Goal: Task Accomplishment & Management: Complete application form

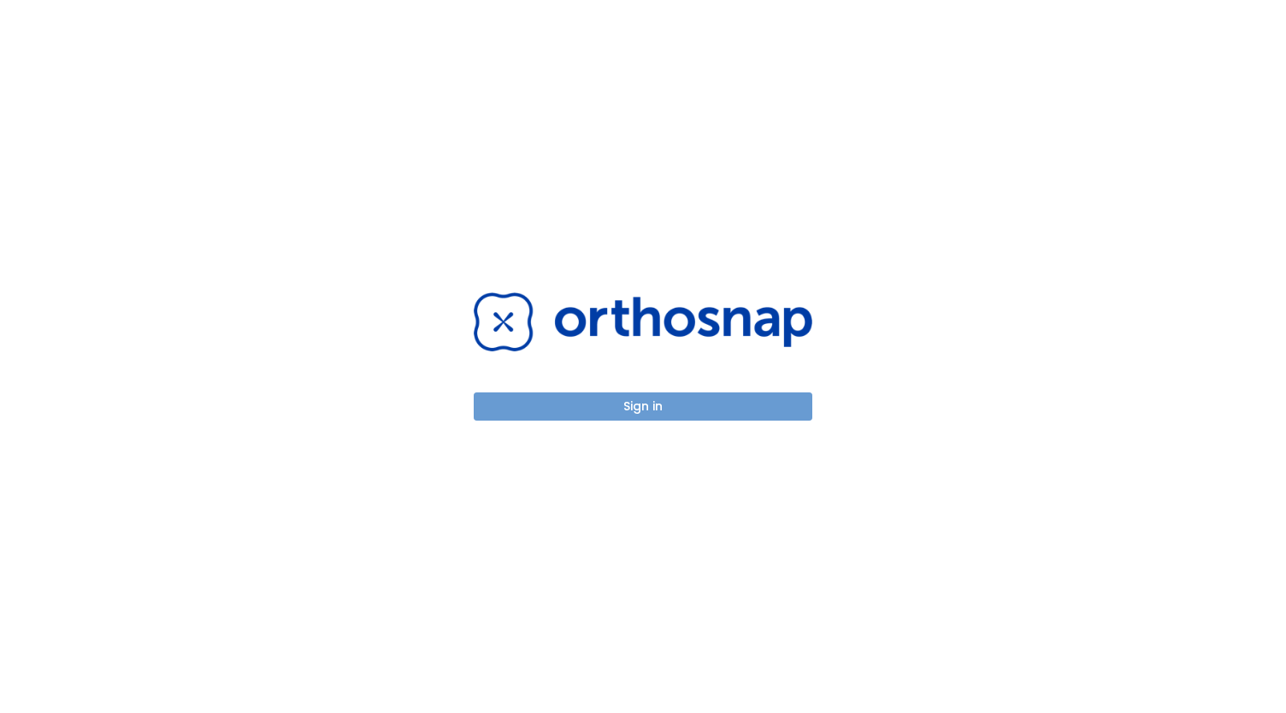
click at [626, 415] on button "Sign in" at bounding box center [643, 407] width 339 height 28
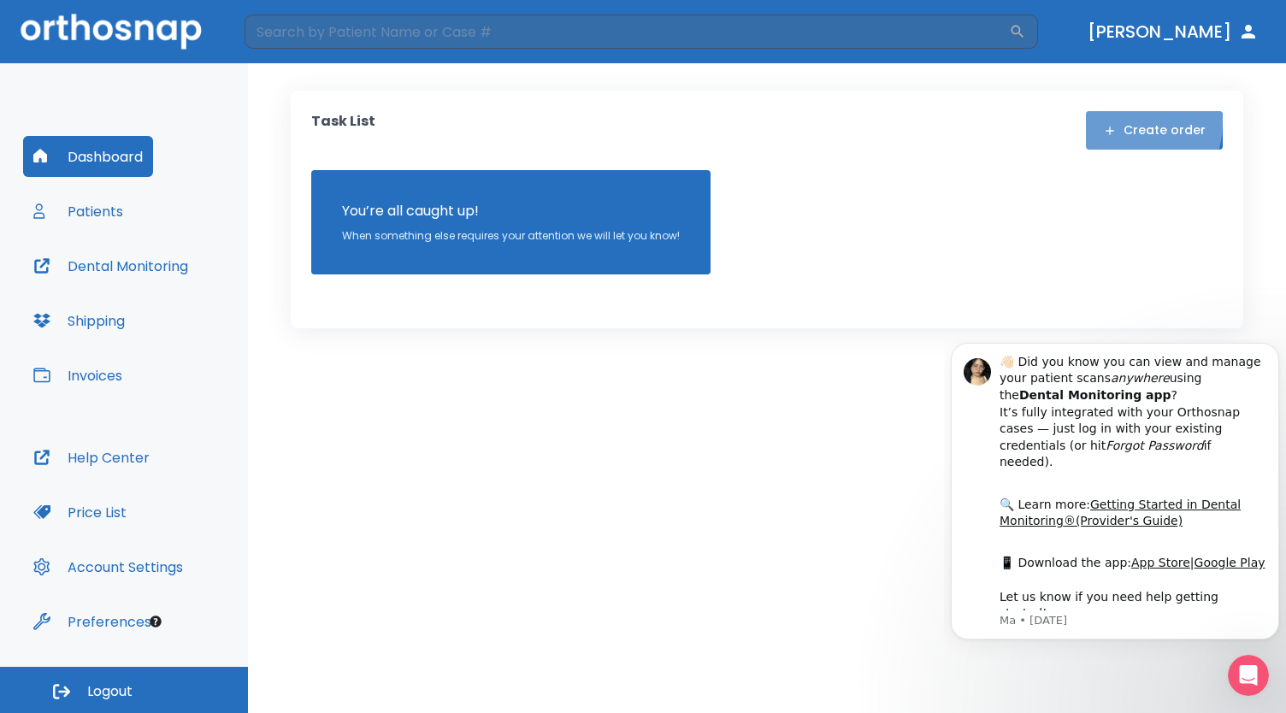
click at [1126, 122] on button "Create order" at bounding box center [1154, 130] width 137 height 38
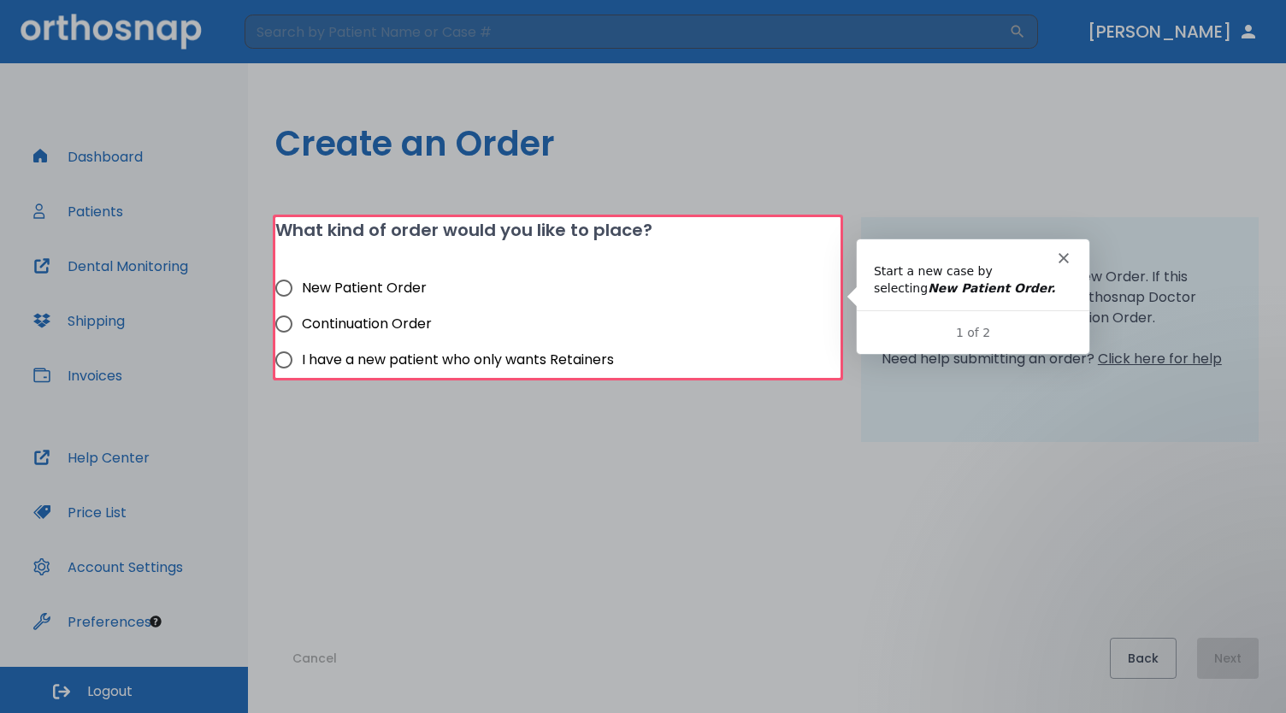
click at [388, 284] on span "New Patient Order" at bounding box center [364, 288] width 125 height 21
click at [302, 284] on input "New Patient Order" at bounding box center [284, 288] width 36 height 36
radio input "true"
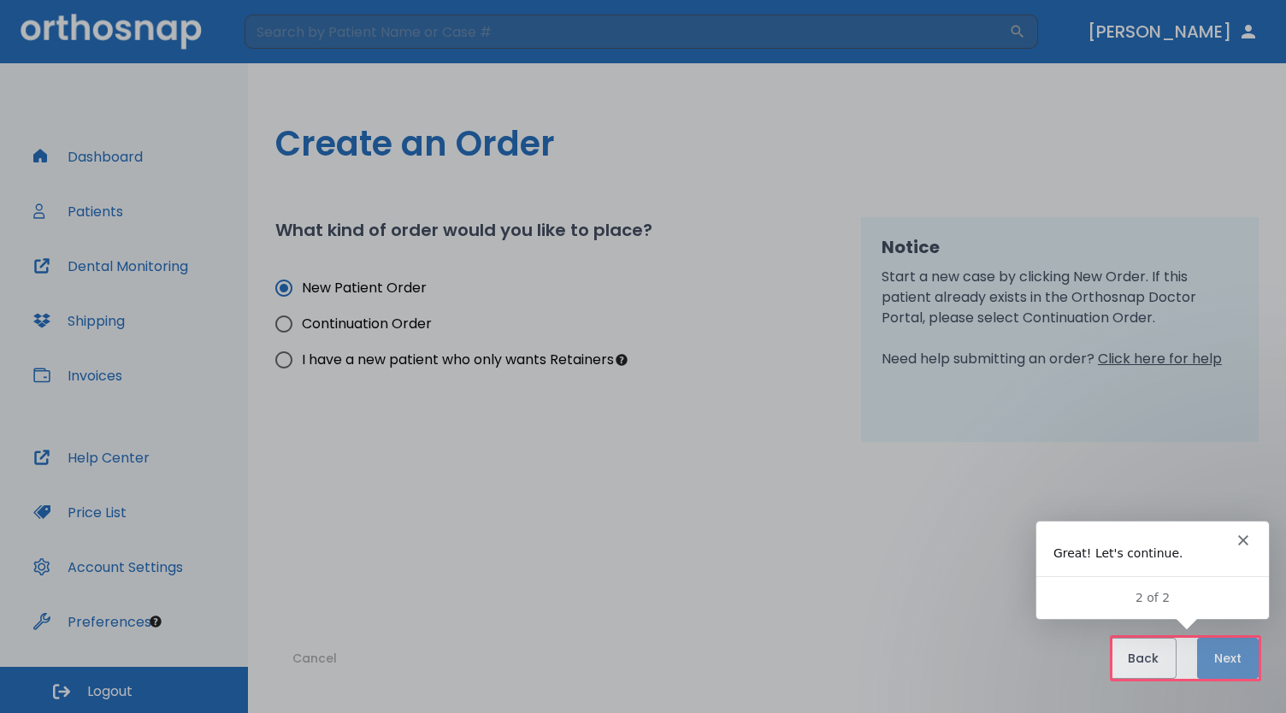
click at [1217, 652] on button "Next" at bounding box center [1228, 658] width 62 height 41
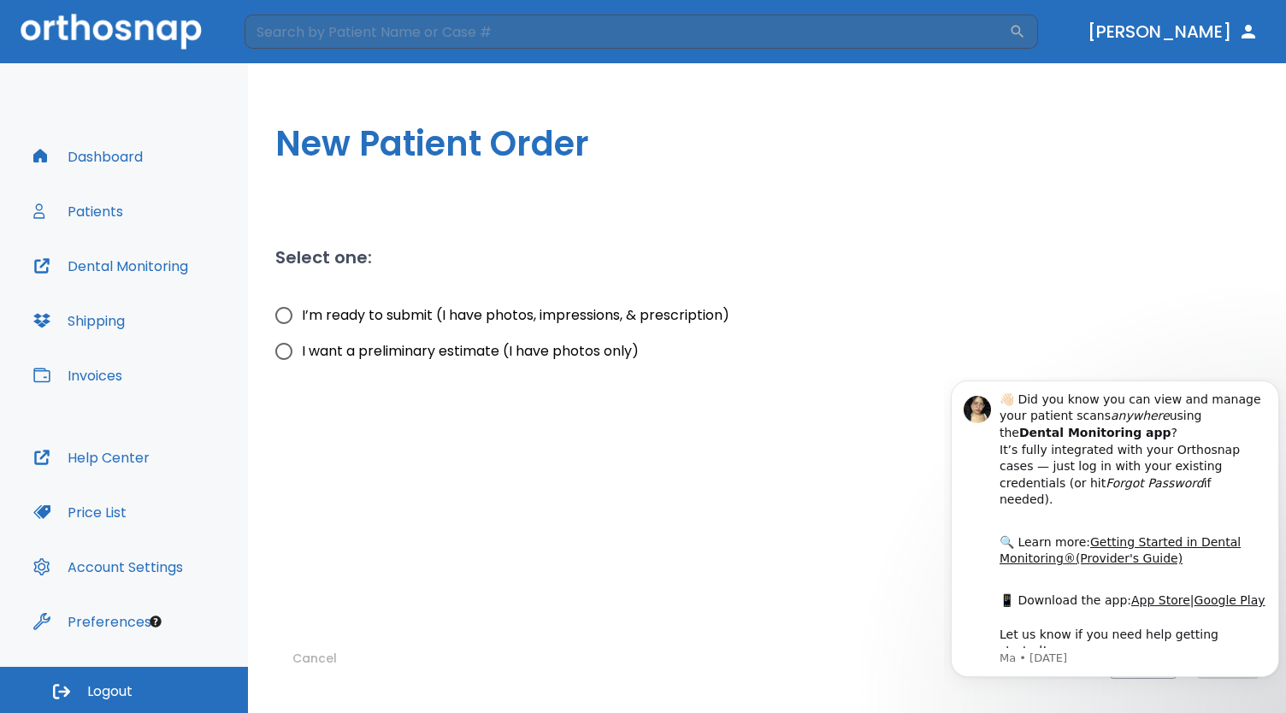
click at [468, 312] on span "I’m ready to submit (I have photos, impressions, & prescription)" at bounding box center [516, 315] width 428 height 21
click at [302, 312] on input "I’m ready to submit (I have photos, impressions, & prescription)" at bounding box center [284, 316] width 36 height 36
radio input "true"
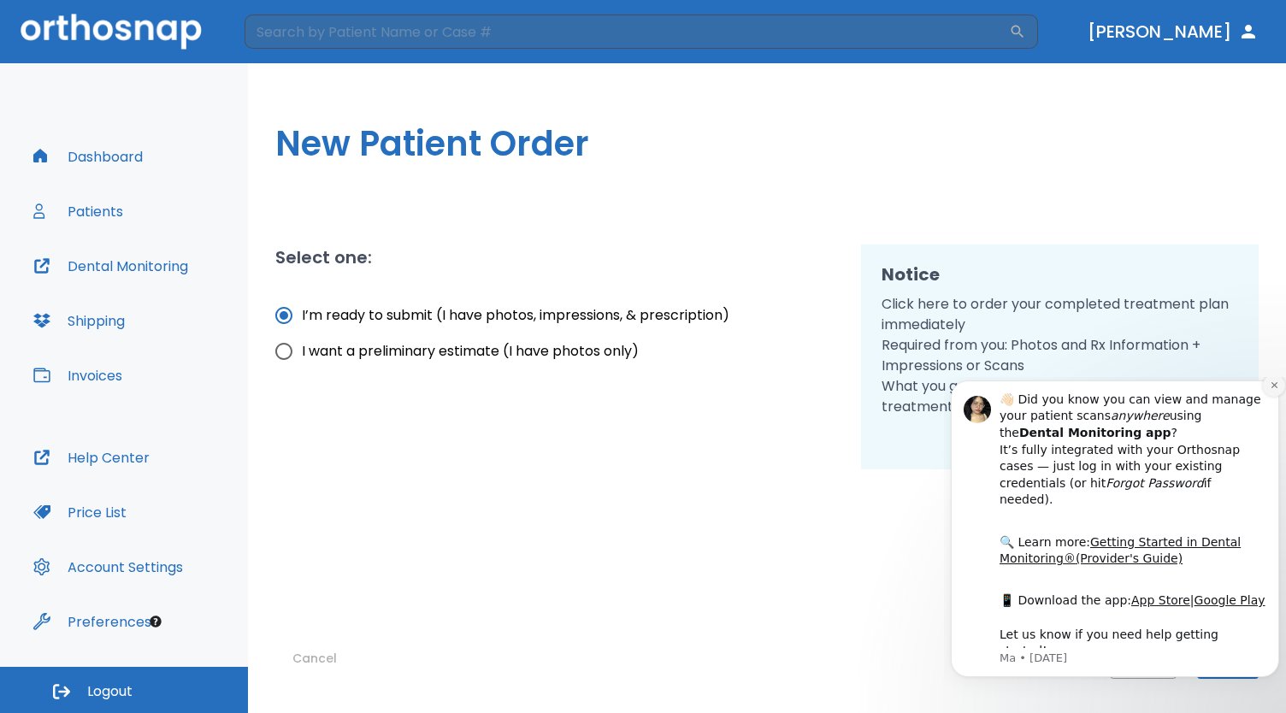
click at [1273, 390] on icon "Dismiss notification" at bounding box center [1274, 385] width 9 height 9
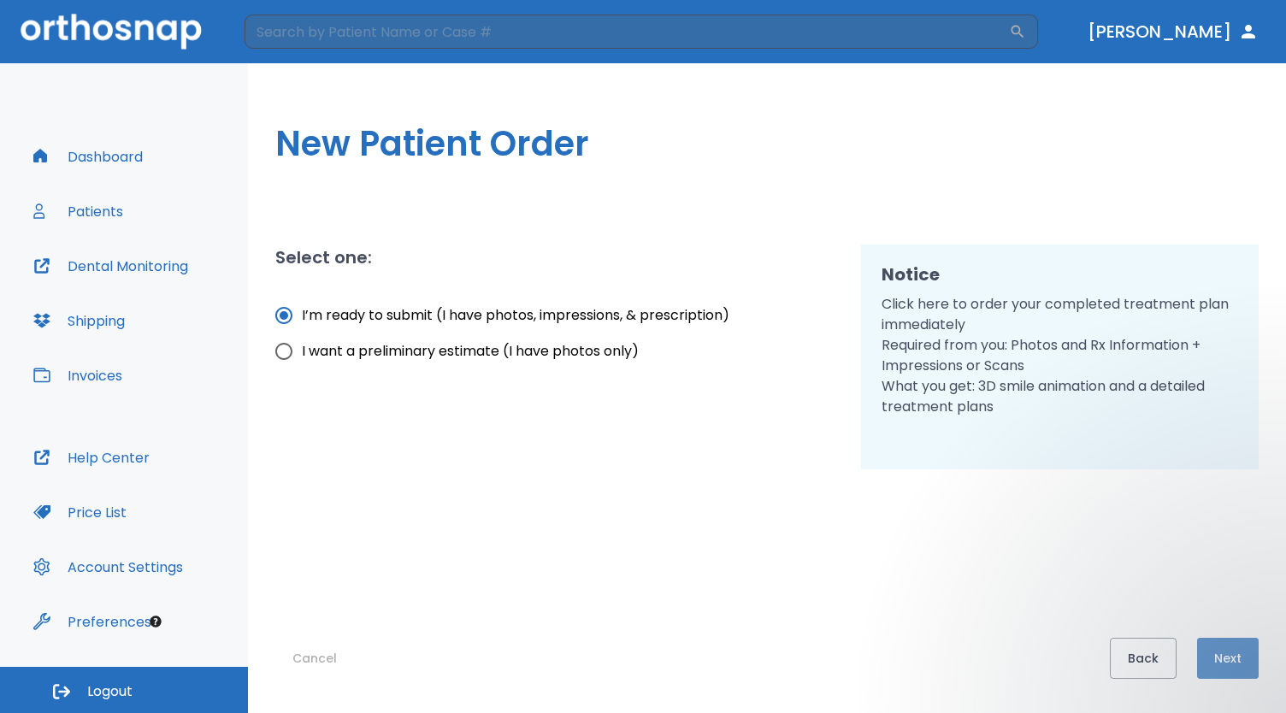
click at [1248, 659] on button "Next" at bounding box center [1228, 658] width 62 height 41
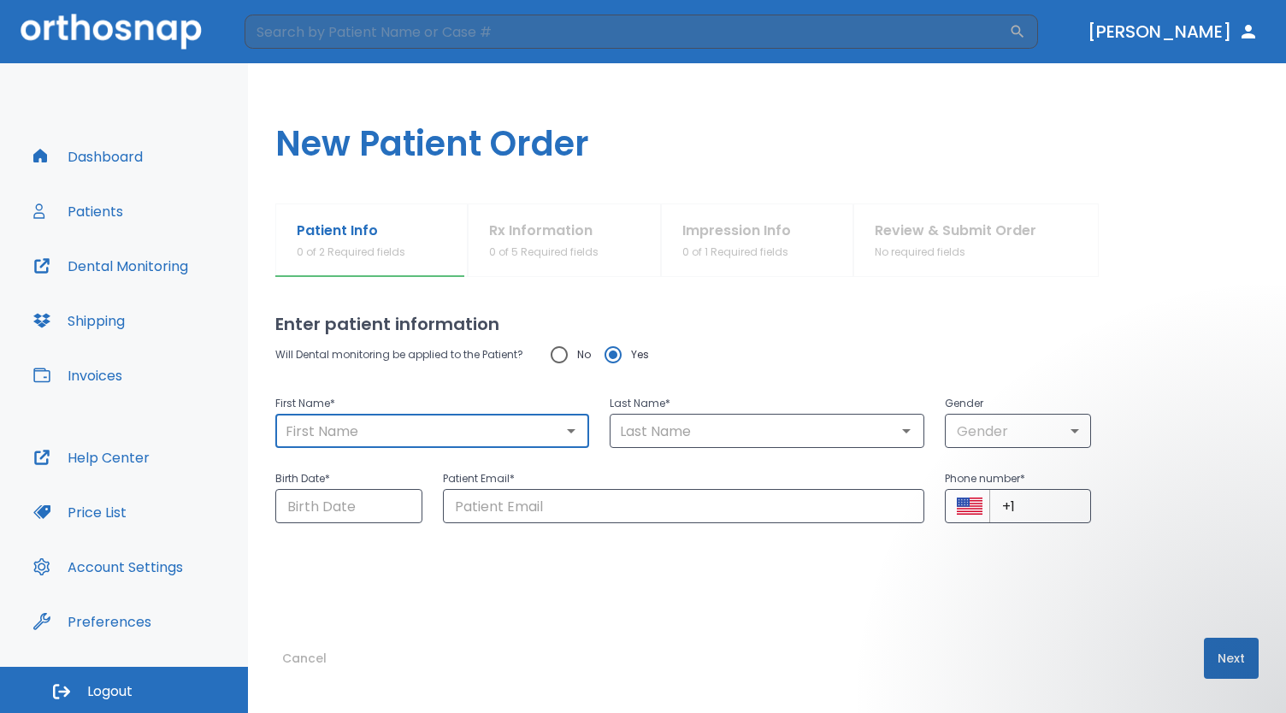
click at [409, 441] on input "text" at bounding box center [433, 431] width 304 height 24
type input "[PERSON_NAME]"
type input "[PERSON_NAME][EMAIL_ADDRESS][PERSON_NAME][DOMAIN_NAME]"
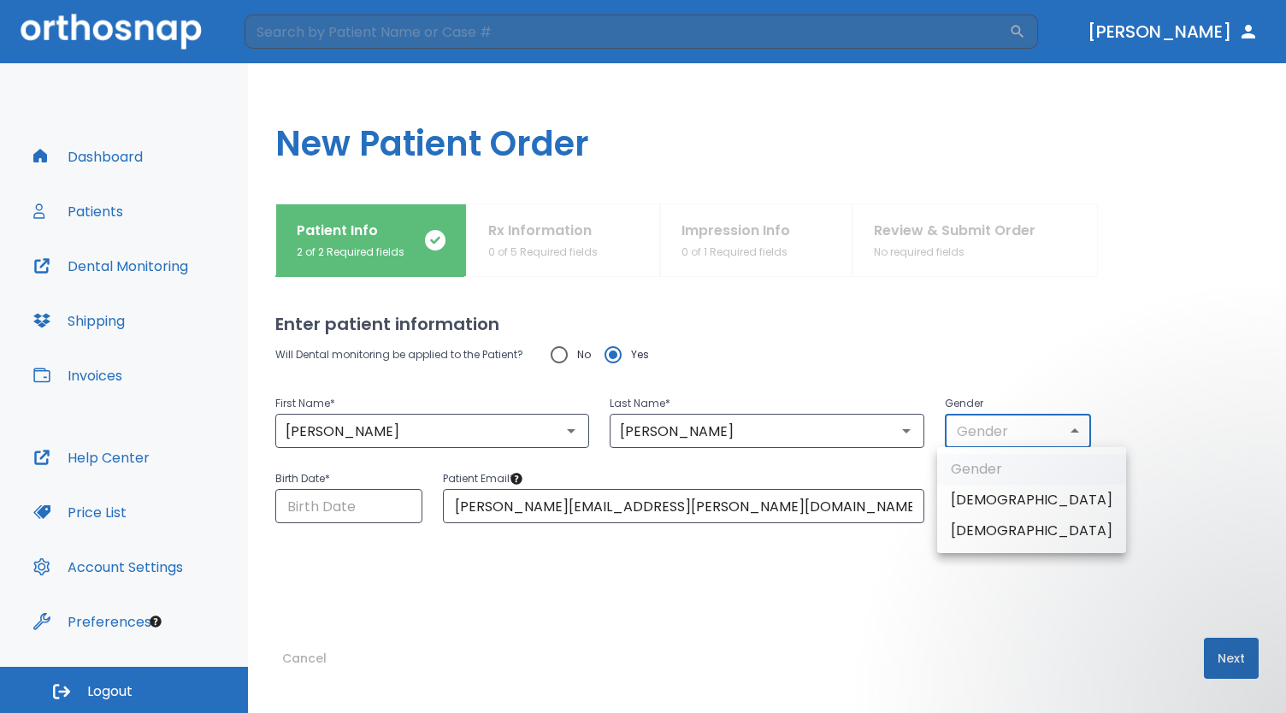
click at [1004, 437] on body "​ [PERSON_NAME] Dashboard Patients Dental Monitoring Shipping Invoices Help Cen…" at bounding box center [643, 356] width 1286 height 713
click at [978, 497] on li "[DEMOGRAPHIC_DATA]" at bounding box center [1031, 500] width 189 height 31
type input "1"
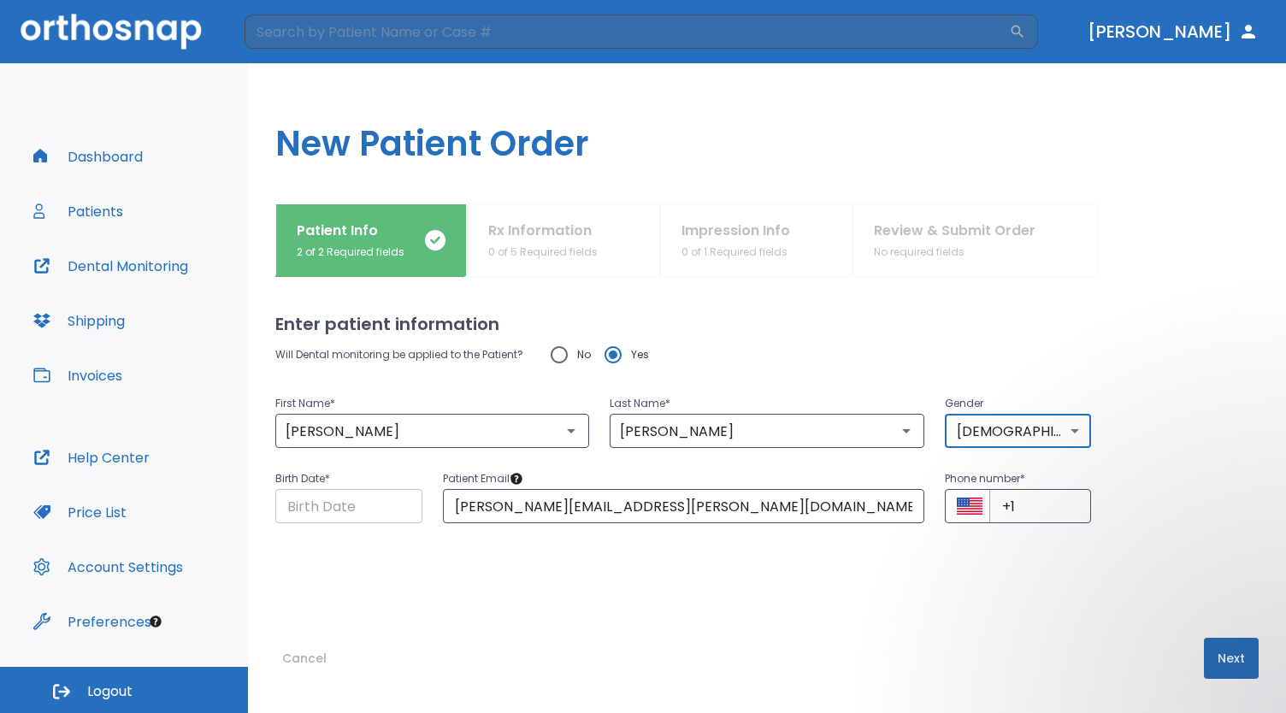
click at [352, 502] on input "Choose date" at bounding box center [348, 506] width 147 height 34
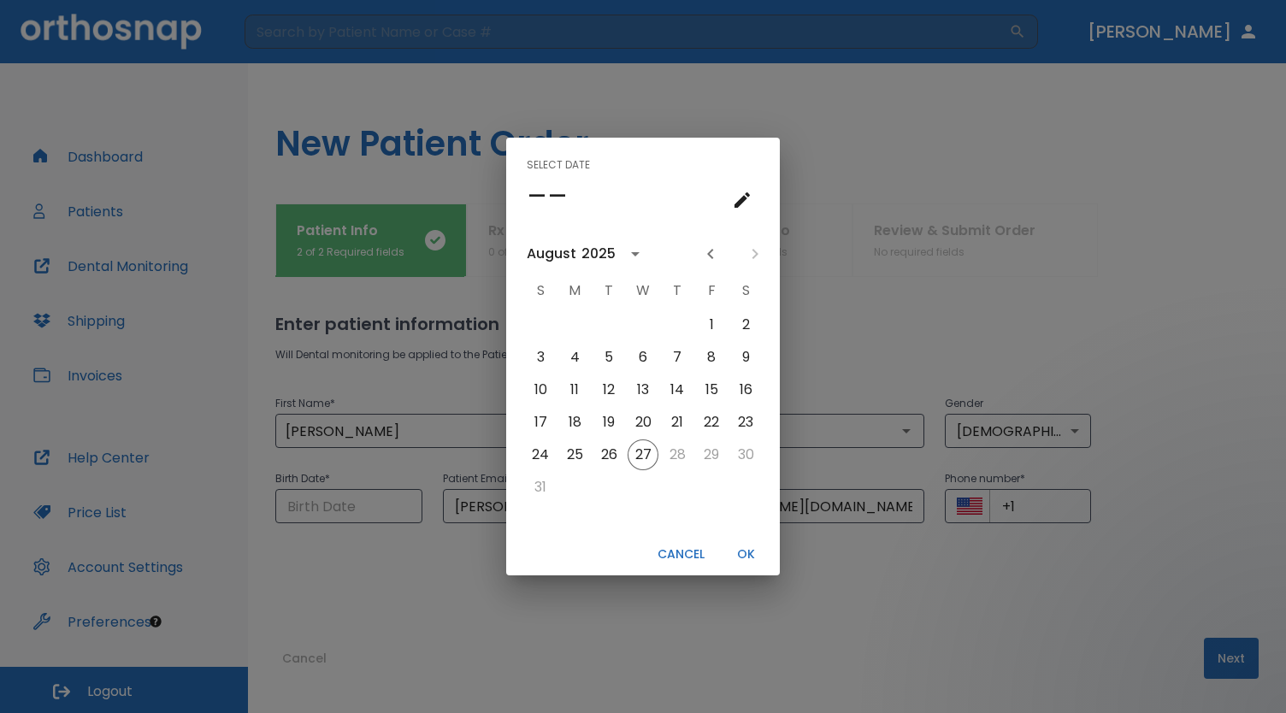
click at [614, 252] on div "2025" at bounding box center [601, 254] width 39 height 21
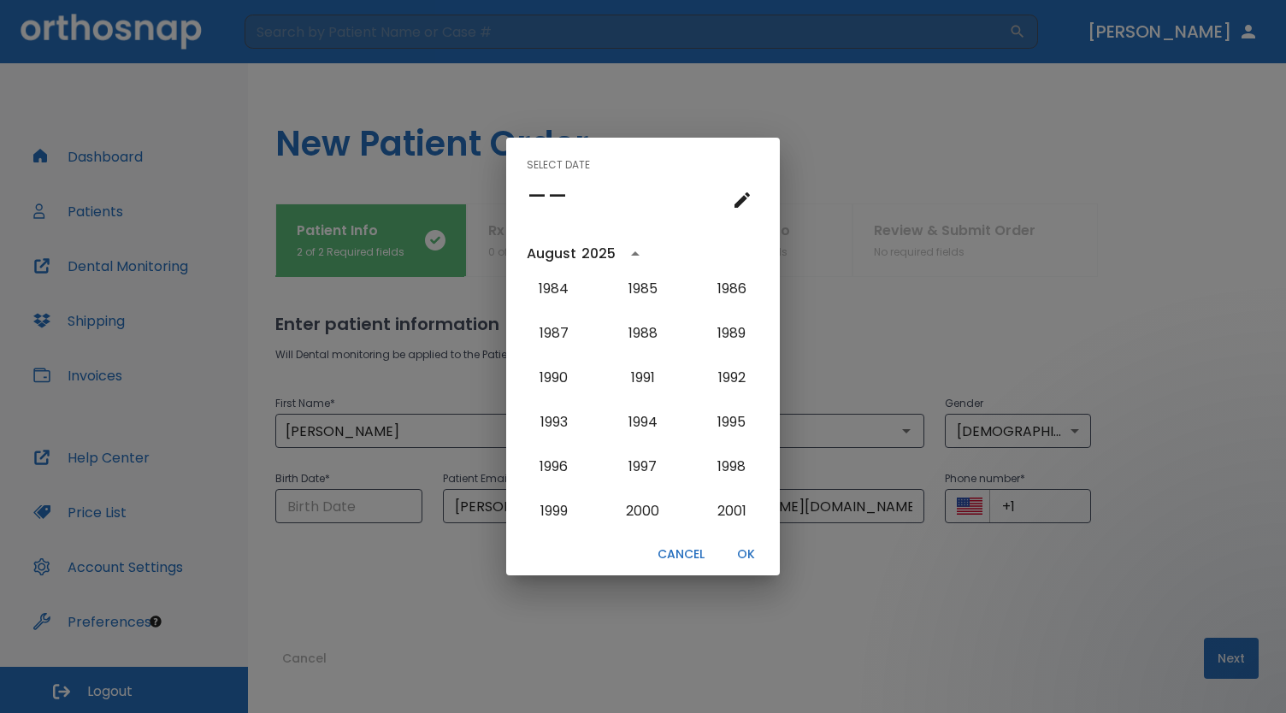
scroll to position [1251, 0]
click at [717, 339] on button "1989" at bounding box center [732, 334] width 62 height 31
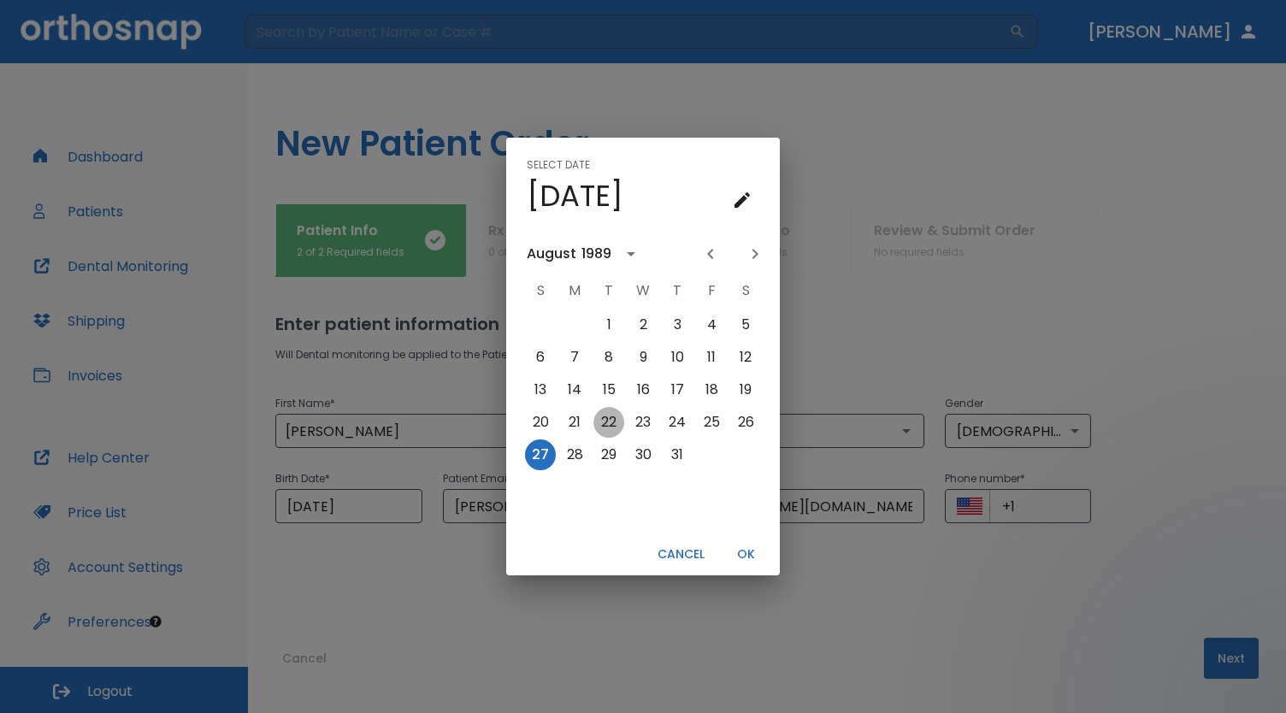
click at [614, 417] on button "22" at bounding box center [609, 422] width 31 height 31
type input "[DATE]"
click at [747, 555] on button "OK" at bounding box center [745, 555] width 55 height 28
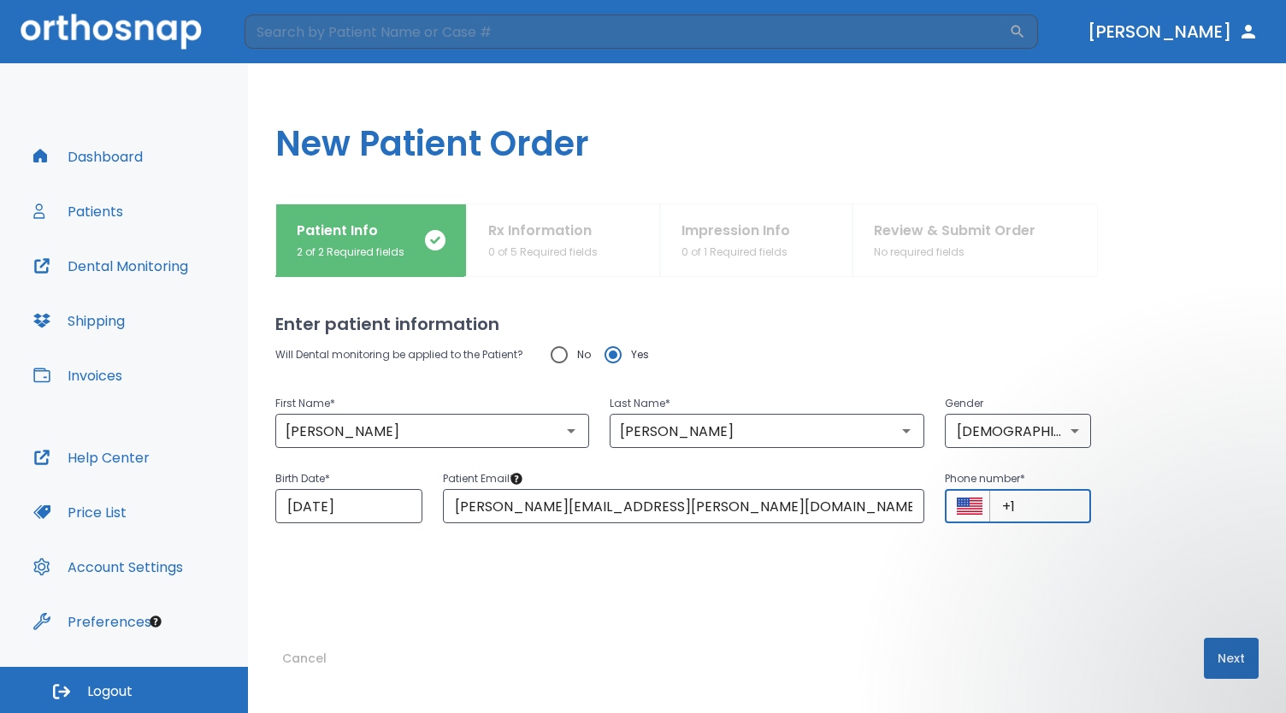
click at [1052, 507] on input "+1" at bounding box center [1041, 506] width 103 height 34
type input "[PHONE_NUMBER]"
click at [1216, 661] on button "Next" at bounding box center [1231, 658] width 55 height 41
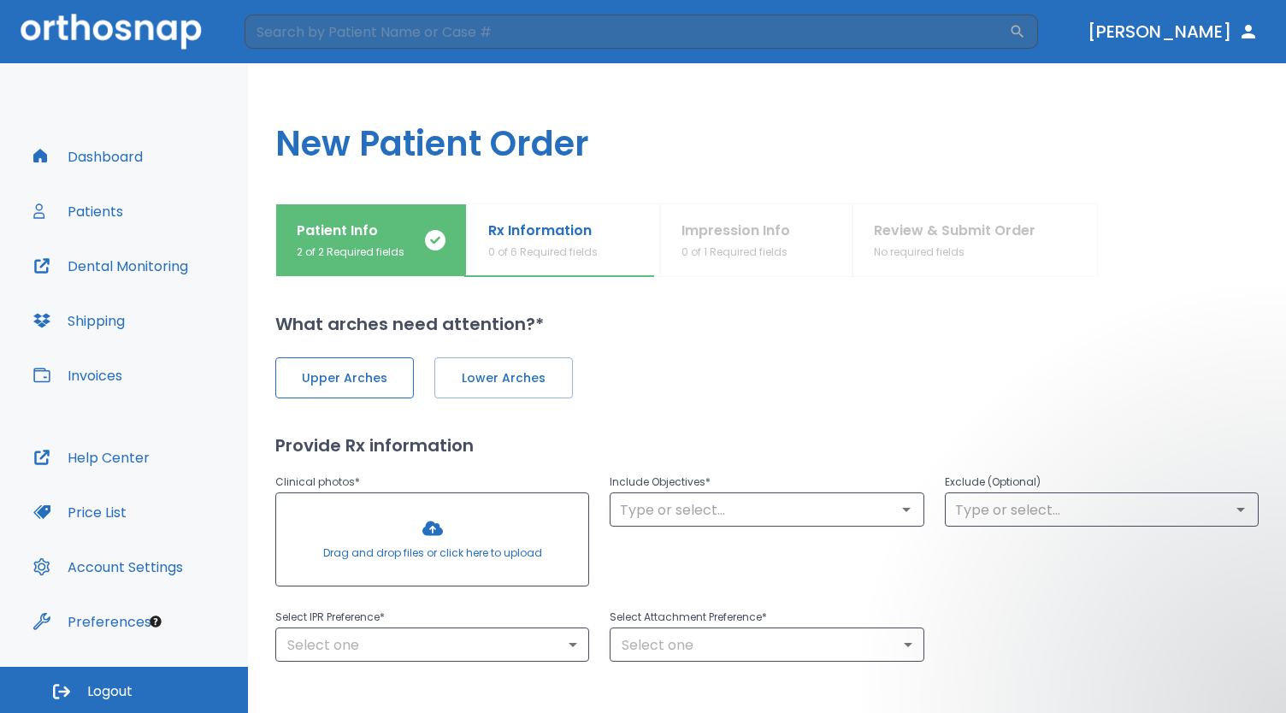
click at [336, 366] on button "Upper Arches" at bounding box center [344, 377] width 139 height 41
click at [464, 377] on span "Lower Arches" at bounding box center [502, 378] width 103 height 18
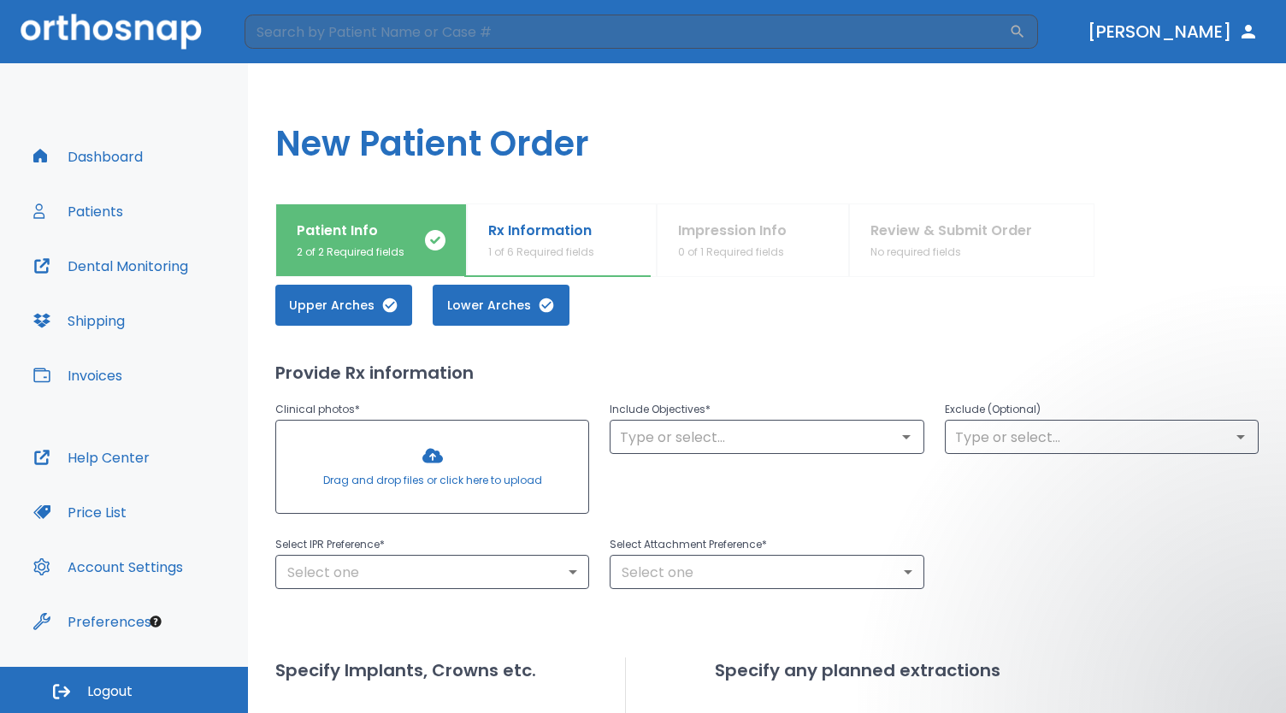
scroll to position [74, 0]
click at [436, 452] on div at bounding box center [432, 466] width 312 height 92
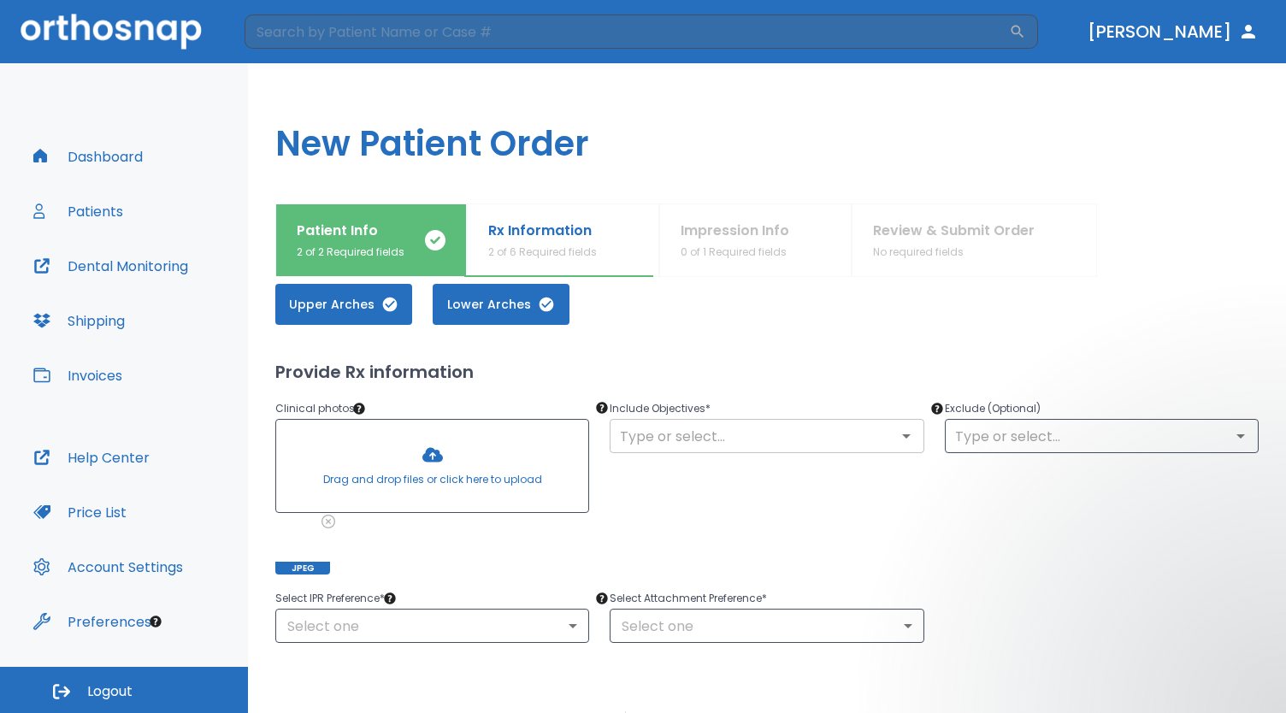
click at [761, 451] on div "​" at bounding box center [767, 436] width 314 height 34
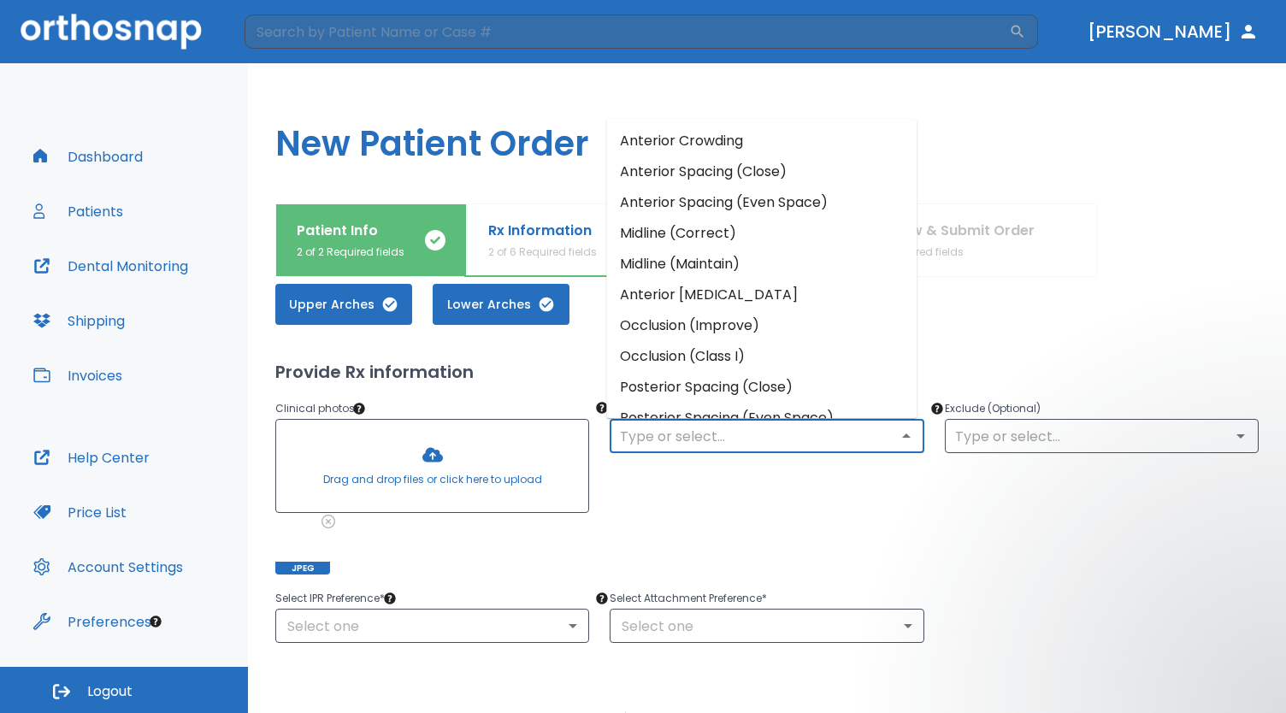
click at [852, 444] on input "text" at bounding box center [767, 436] width 304 height 24
click at [712, 335] on li "Occlusion (Improve)" at bounding box center [761, 326] width 310 height 31
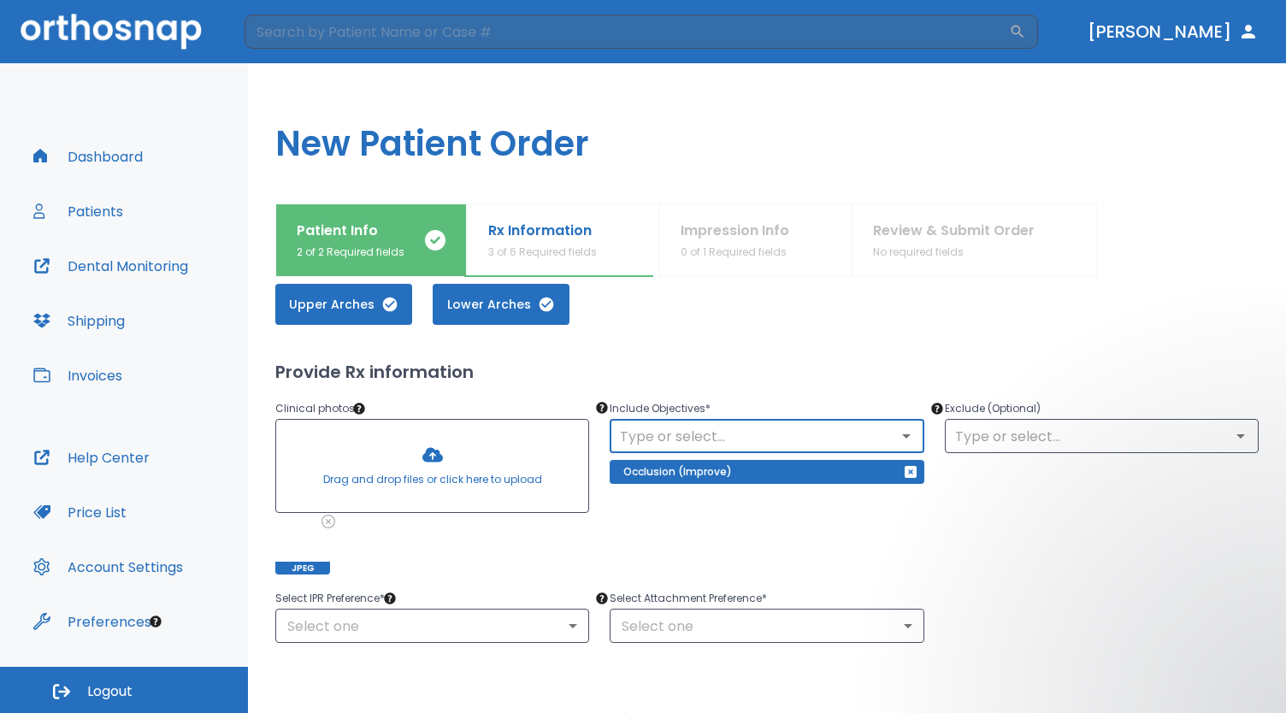
click at [812, 449] on div "​" at bounding box center [767, 436] width 314 height 34
click at [896, 437] on icon "Open" at bounding box center [906, 436] width 21 height 21
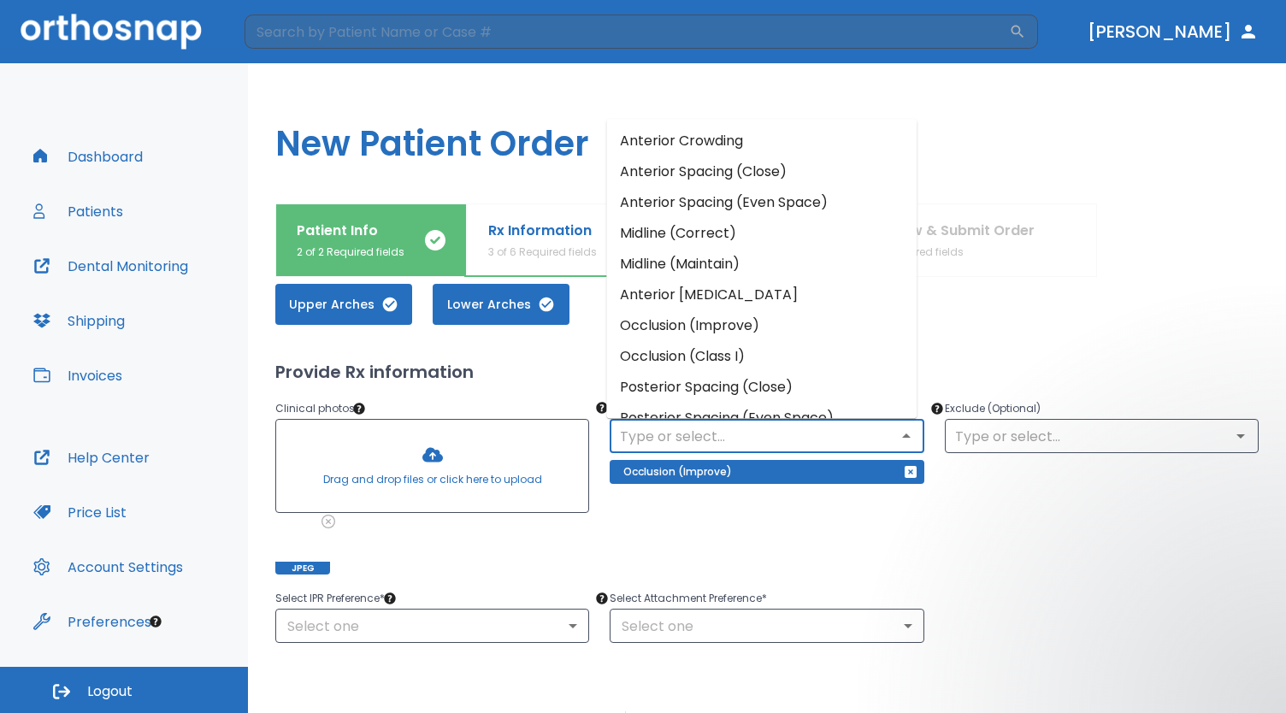
click at [743, 445] on input "text" at bounding box center [767, 436] width 304 height 24
click at [742, 232] on li "Midline (Correct)" at bounding box center [761, 234] width 310 height 31
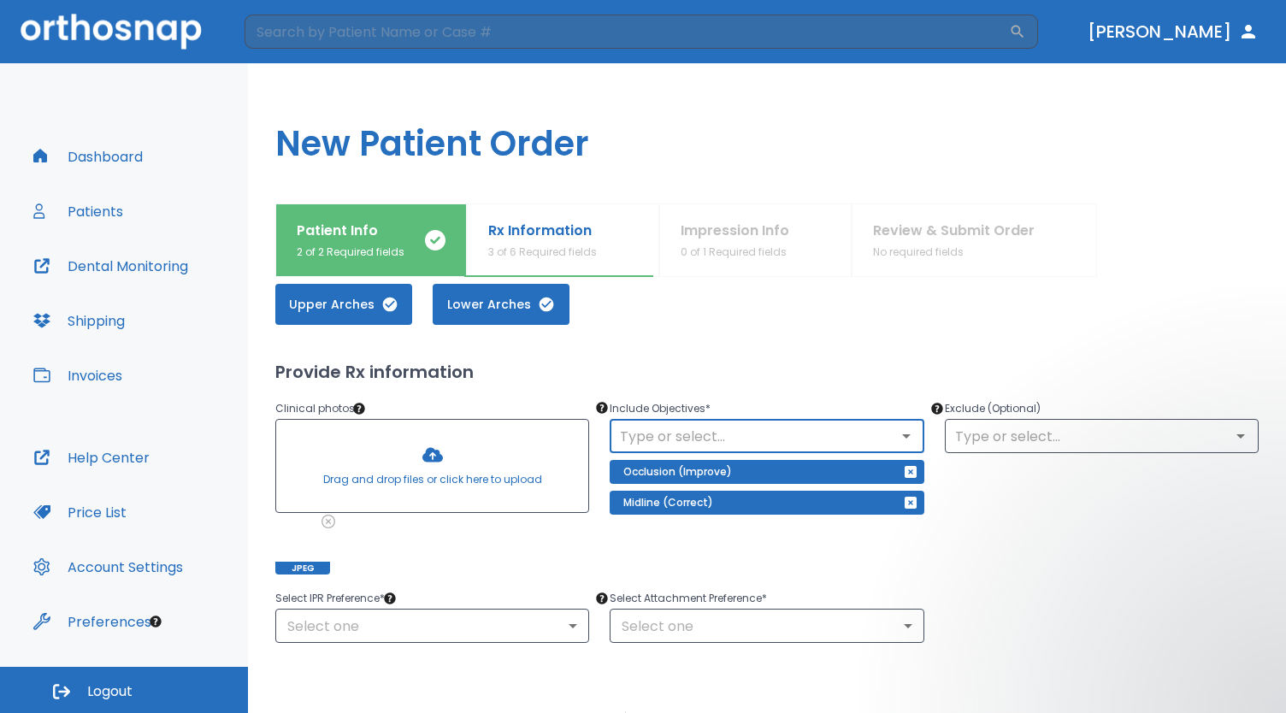
click at [841, 426] on input "text" at bounding box center [767, 436] width 304 height 24
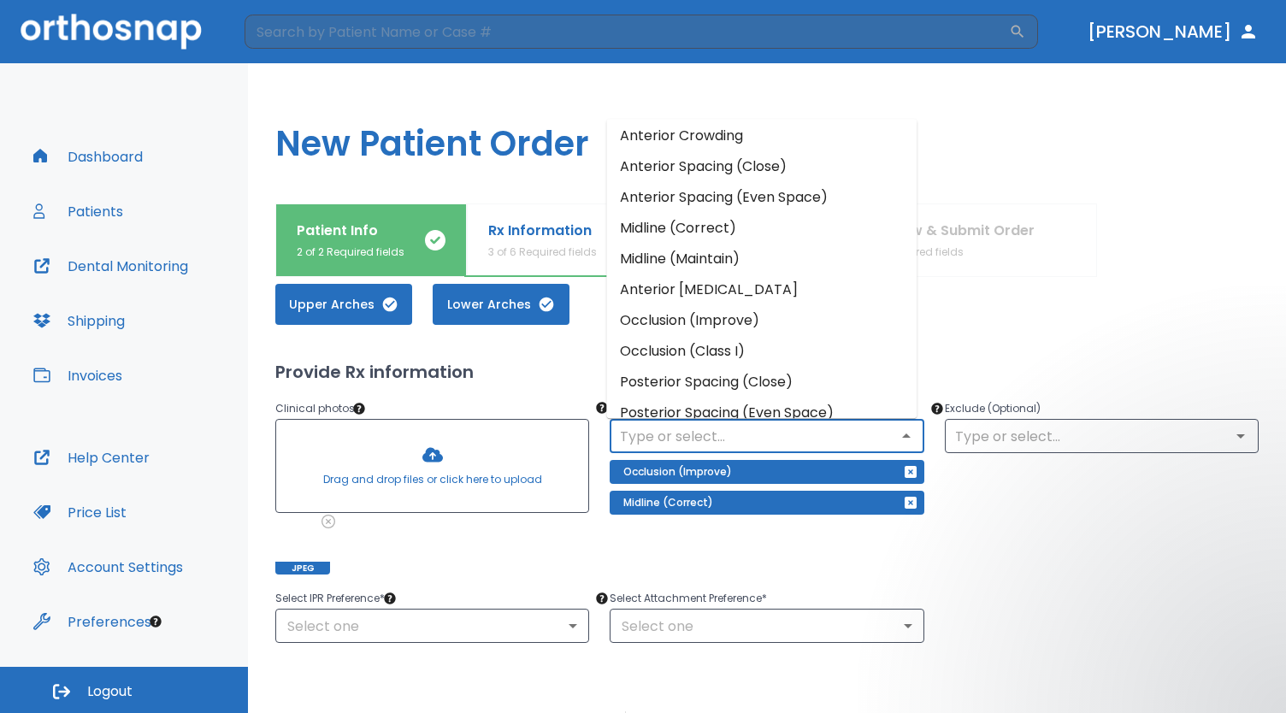
scroll to position [0, 0]
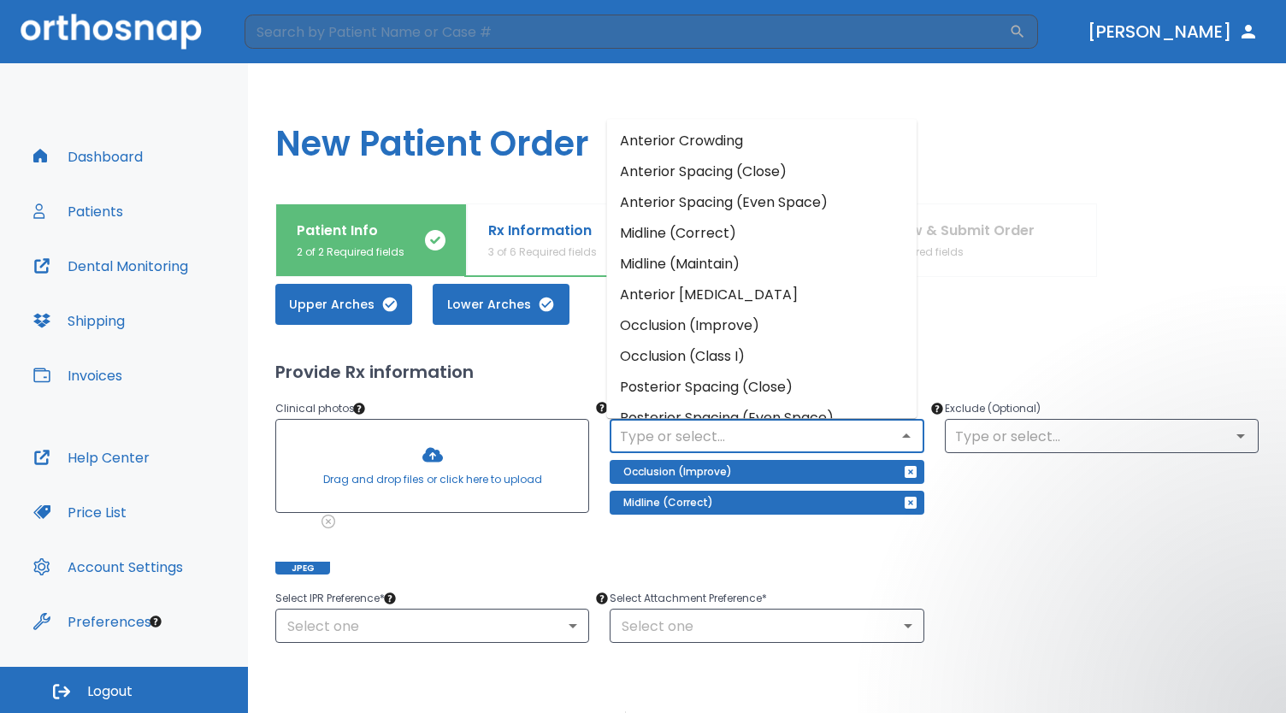
click at [747, 302] on li "Anterior [MEDICAL_DATA]" at bounding box center [761, 296] width 310 height 31
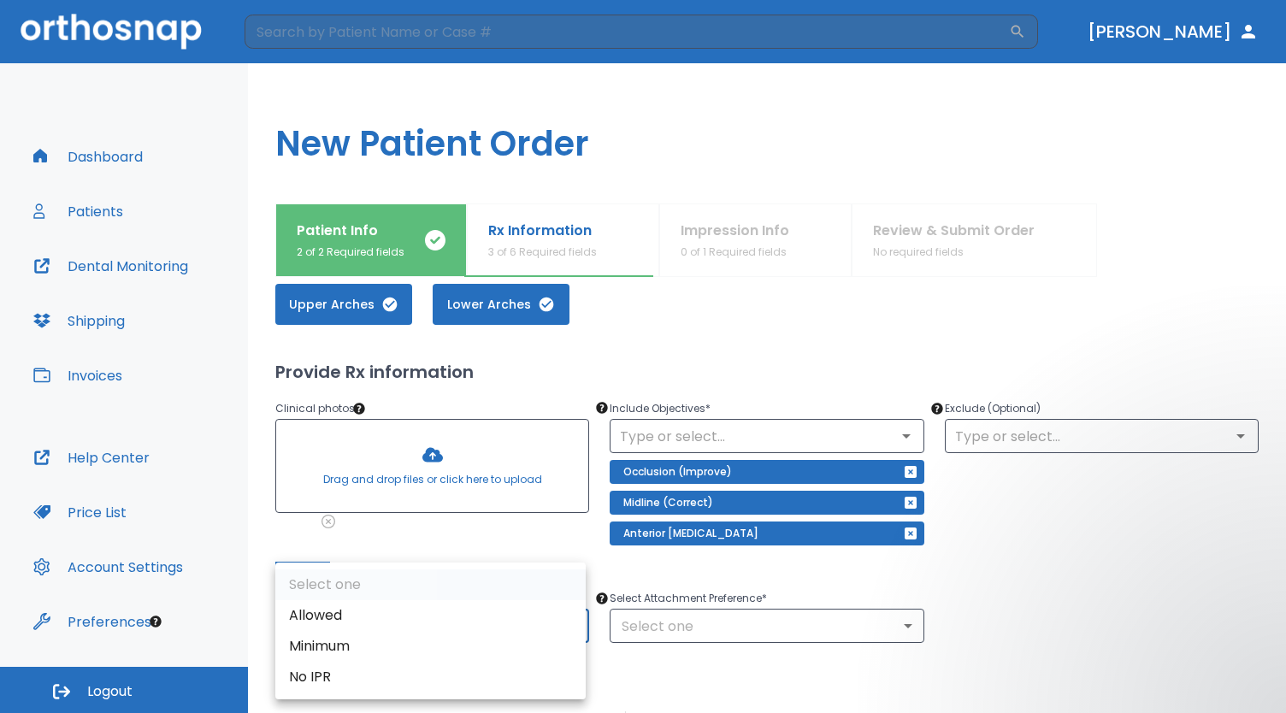
click at [404, 627] on body "​ [PERSON_NAME] Dashboard Patients Dental Monitoring Shipping Invoices Help Cen…" at bounding box center [643, 356] width 1286 height 713
click at [427, 651] on li "Minimum" at bounding box center [430, 646] width 310 height 31
type input "2"
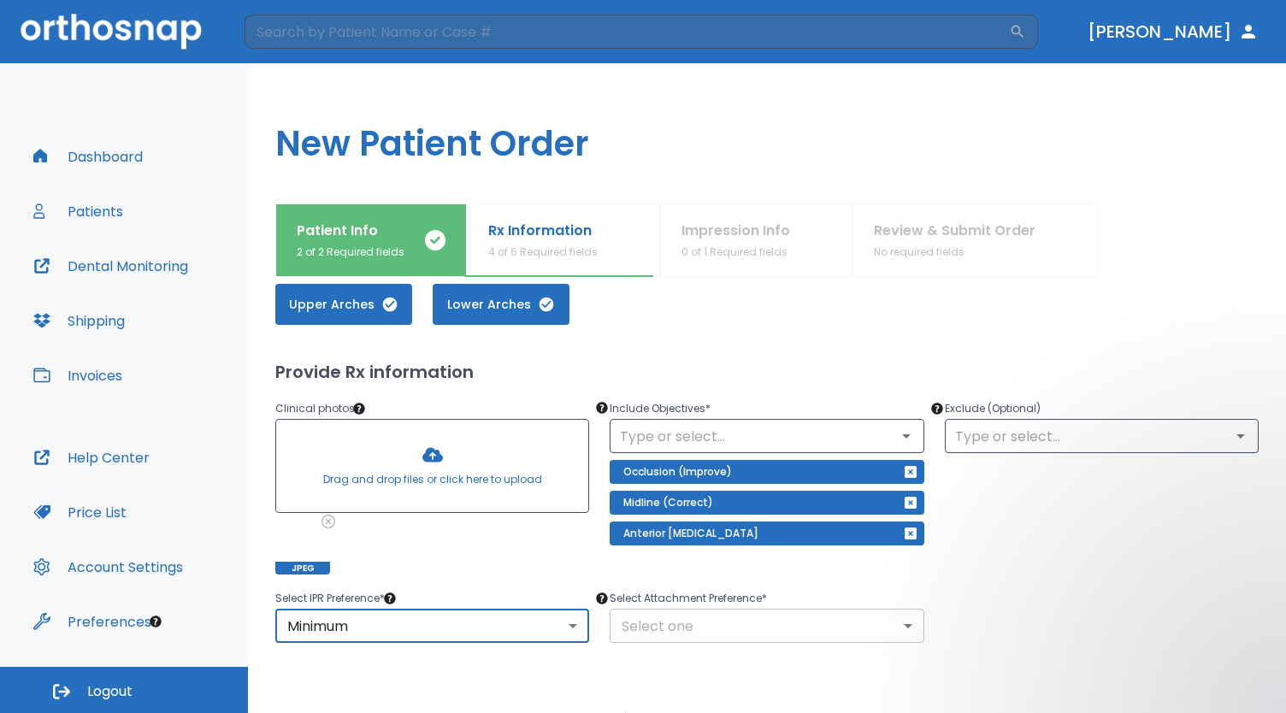
click at [725, 623] on body "​ [PERSON_NAME] Dashboard Patients Dental Monitoring Shipping Invoices Help Cen…" at bounding box center [643, 356] width 1286 height 713
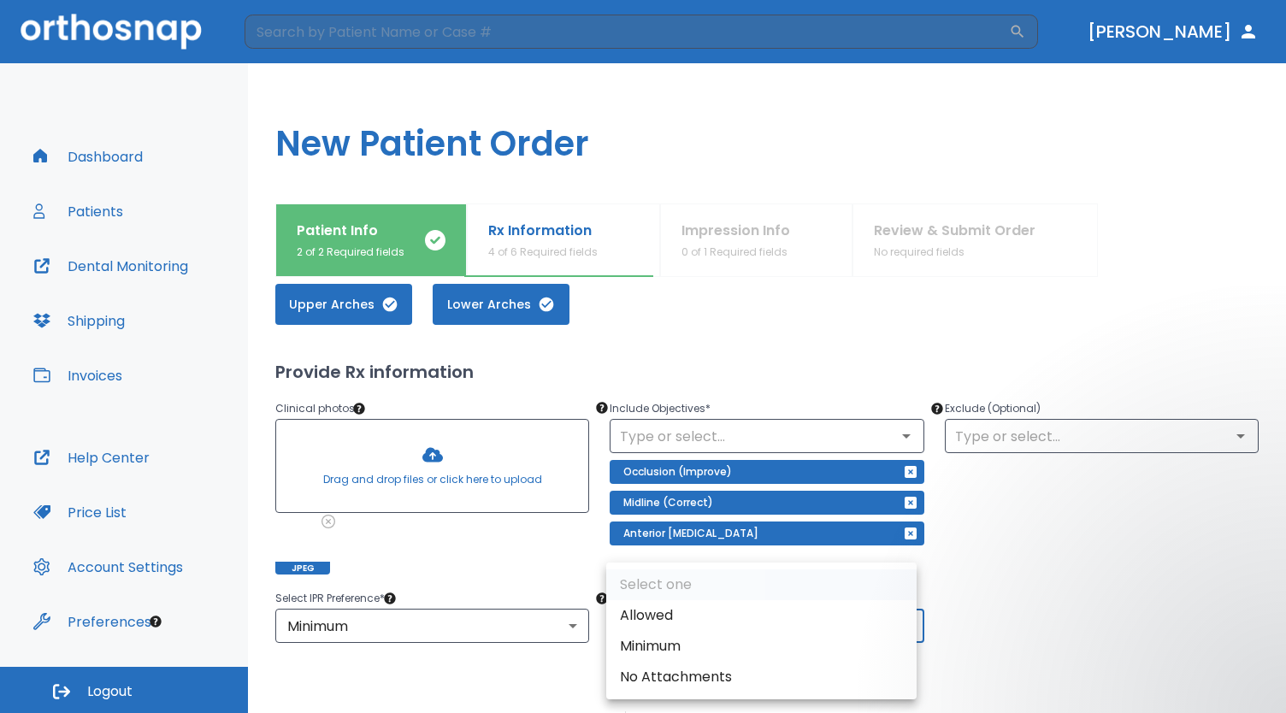
click at [732, 623] on li "Allowed" at bounding box center [761, 615] width 310 height 31
type input "1"
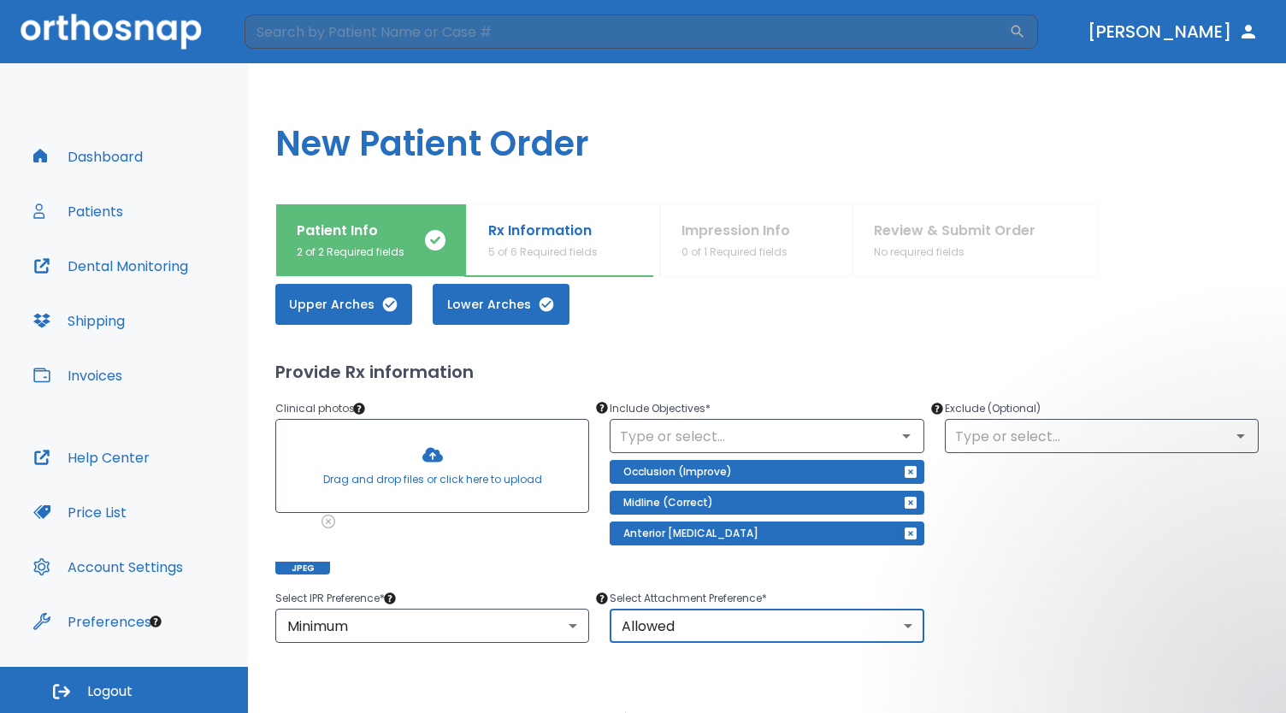
click at [1049, 592] on div "Select IPR Preference * Minimum 2 ​ Select Attachment Preference * Allowed 1 ​" at bounding box center [757, 605] width 1004 height 75
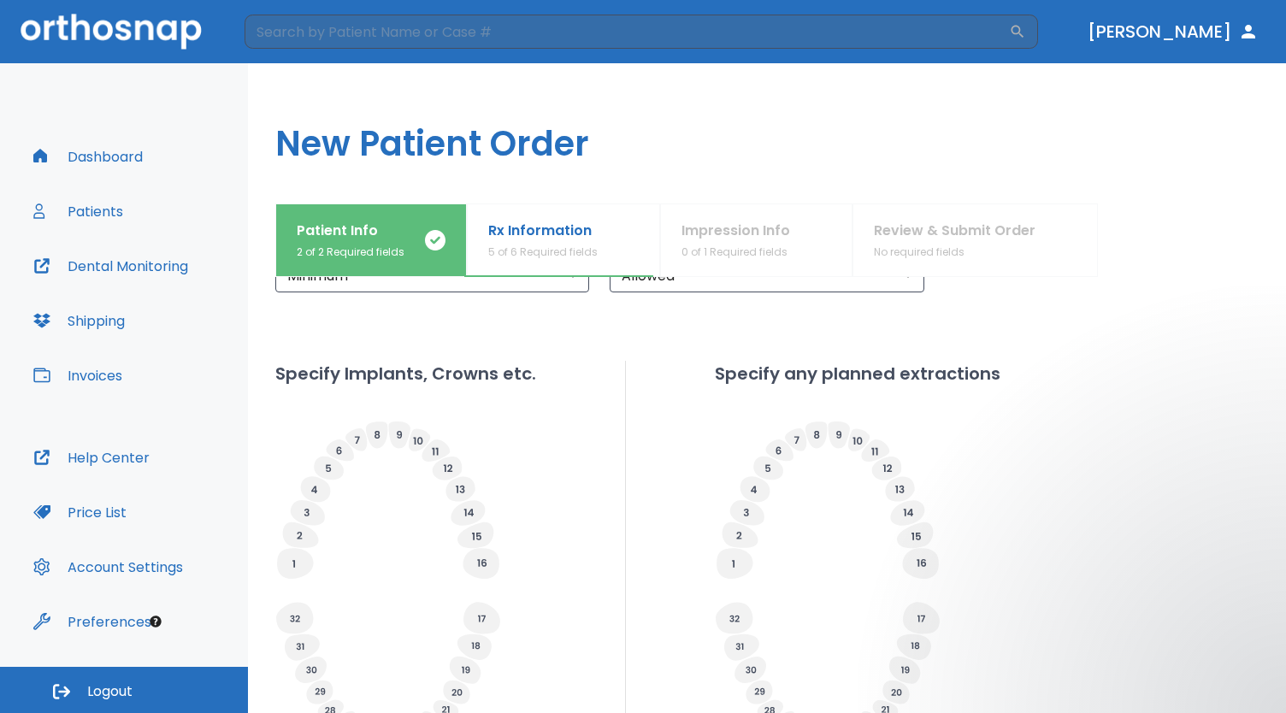
scroll to position [431, 0]
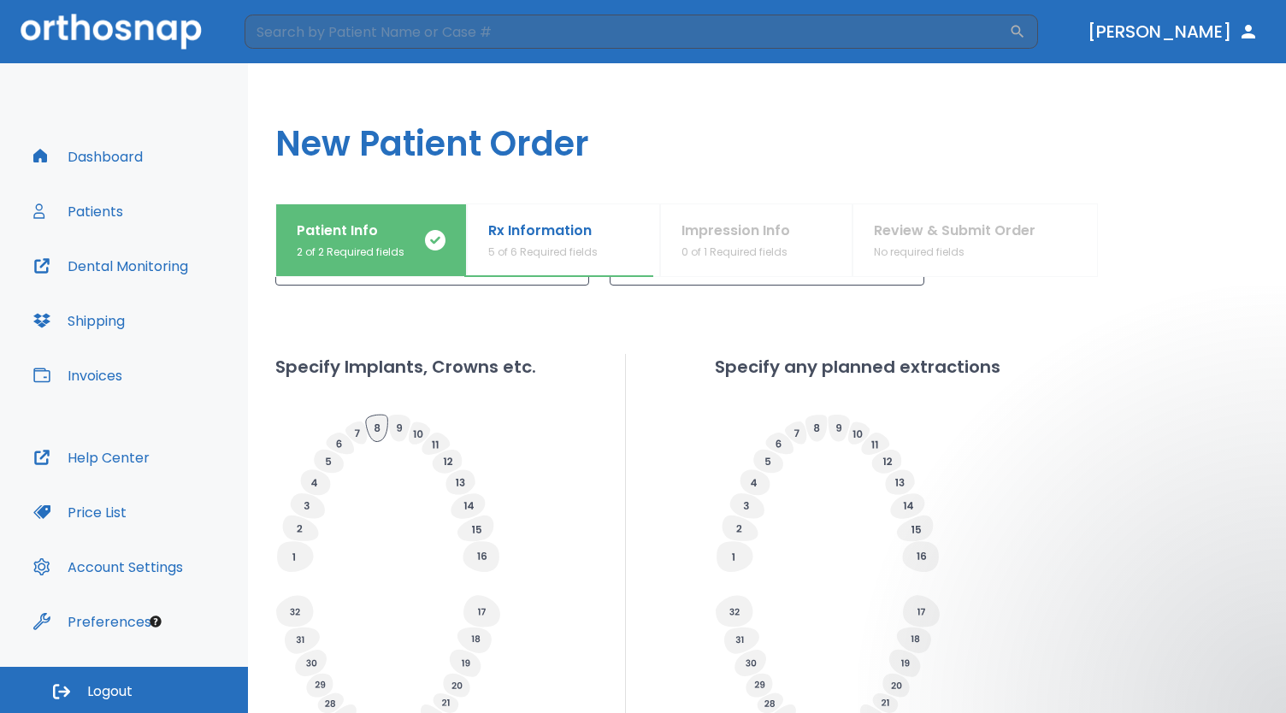
click at [377, 432] on icon at bounding box center [377, 428] width 22 height 27
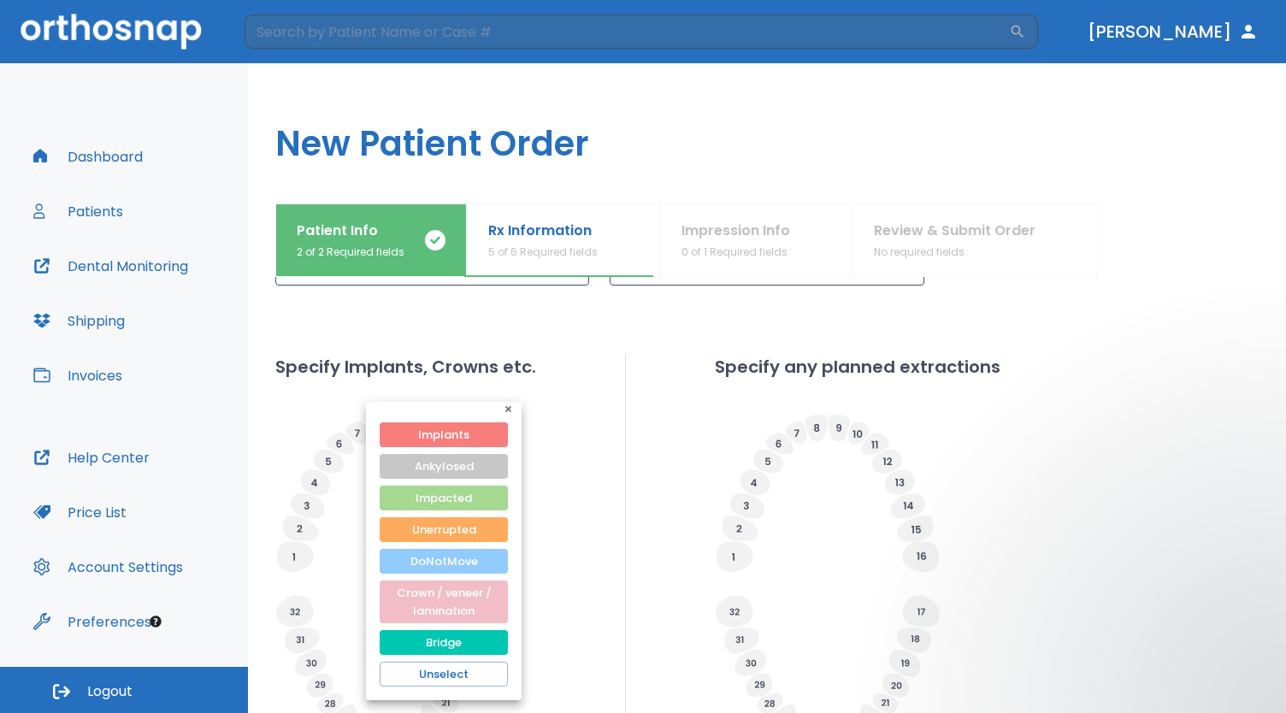
click at [460, 558] on button "DoNotMove" at bounding box center [444, 561] width 128 height 25
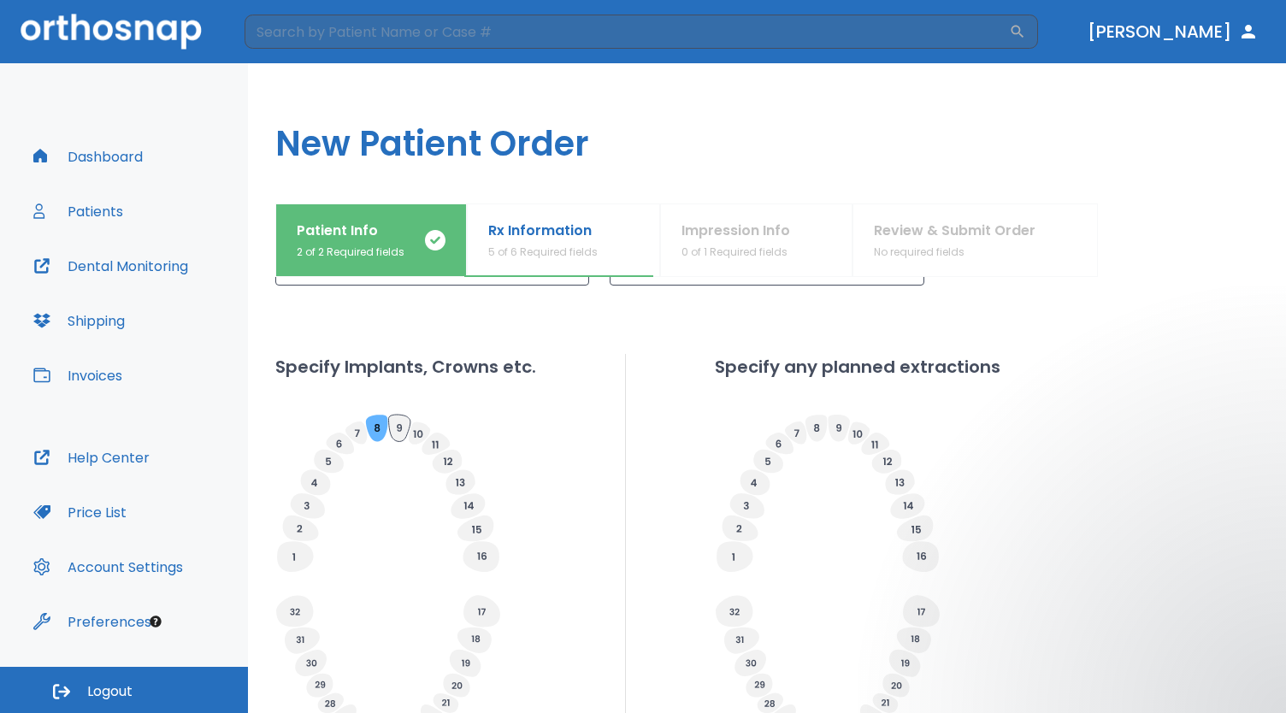
click at [398, 422] on icon at bounding box center [398, 428] width 21 height 27
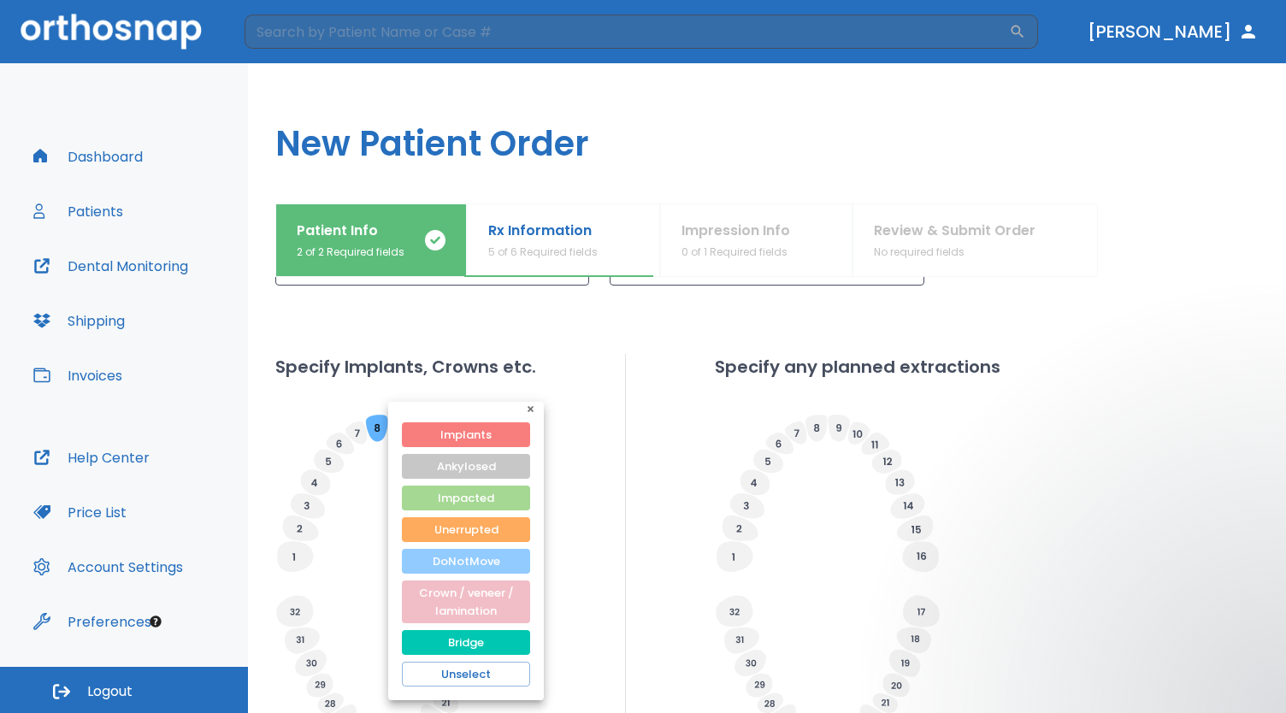
click at [481, 564] on button "DoNotMove" at bounding box center [466, 561] width 128 height 25
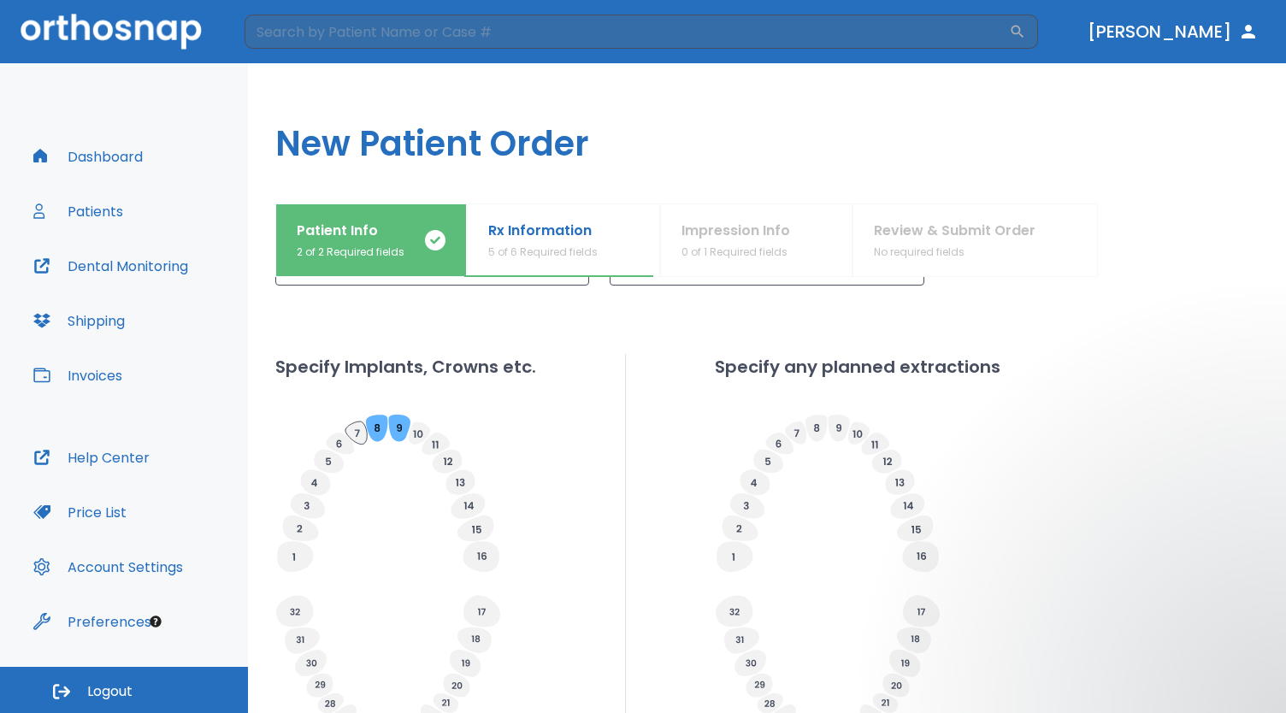
click at [356, 428] on icon at bounding box center [356, 433] width 21 height 23
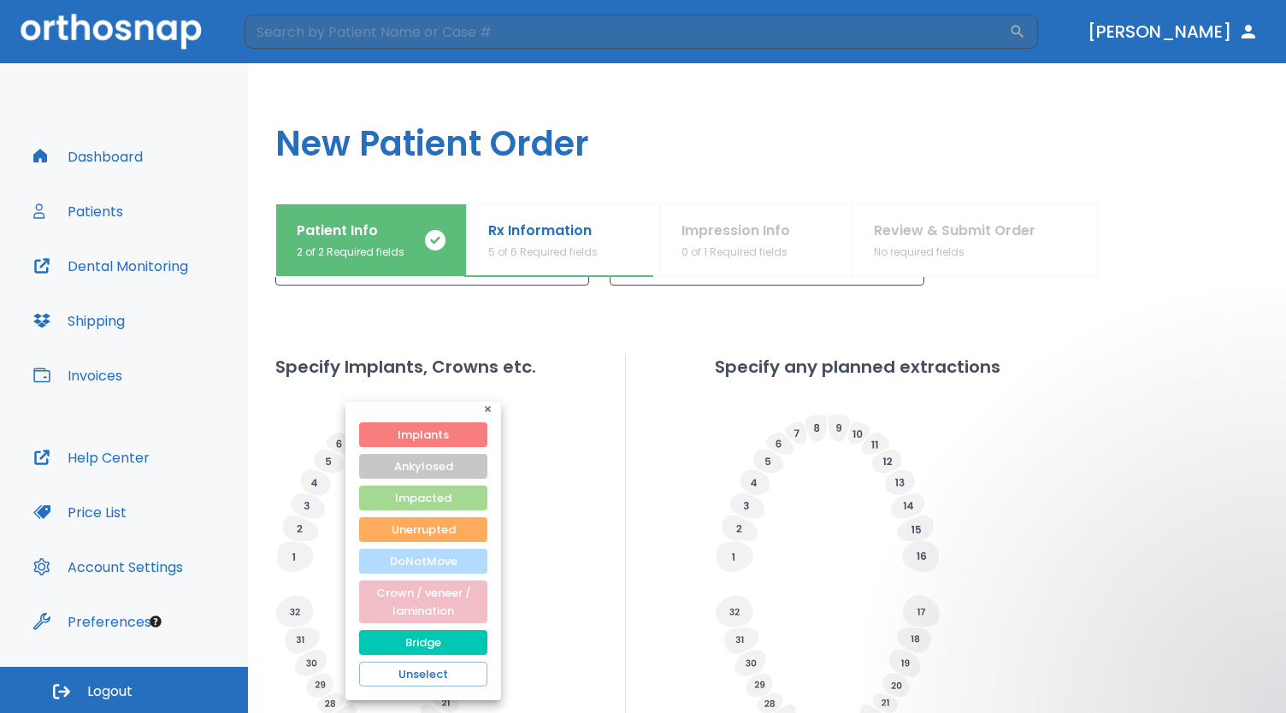
click at [433, 568] on button "DoNotMove" at bounding box center [423, 561] width 128 height 25
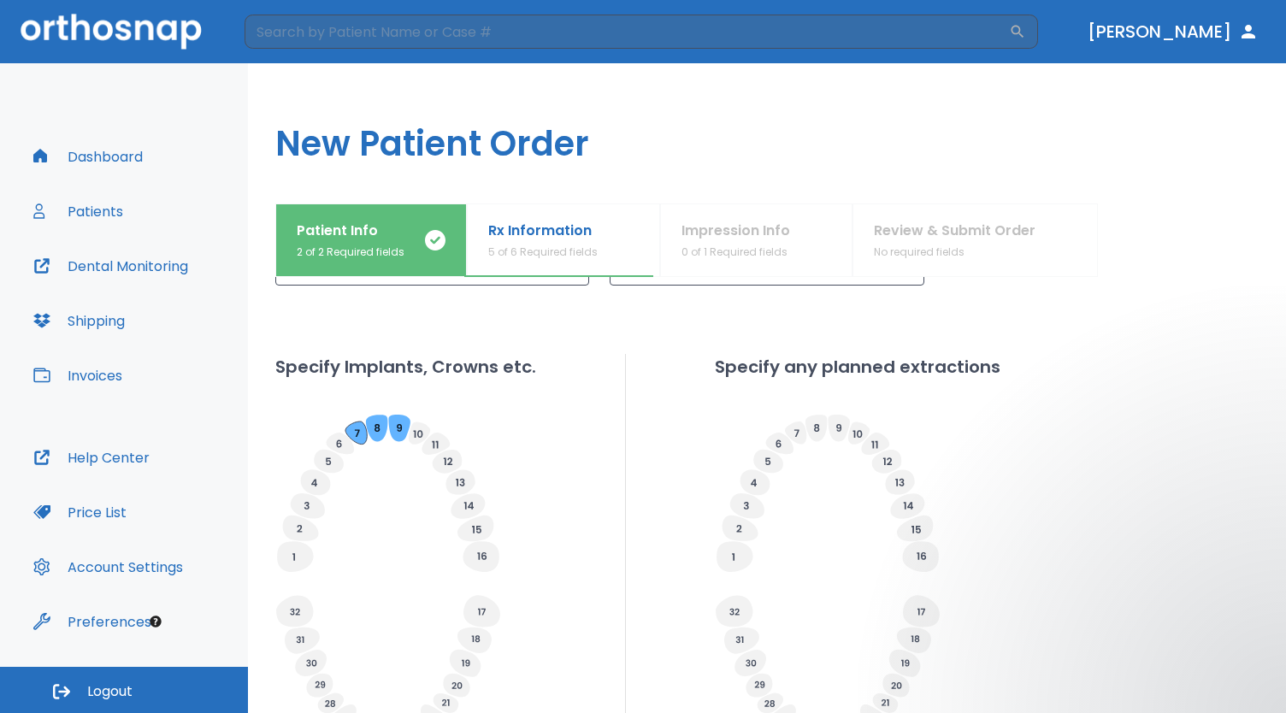
click at [352, 432] on icon at bounding box center [356, 433] width 21 height 23
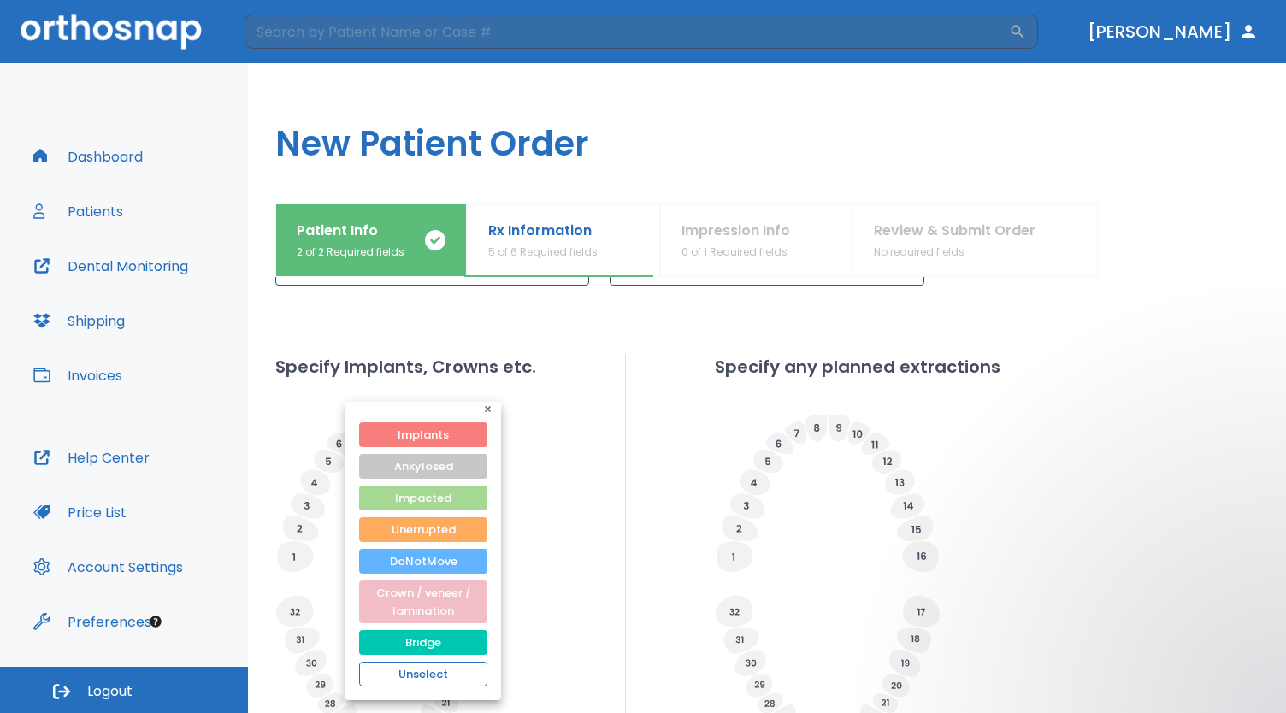
click at [435, 671] on button "Unselect" at bounding box center [423, 674] width 128 height 25
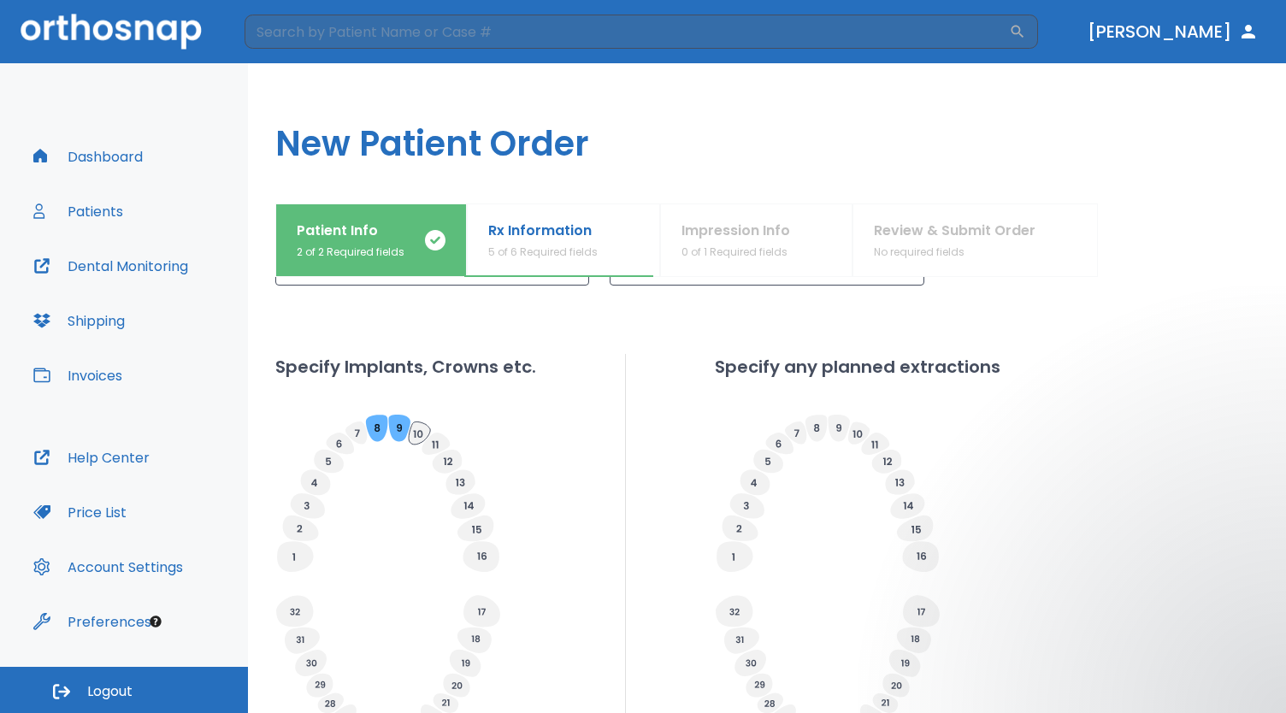
click at [419, 428] on icon at bounding box center [419, 433] width 21 height 22
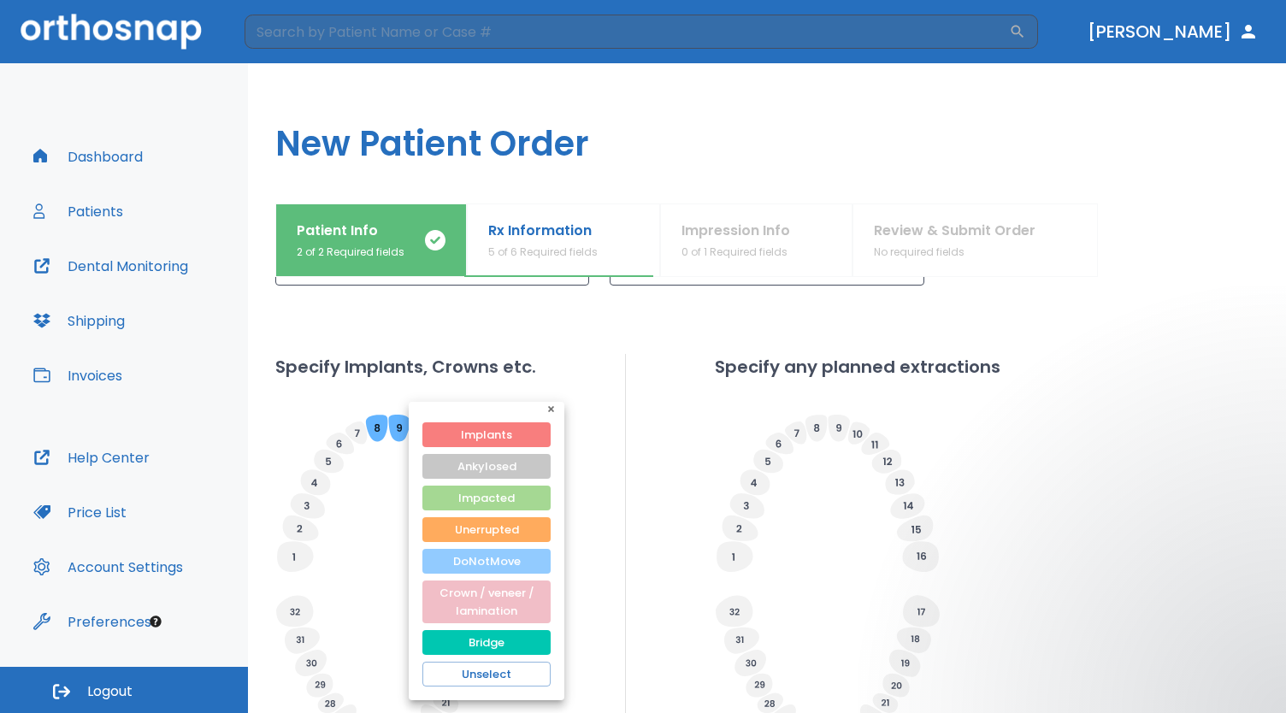
click at [499, 565] on button "DoNotMove" at bounding box center [486, 561] width 128 height 25
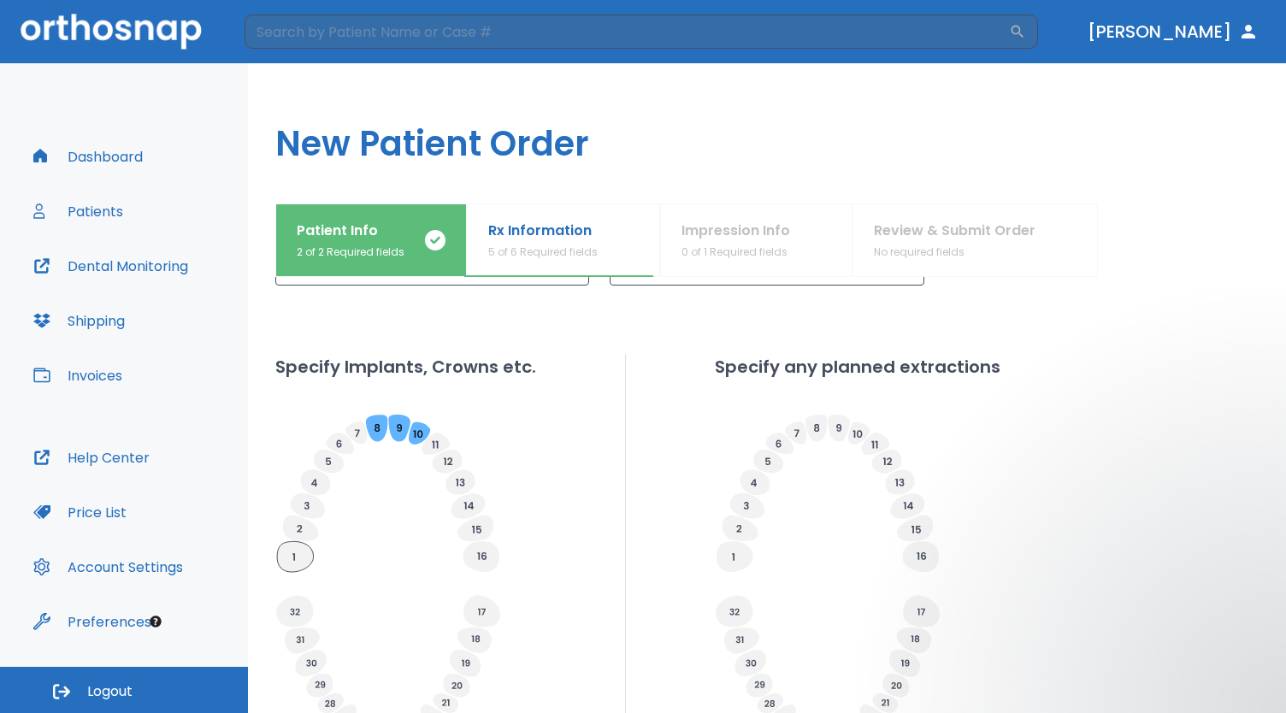
click at [303, 555] on icon at bounding box center [295, 556] width 36 height 31
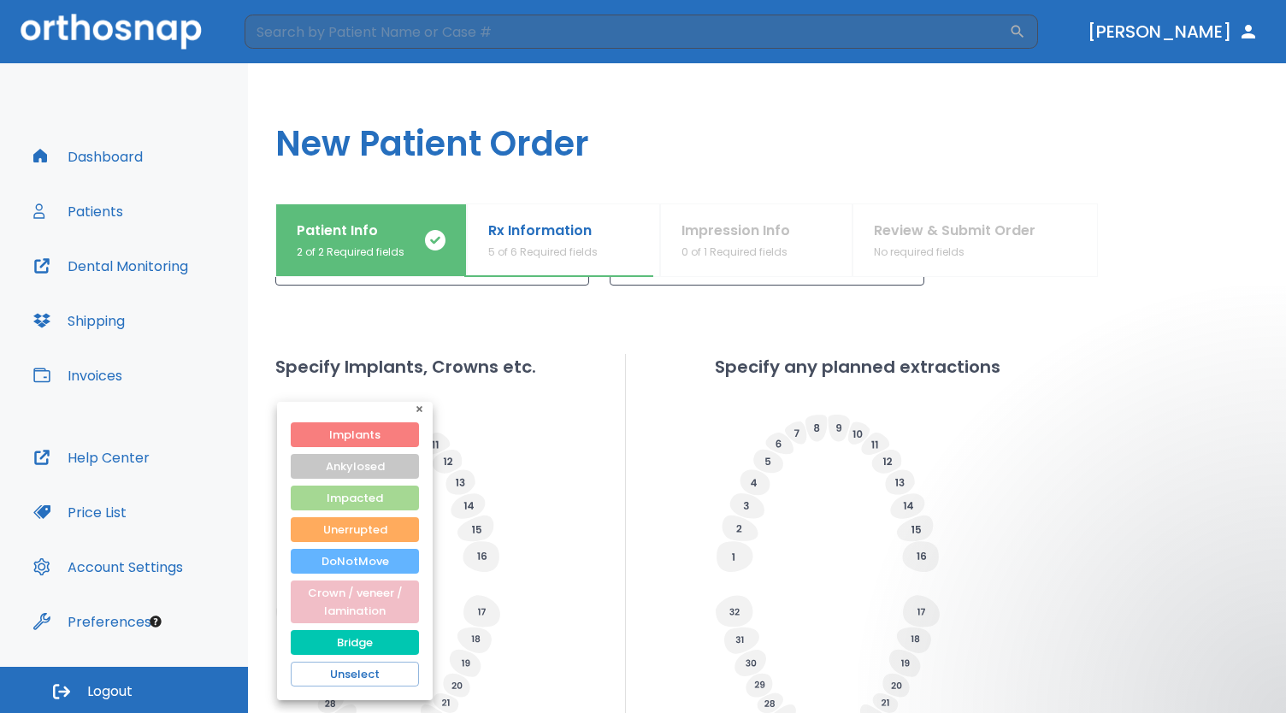
click at [578, 499] on div at bounding box center [643, 356] width 1286 height 713
click at [369, 671] on button "Unselect" at bounding box center [355, 674] width 128 height 25
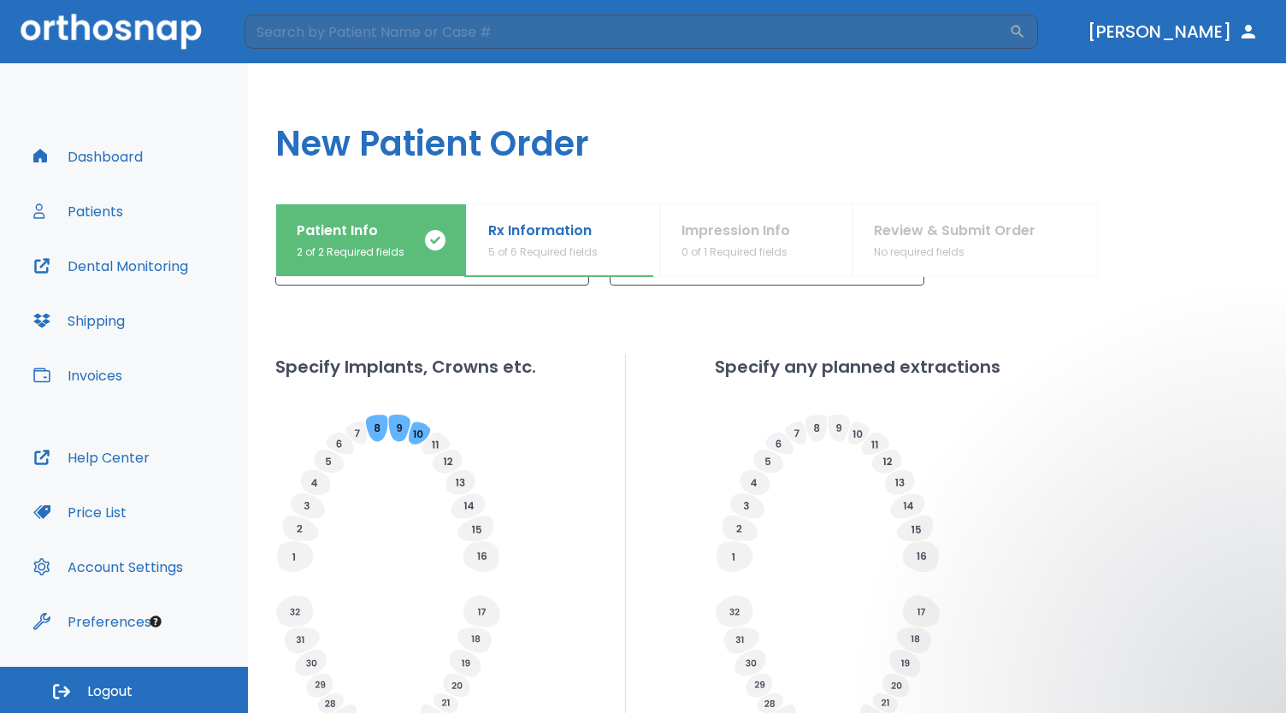
click at [581, 469] on div "Specify Implants, Crowns etc. Specify any planned extractions" at bounding box center [767, 550] width 984 height 393
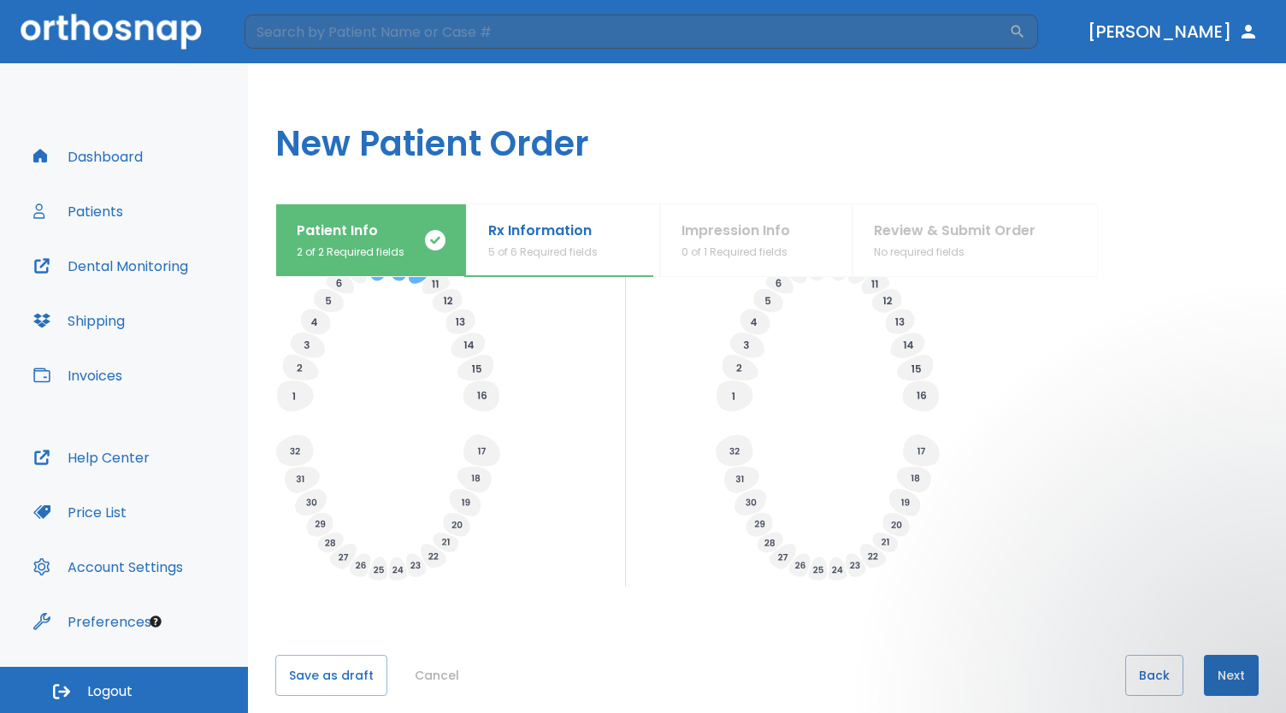
scroll to position [609, 0]
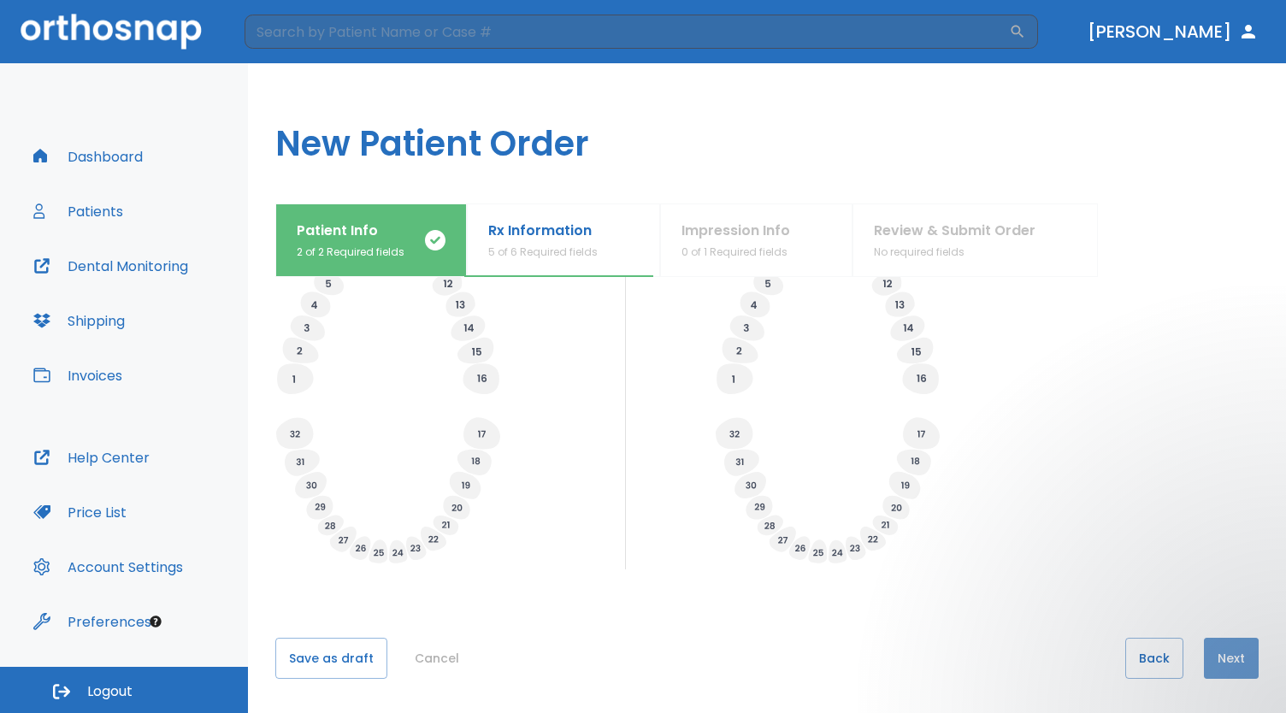
click at [1236, 659] on button "Next" at bounding box center [1231, 658] width 55 height 41
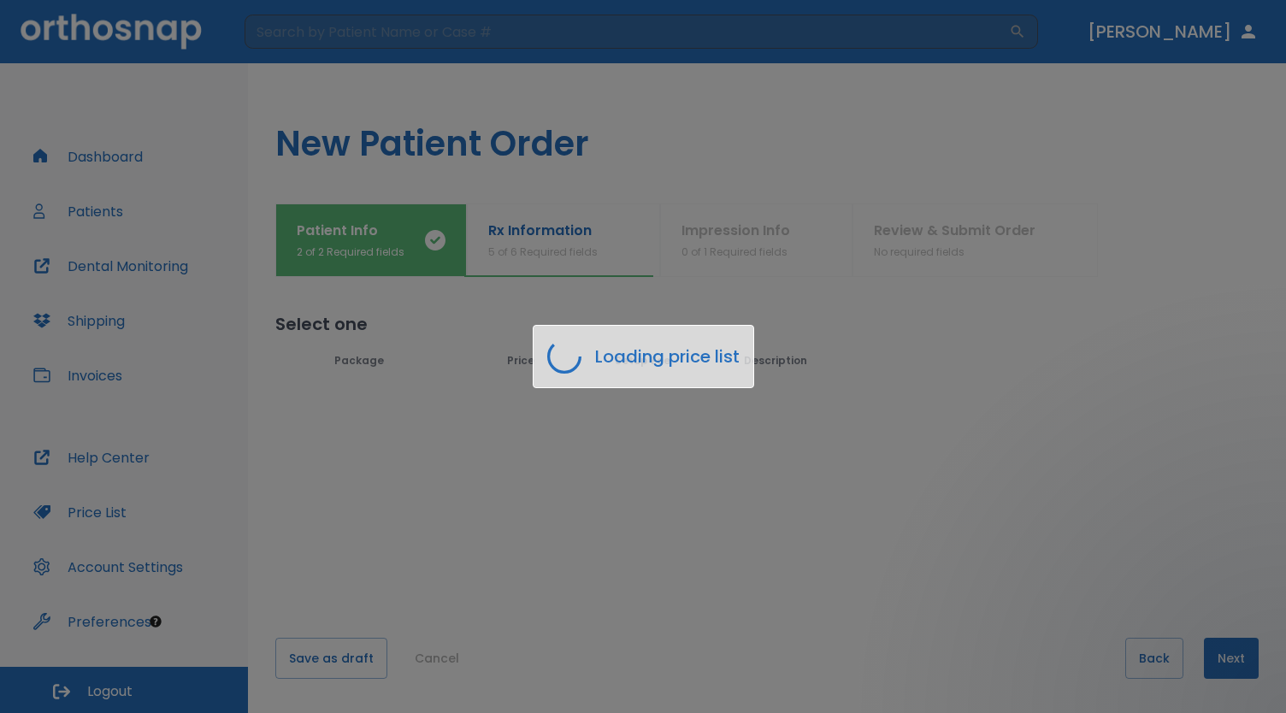
scroll to position [0, 0]
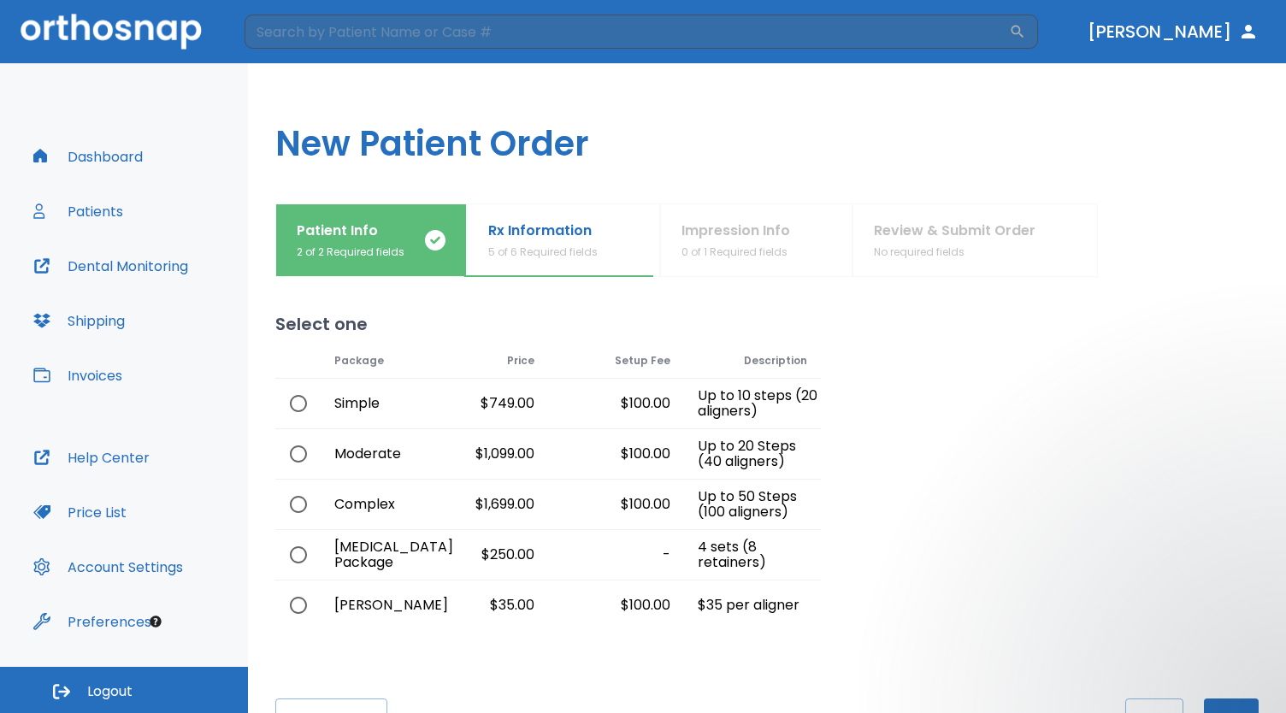
click at [301, 454] on input "radio" at bounding box center [299, 454] width 36 height 36
radio input "true"
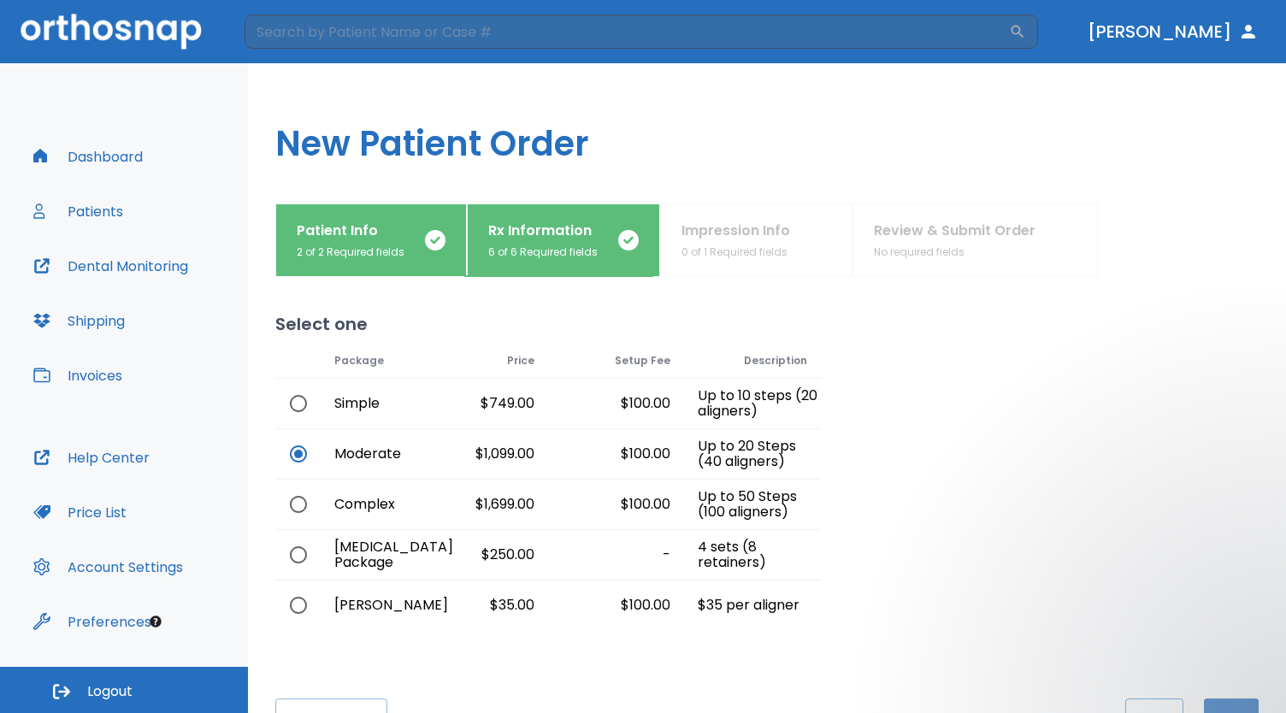
click at [1220, 699] on button "Next" at bounding box center [1231, 719] width 55 height 41
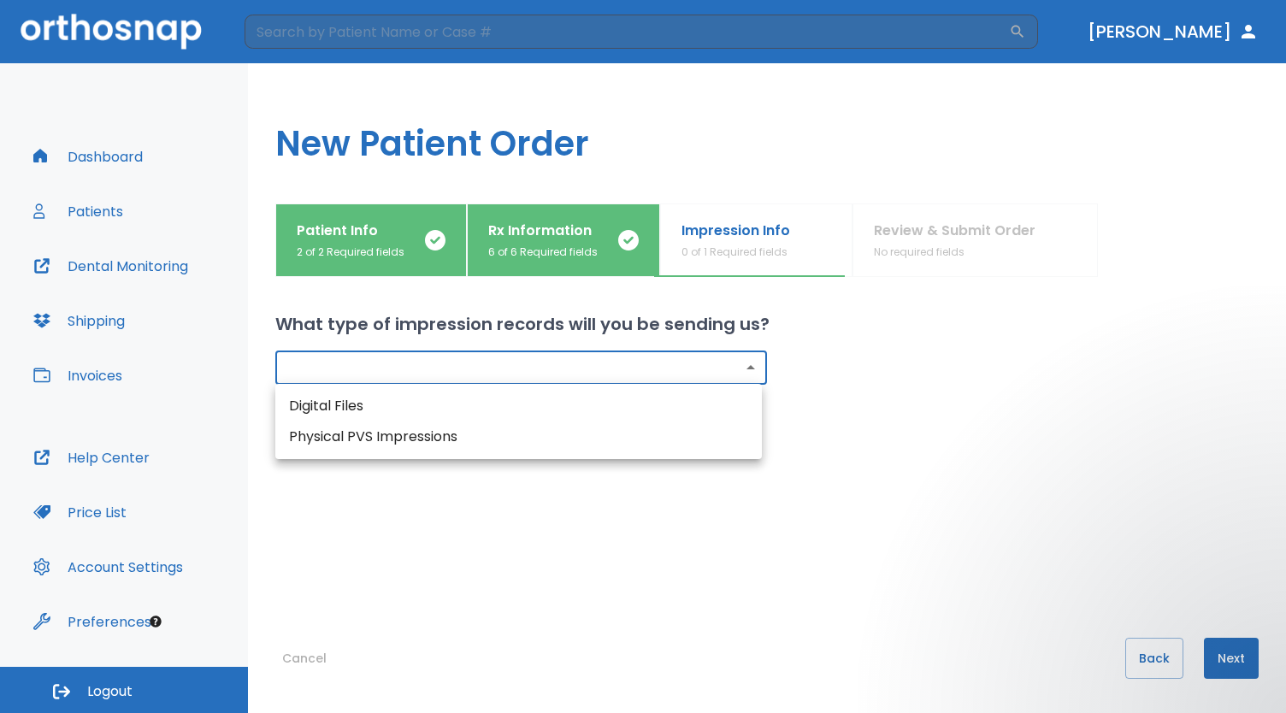
click at [539, 379] on body "​ [PERSON_NAME] Dashboard Patients Dental Monitoring Shipping Invoices Help Cen…" at bounding box center [643, 356] width 1286 height 713
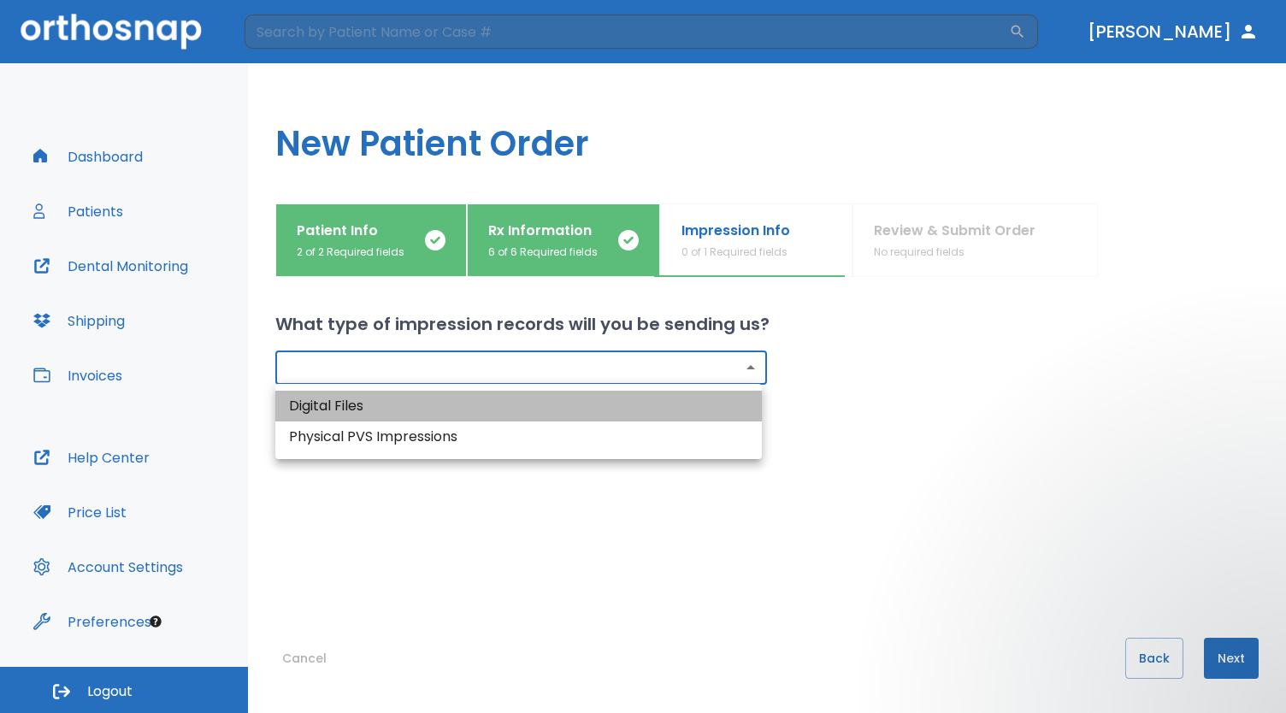
click at [427, 408] on li "Digital Files" at bounding box center [518, 406] width 487 height 31
type input "digital"
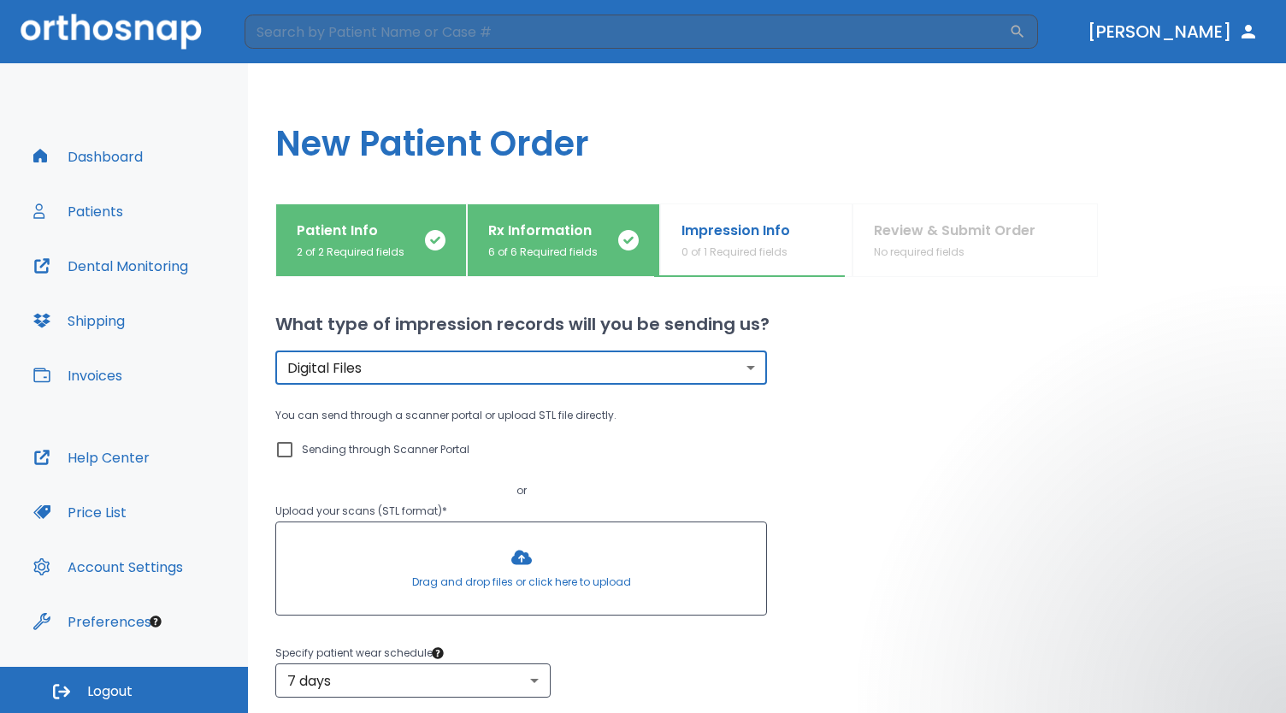
click at [499, 565] on div at bounding box center [521, 569] width 490 height 92
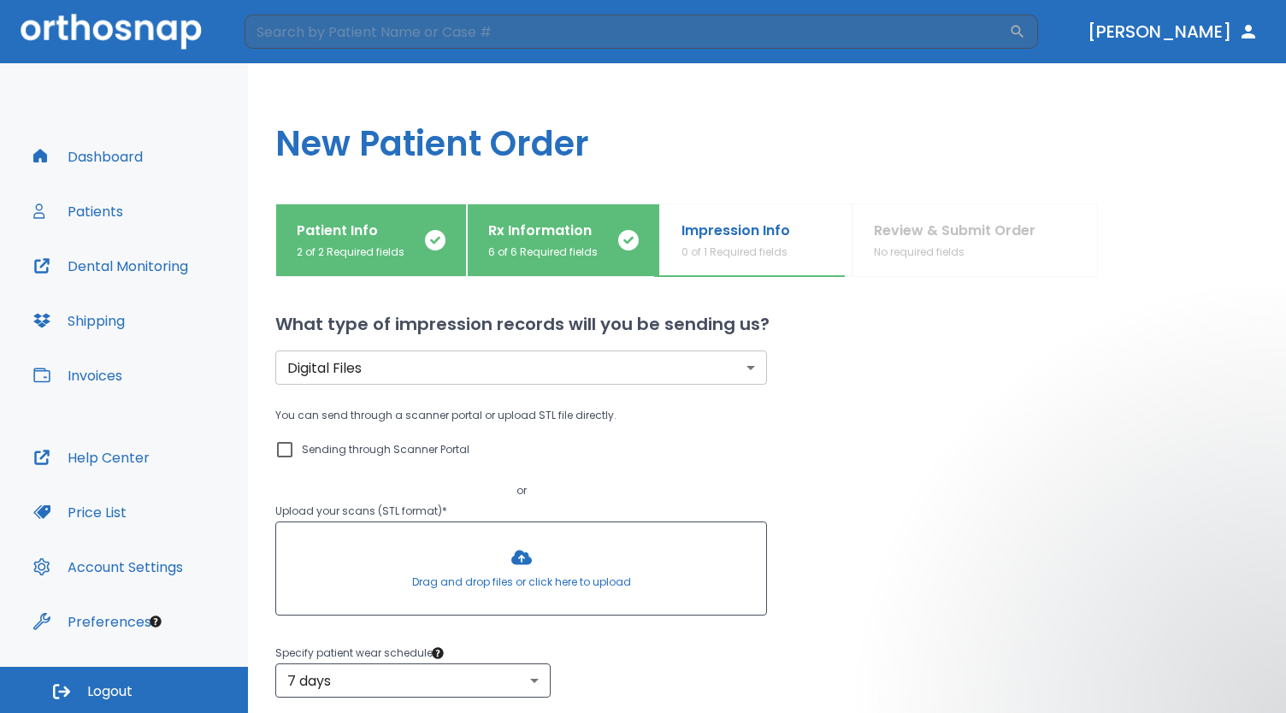
click at [464, 563] on div at bounding box center [521, 569] width 490 height 92
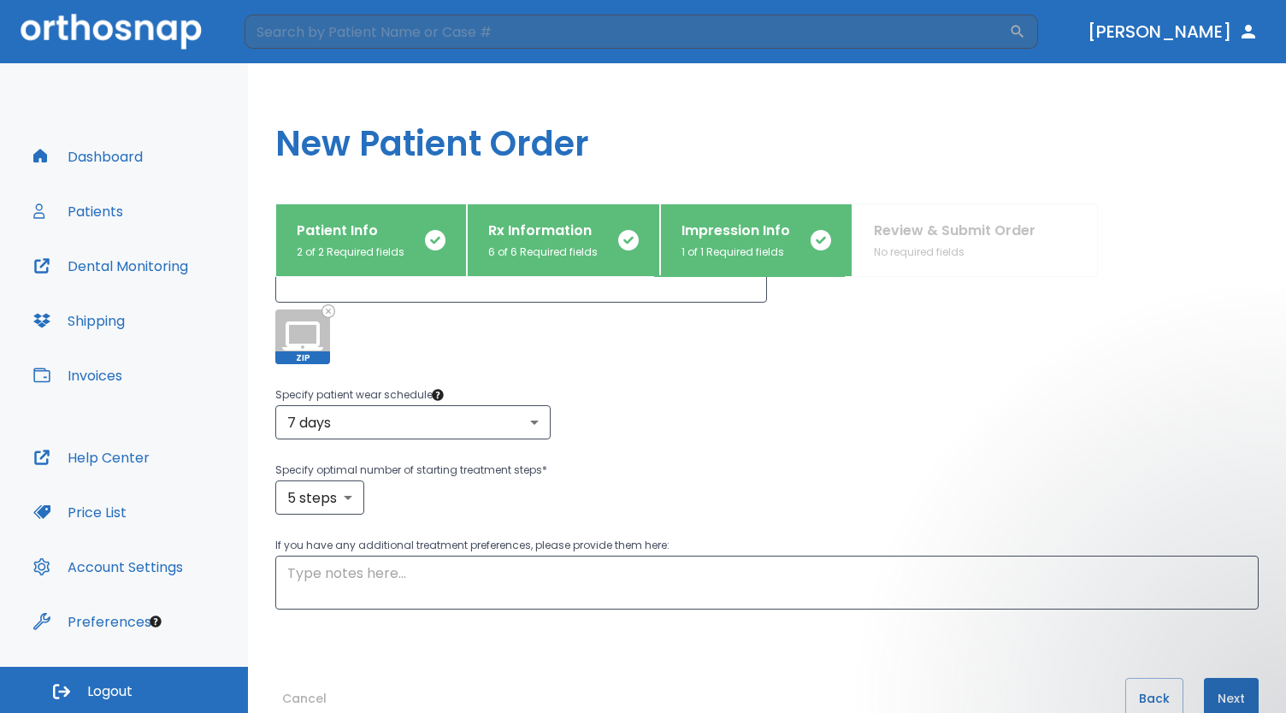
scroll to position [353, 0]
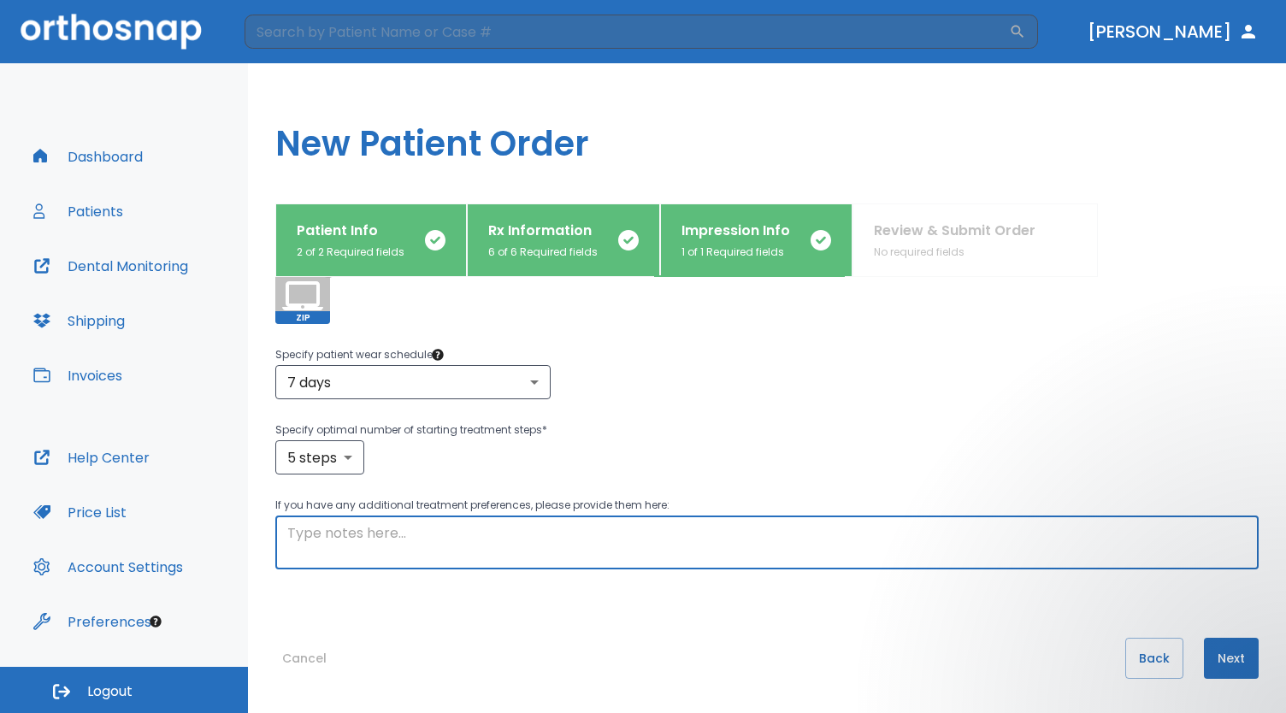
click at [392, 538] on textarea at bounding box center [767, 542] width 960 height 39
click at [510, 533] on textarea "#9 is a splinted [US_STATE] bridge - do not move 8-10 and please trim trays to …" at bounding box center [767, 542] width 960 height 39
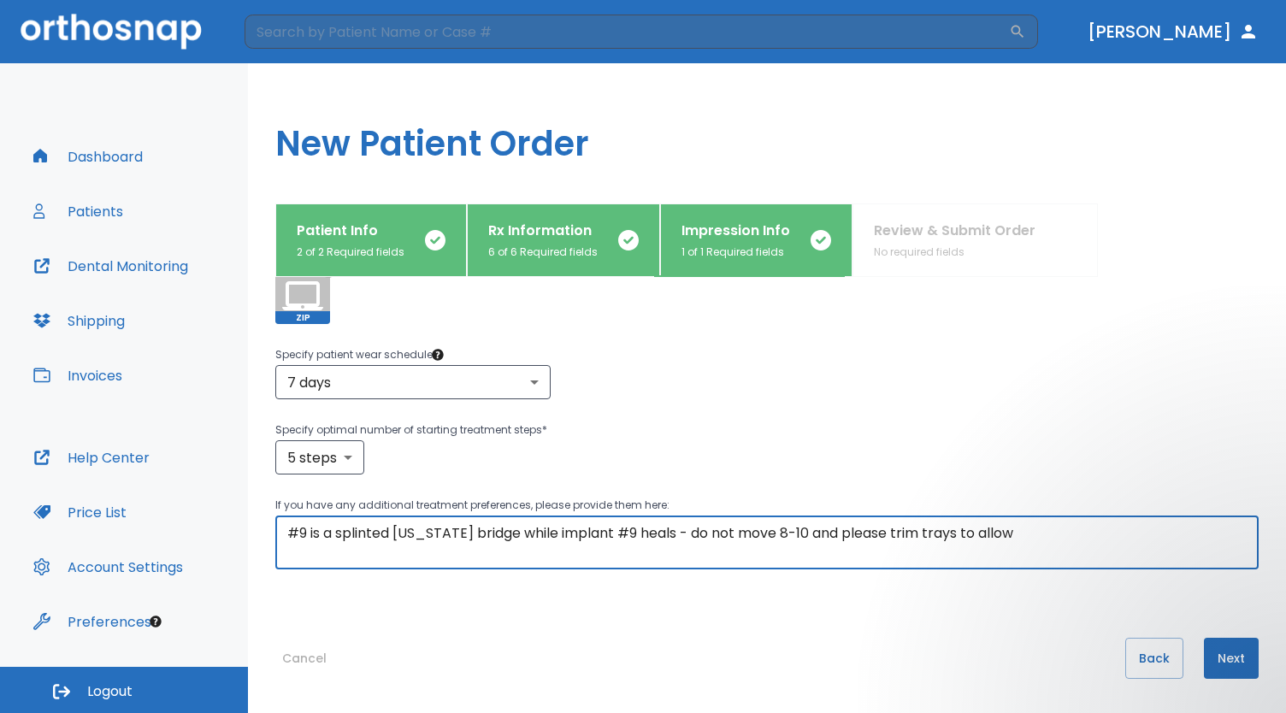
click at [1049, 529] on textarea "#9 is a splinted [US_STATE] bridge while implant #9 heals - do not move 8-10 an…" at bounding box center [767, 542] width 960 height 39
click at [330, 552] on textarea "#9 is a splinted [US_STATE] bridge while implant #9 heals - do not move 8-10 an…" at bounding box center [767, 542] width 960 height 39
click at [621, 553] on textarea "#9 is a splinted [US_STATE] bridge while implant #9 heals - do not move 8-10 an…" at bounding box center [767, 542] width 960 height 39
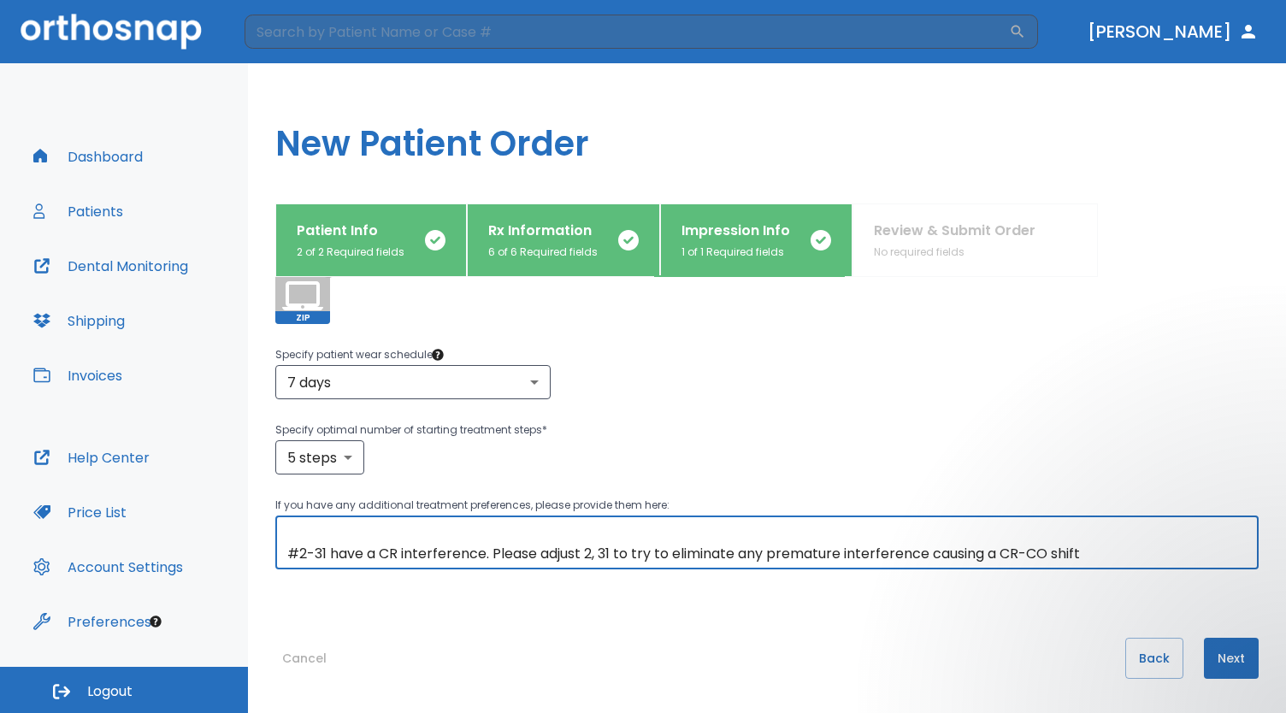
type textarea "#9 is a splinted [US_STATE] bridge while implant #9 heals - do not move 8-10 an…"
click at [1208, 656] on button "Next" at bounding box center [1231, 658] width 55 height 41
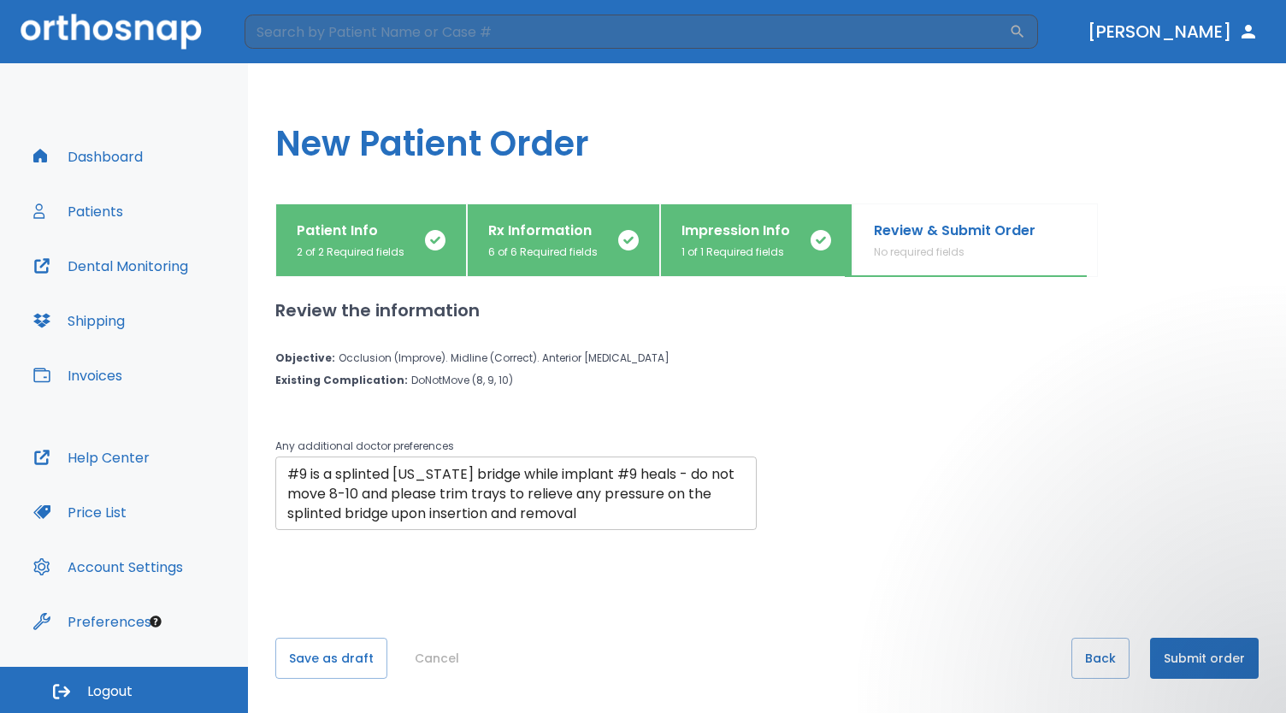
scroll to position [58, 0]
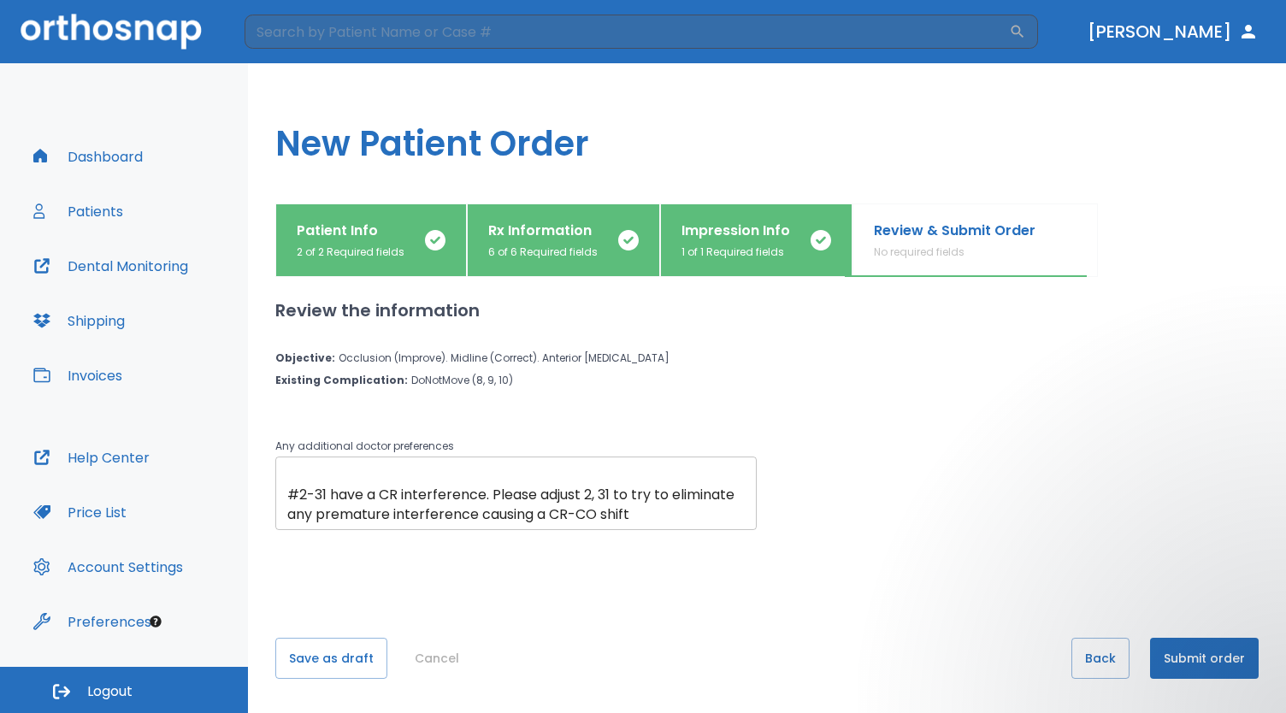
click at [357, 498] on textarea "#9 is a splinted [US_STATE] bridge while implant #9 heals - do not move 8-10 an…" at bounding box center [516, 493] width 458 height 59
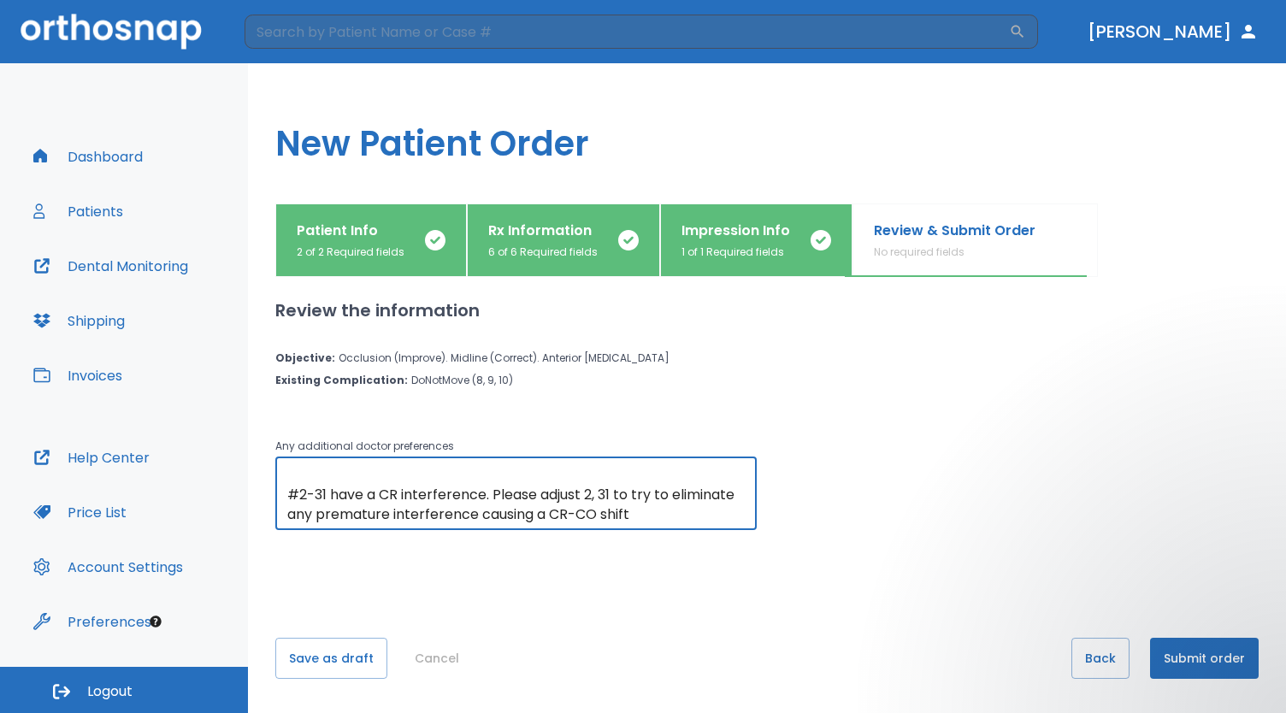
click at [357, 498] on textarea "#9 is a splinted [US_STATE] bridge while implant #9 heals - do not move 8-10 an…" at bounding box center [516, 493] width 458 height 59
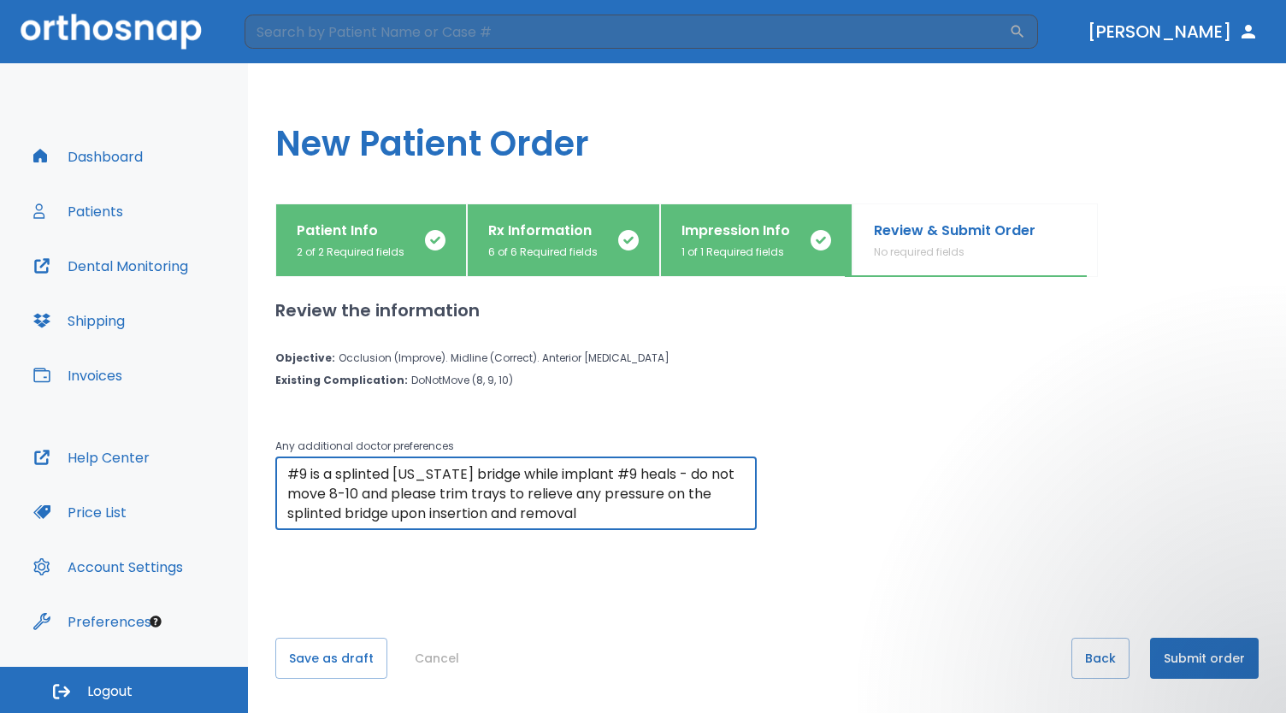
type textarea "#9 is a splinted [US_STATE] bridge while implant #9 heals - do not move 8-10 an…"
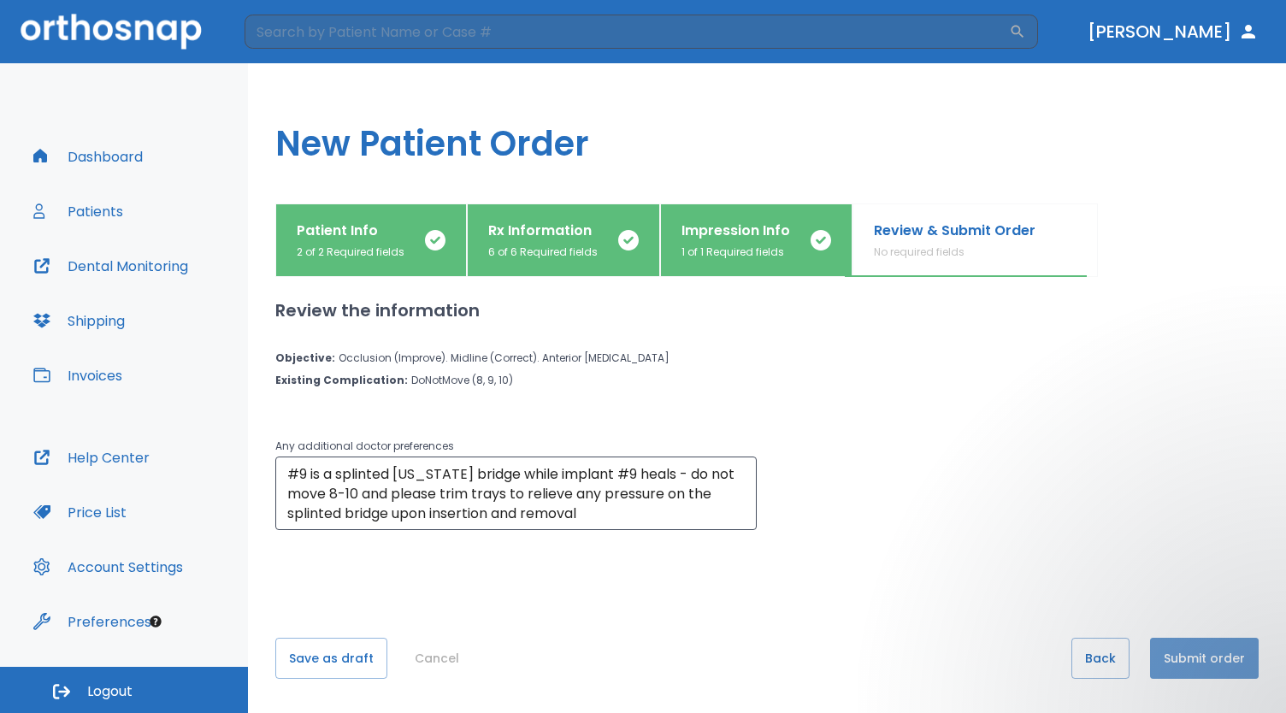
click at [1204, 658] on button "Submit order" at bounding box center [1204, 658] width 109 height 41
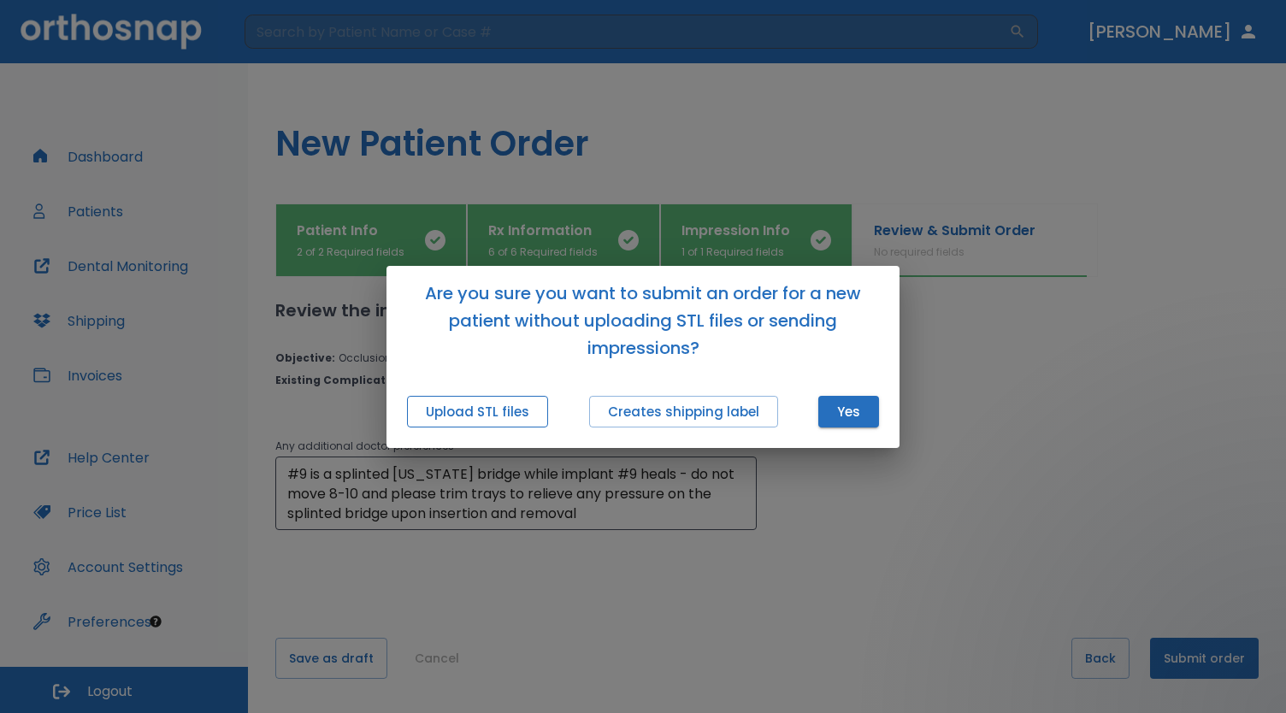
click at [505, 417] on button "Upload STL files" at bounding box center [477, 412] width 141 height 32
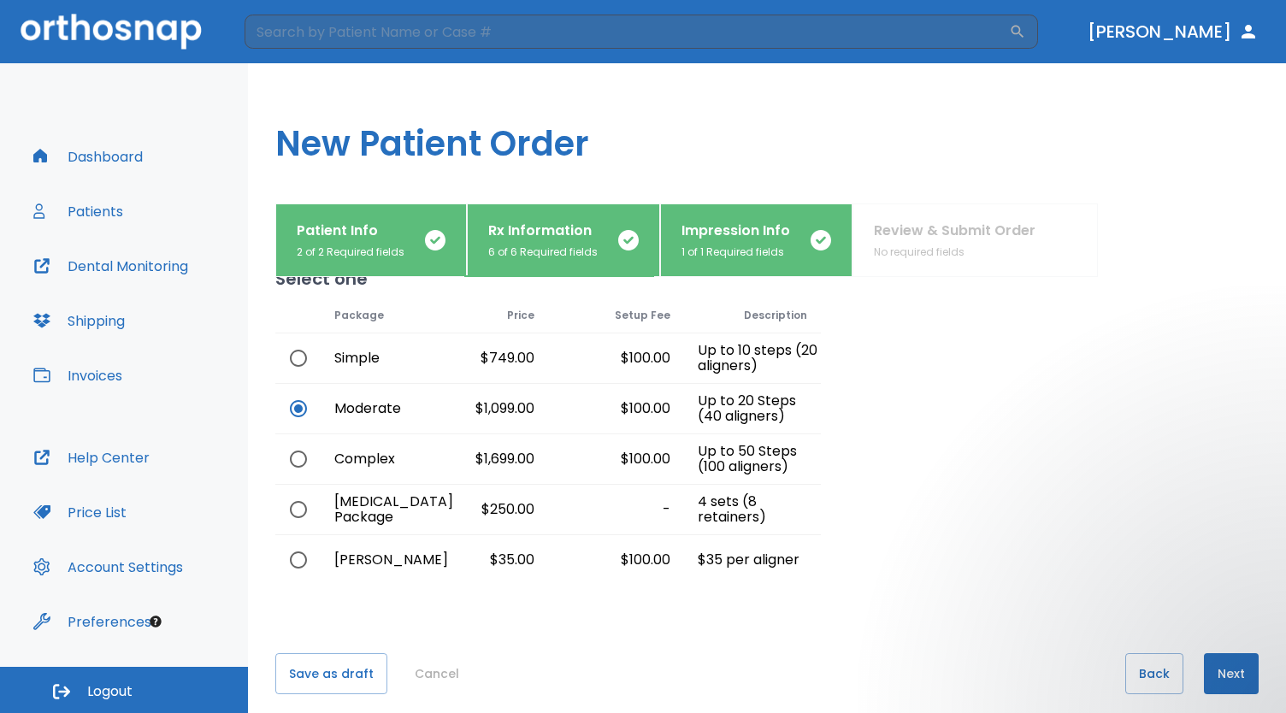
scroll to position [47, 0]
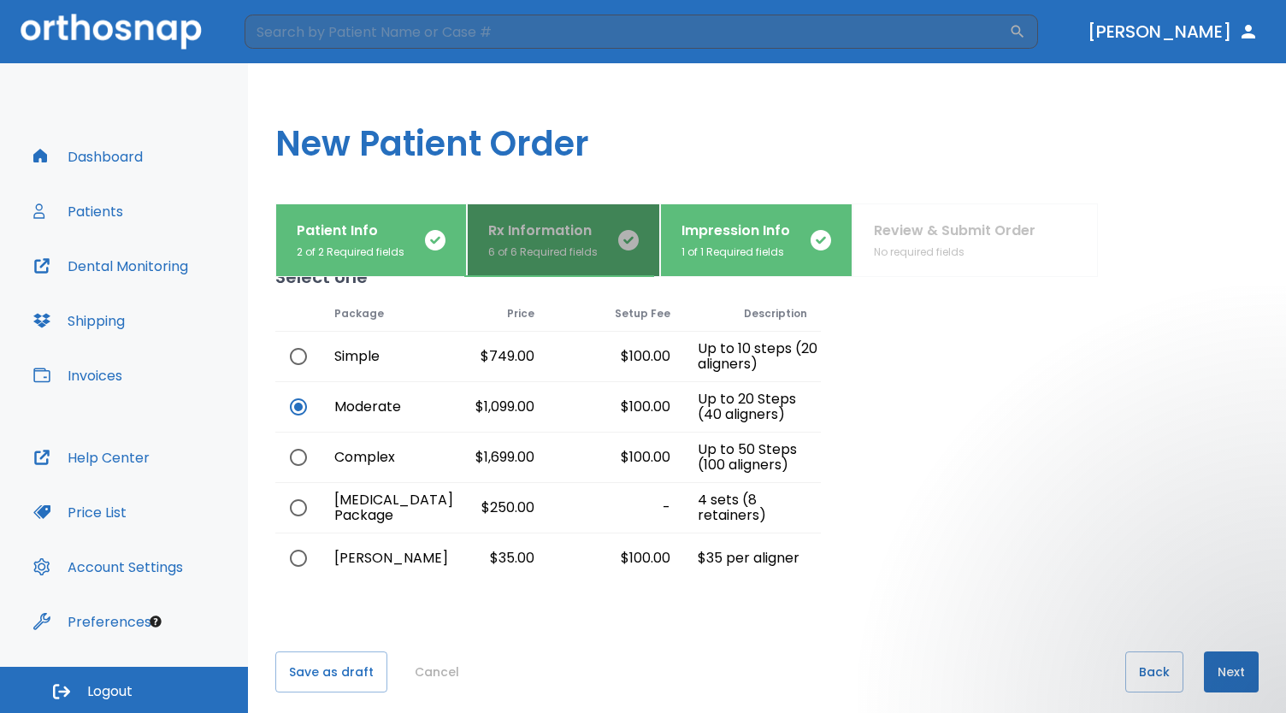
click at [570, 268] on button "Rx Information 6 of 6 Required fields" at bounding box center [563, 241] width 193 height 74
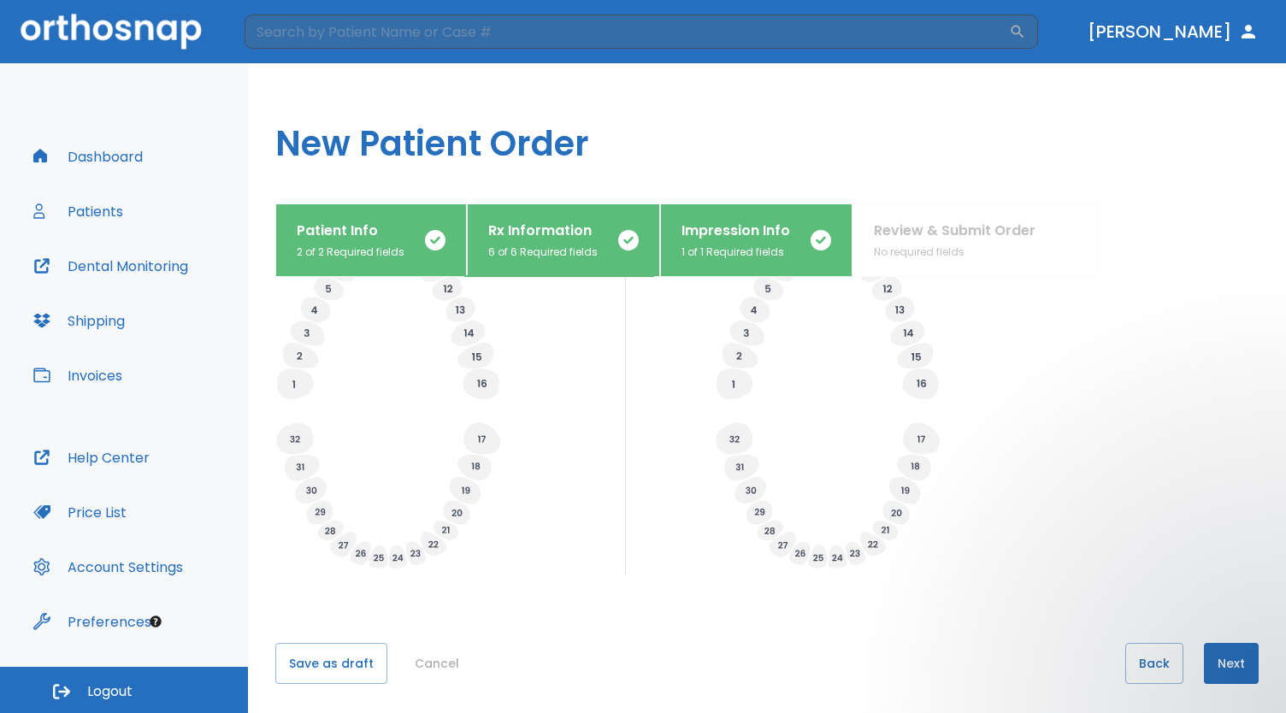
scroll to position [609, 0]
click at [1225, 665] on button "Next" at bounding box center [1231, 658] width 55 height 41
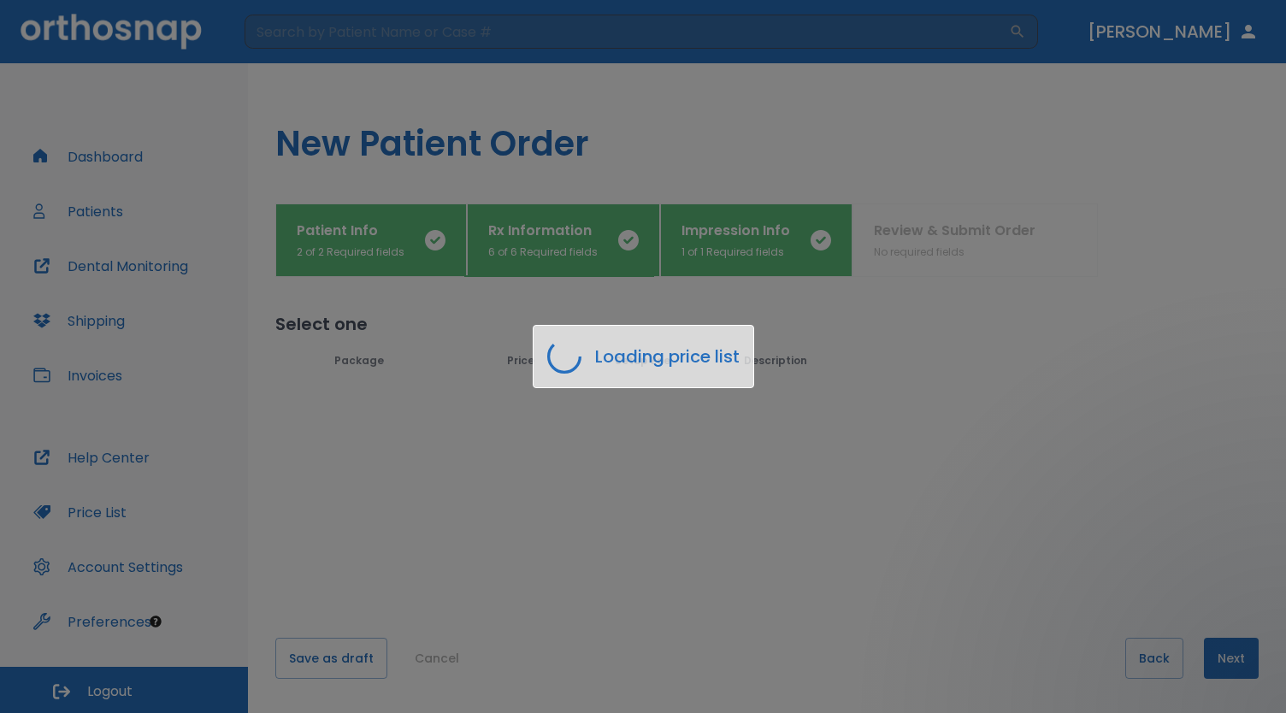
scroll to position [0, 0]
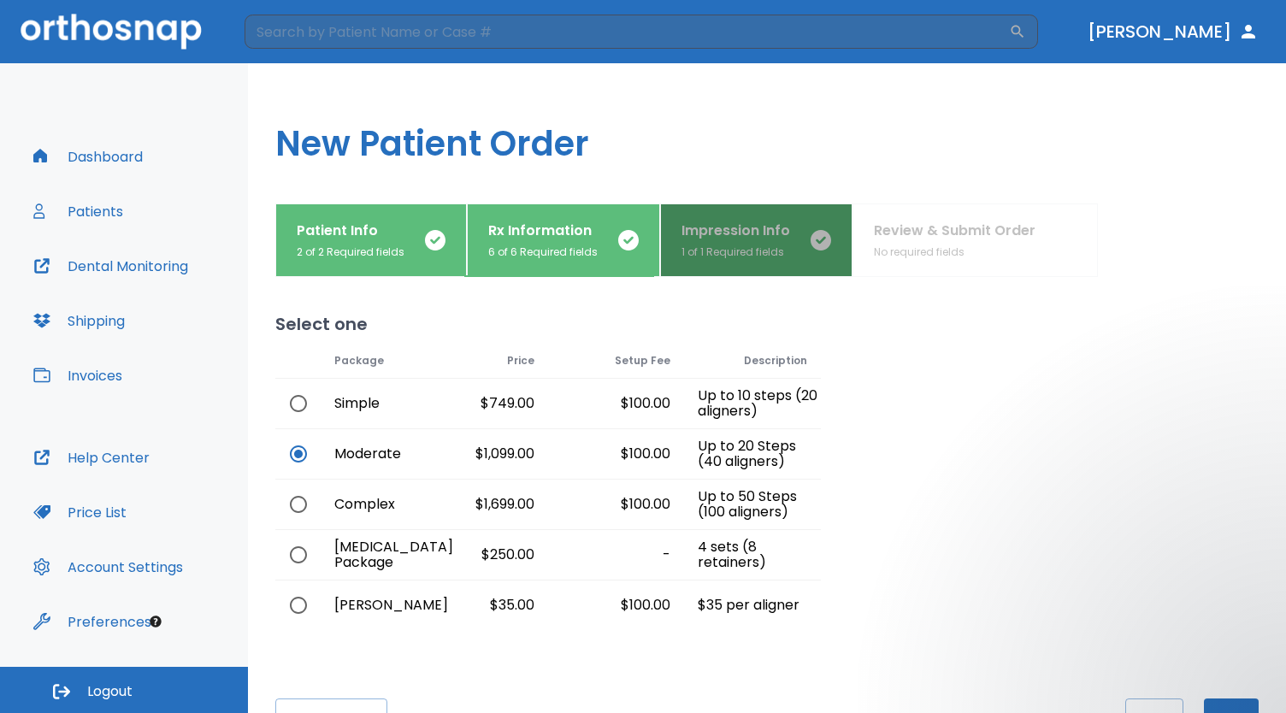
click at [716, 226] on p "Impression Info" at bounding box center [736, 231] width 109 height 21
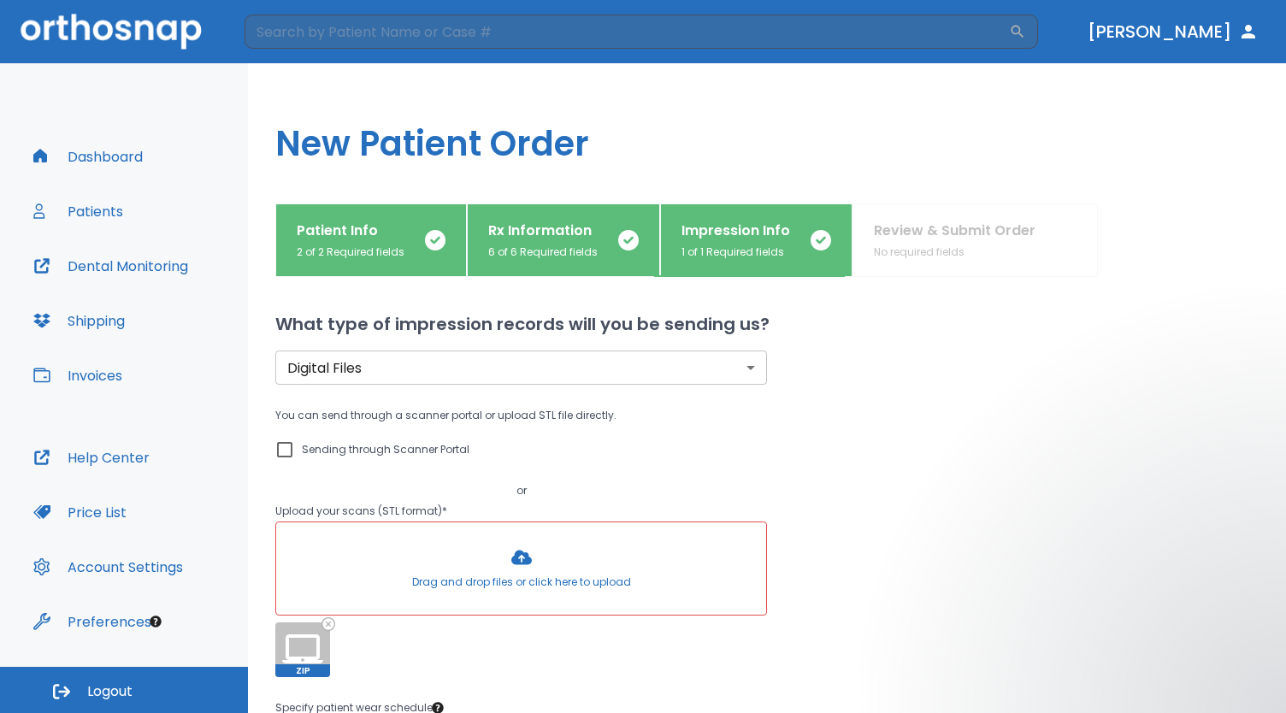
click at [394, 555] on div at bounding box center [521, 569] width 490 height 92
click at [308, 641] on icon at bounding box center [302, 649] width 41 height 41
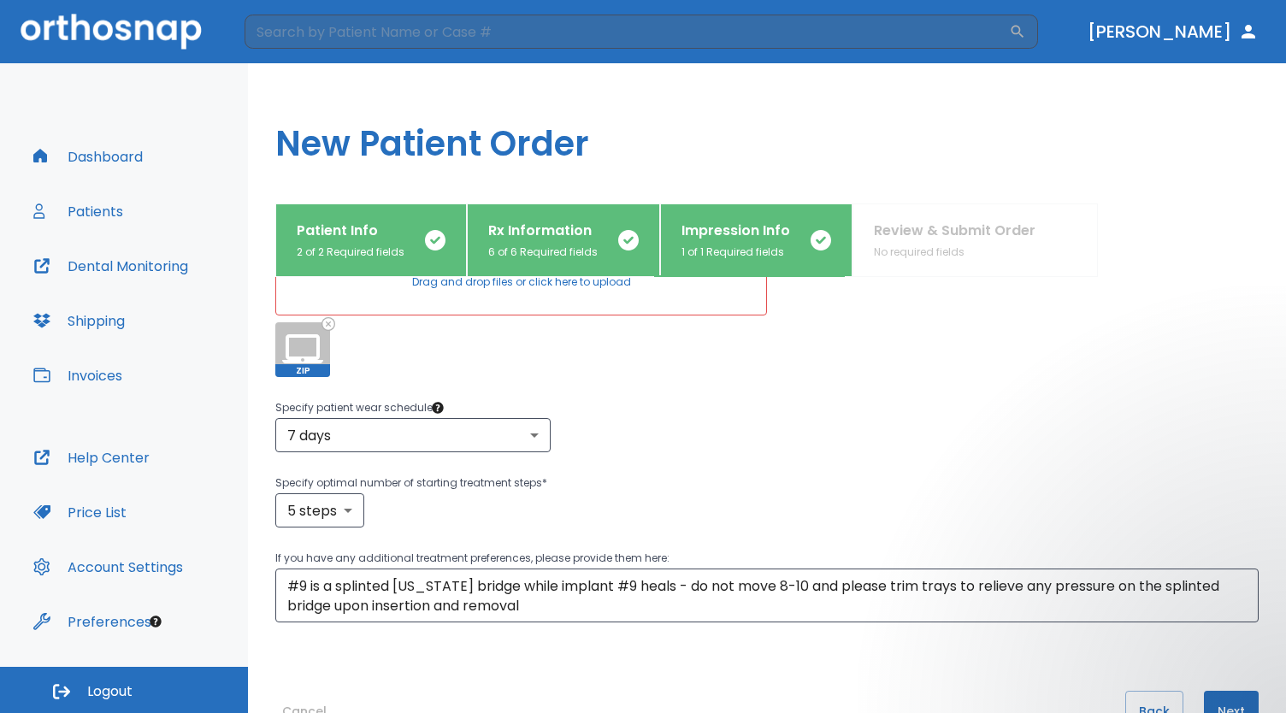
scroll to position [306, 0]
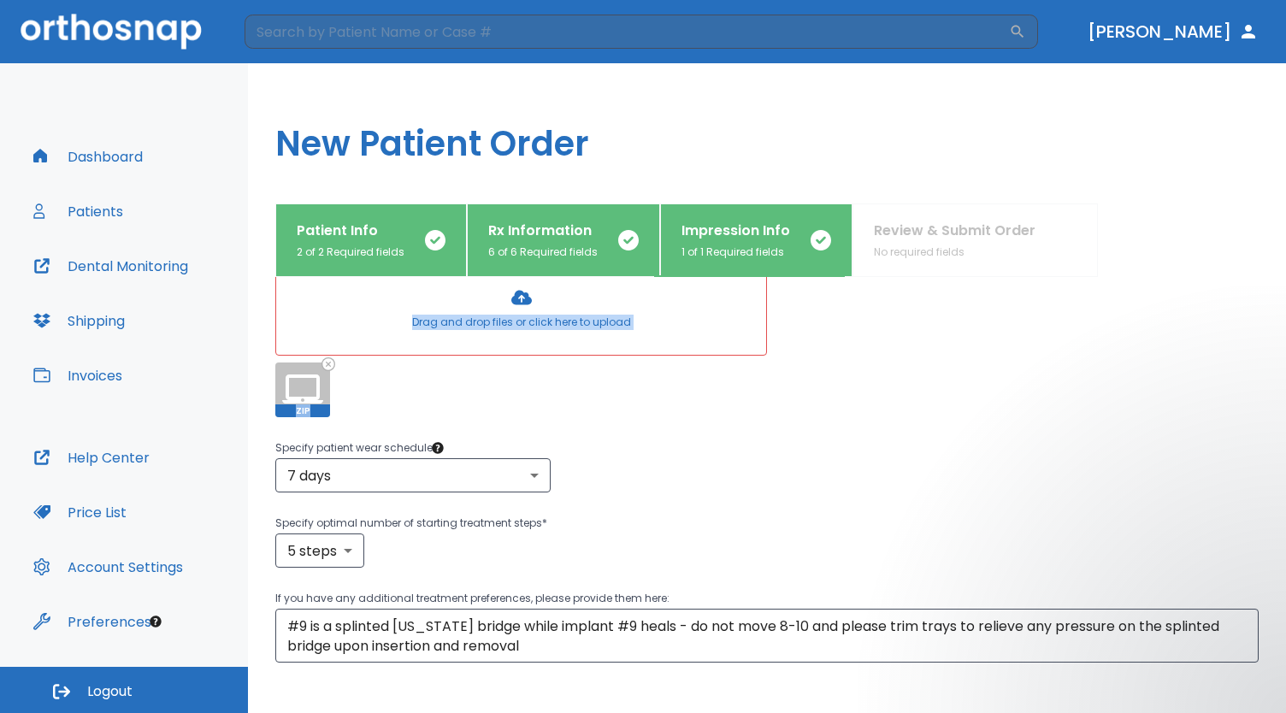
drag, startPoint x: 316, startPoint y: 362, endPoint x: 399, endPoint y: 273, distance: 121.6
click at [399, 273] on div "Patient Info 2 of 2 Required fields Rx Information 6 of 6 Required fields Impre…" at bounding box center [767, 459] width 984 height 510
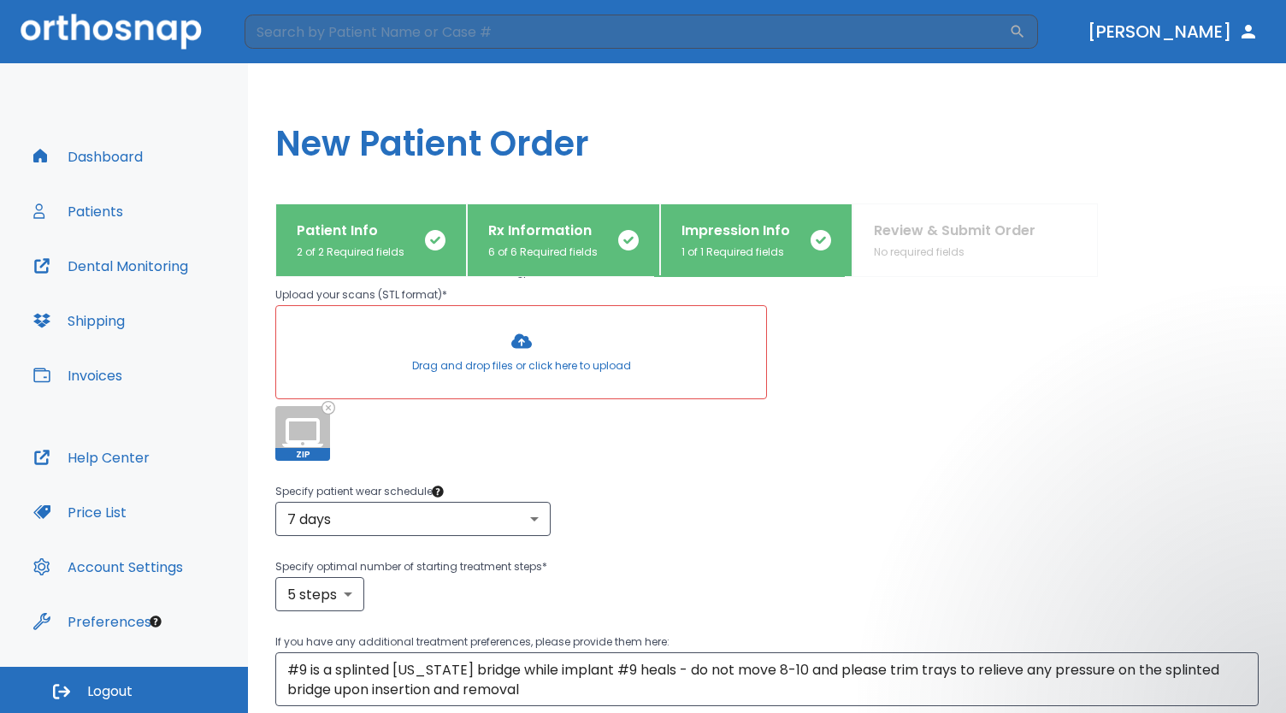
click at [449, 408] on div "ZIP" at bounding box center [521, 433] width 492 height 55
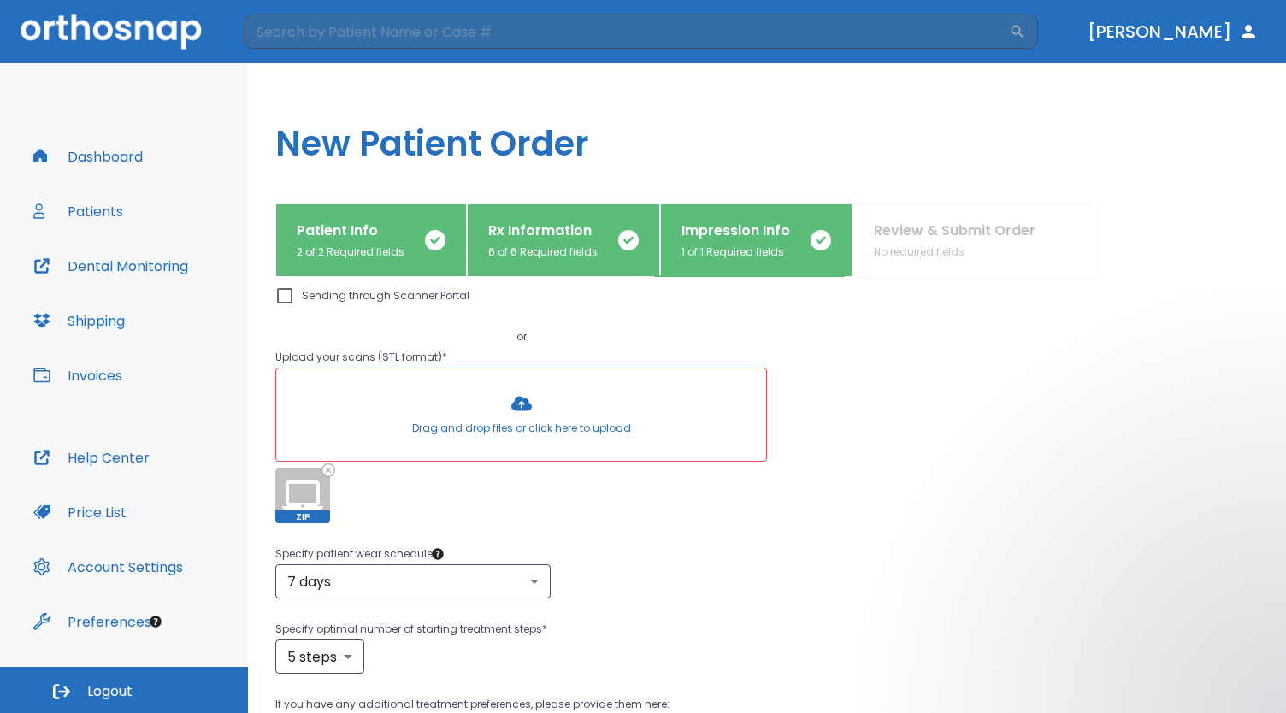
scroll to position [353, 0]
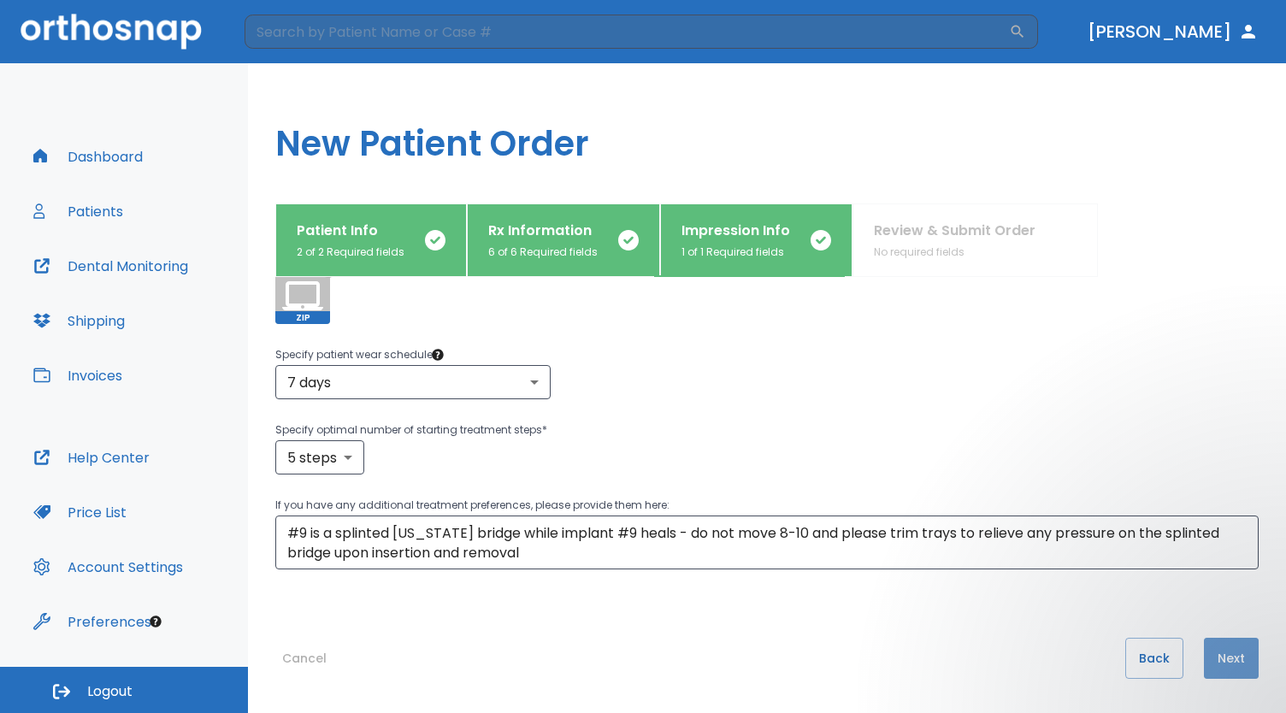
click at [1211, 642] on button "Next" at bounding box center [1231, 658] width 55 height 41
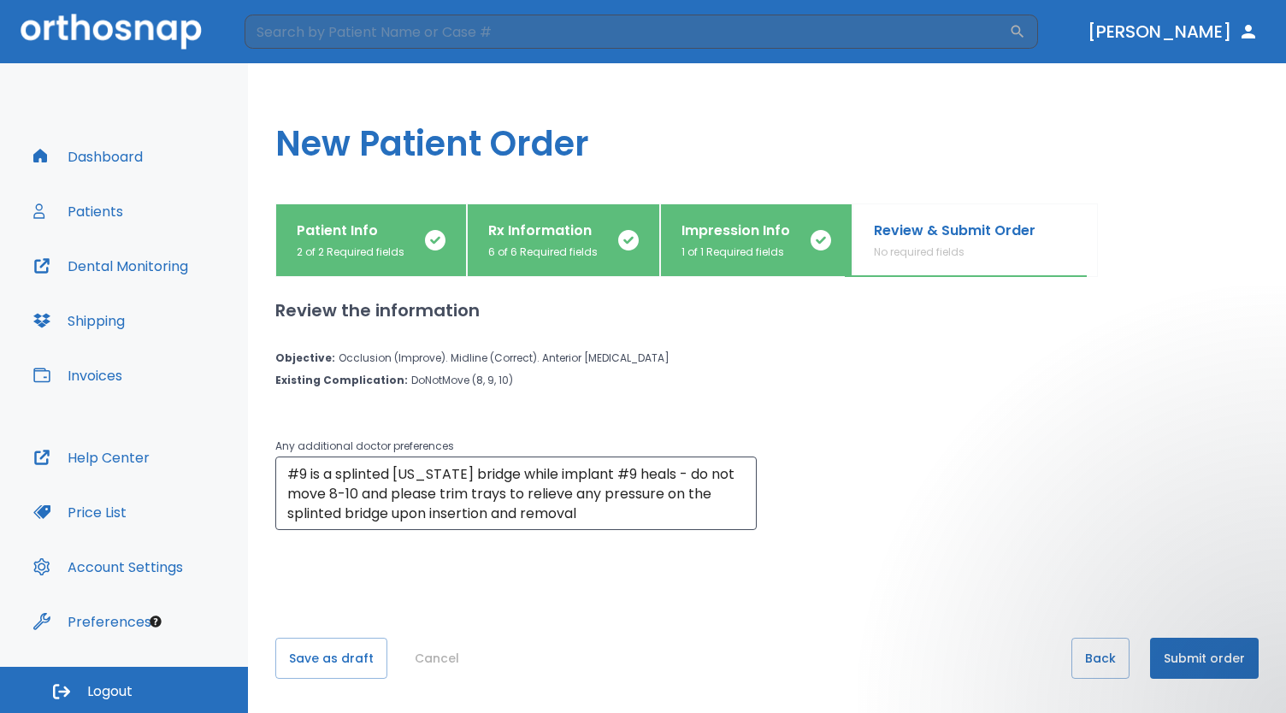
scroll to position [0, 0]
click at [1211, 642] on button "Submit order" at bounding box center [1204, 658] width 109 height 41
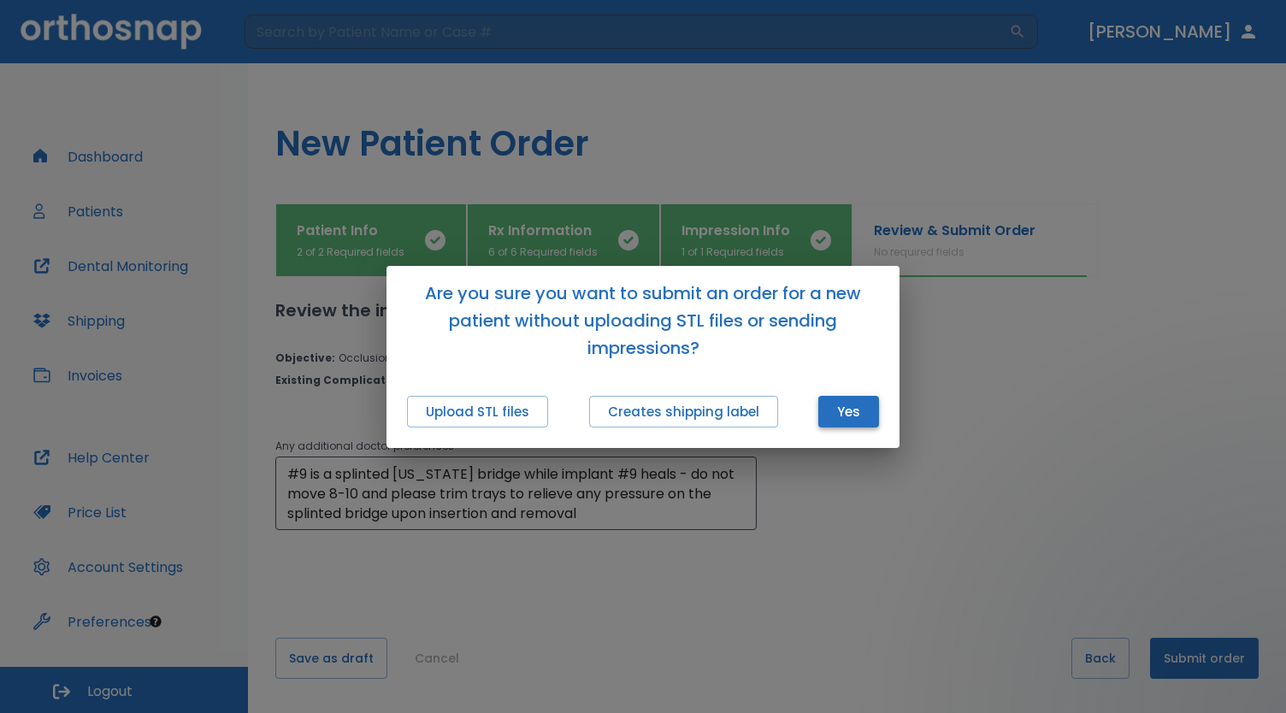
click at [868, 408] on button "Yes" at bounding box center [848, 412] width 61 height 32
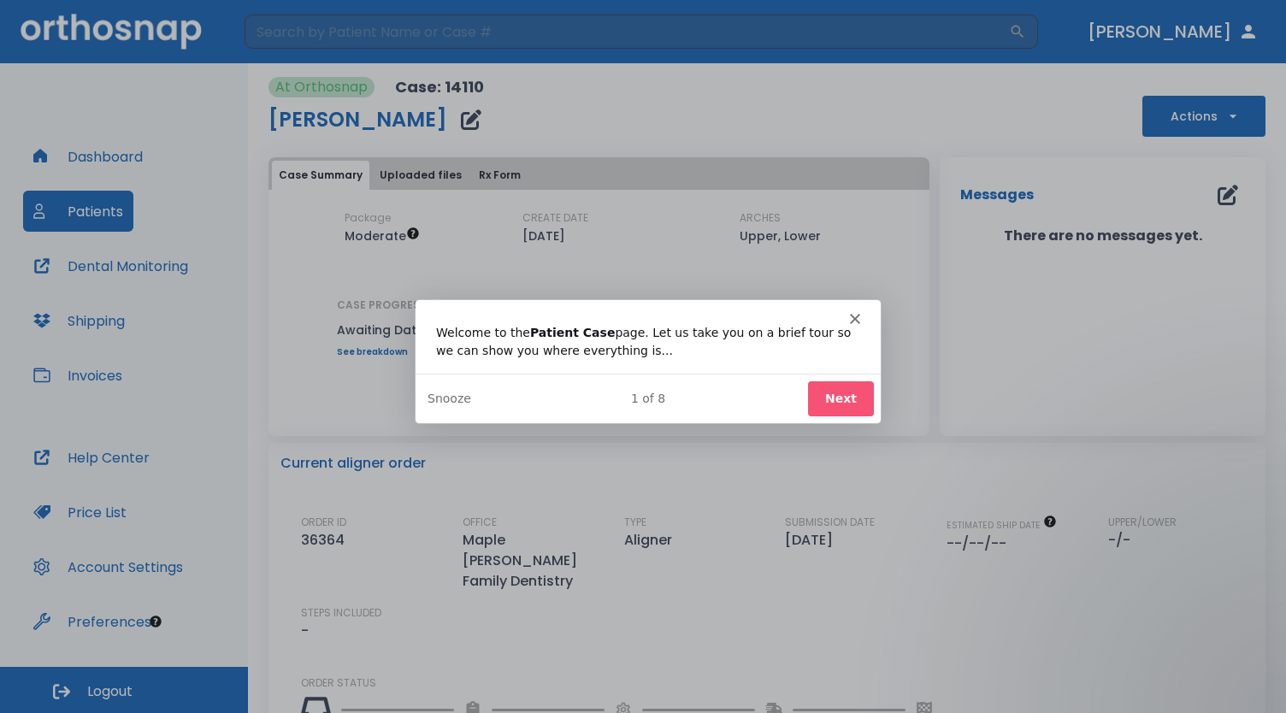
click at [843, 402] on button "Next" at bounding box center [840, 398] width 66 height 35
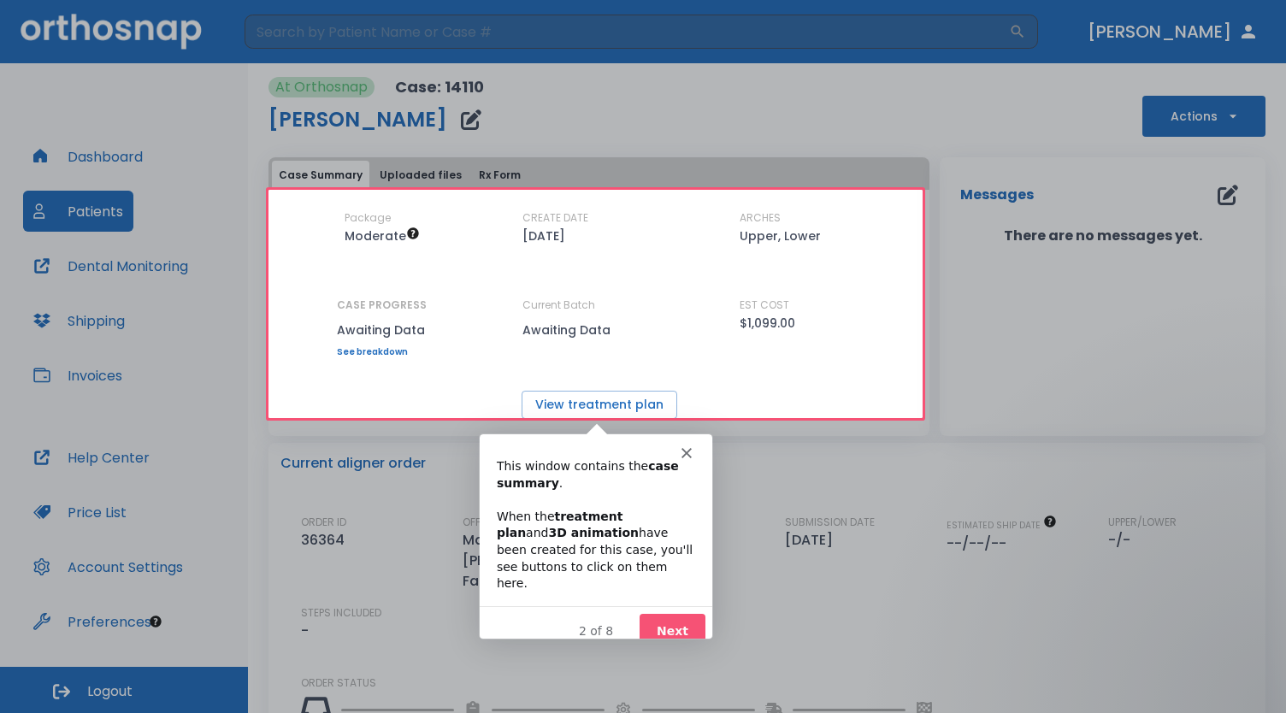
click at [667, 613] on button "Next" at bounding box center [671, 630] width 66 height 35
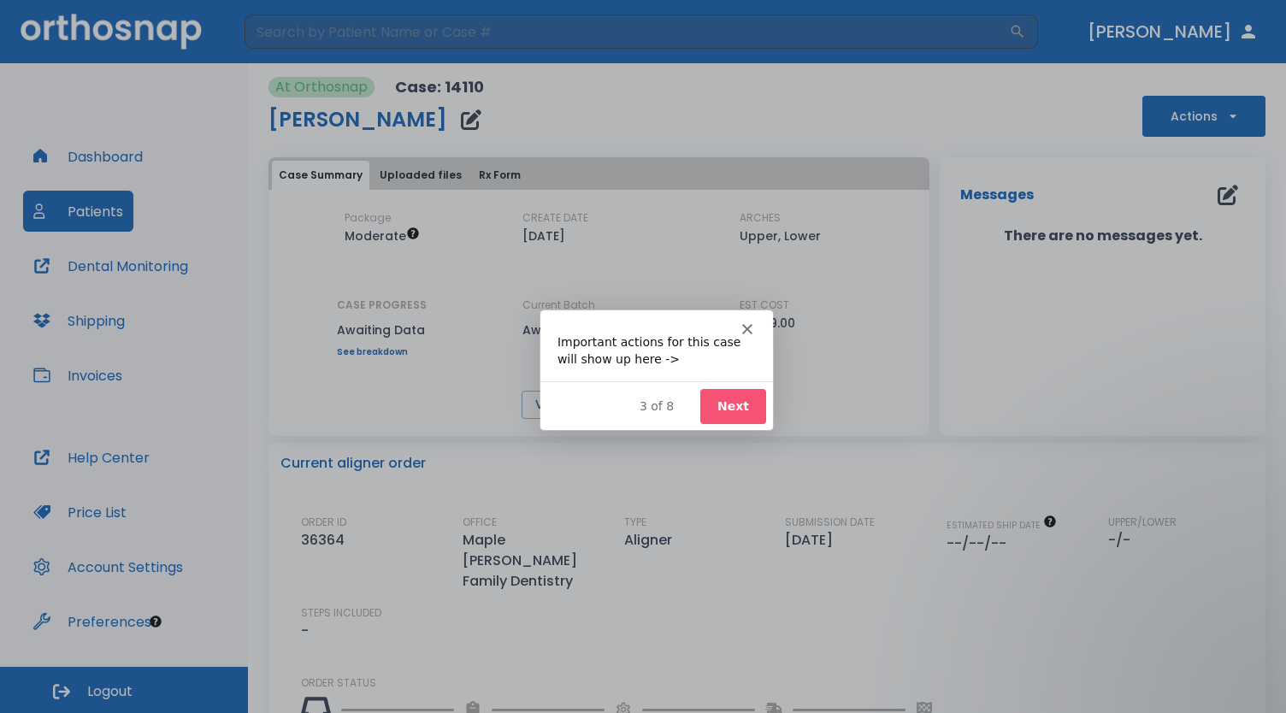
click at [739, 411] on button "Next" at bounding box center [733, 404] width 66 height 35
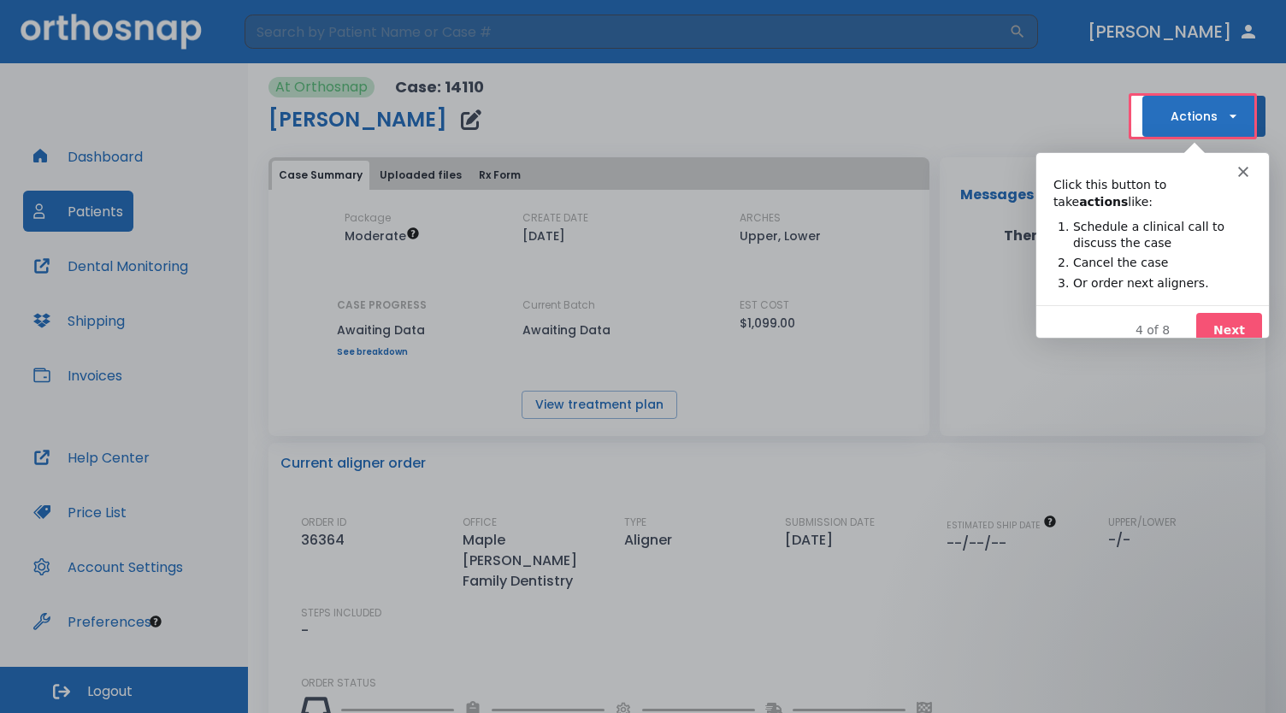
click at [1229, 314] on button "Next" at bounding box center [1228, 329] width 66 height 35
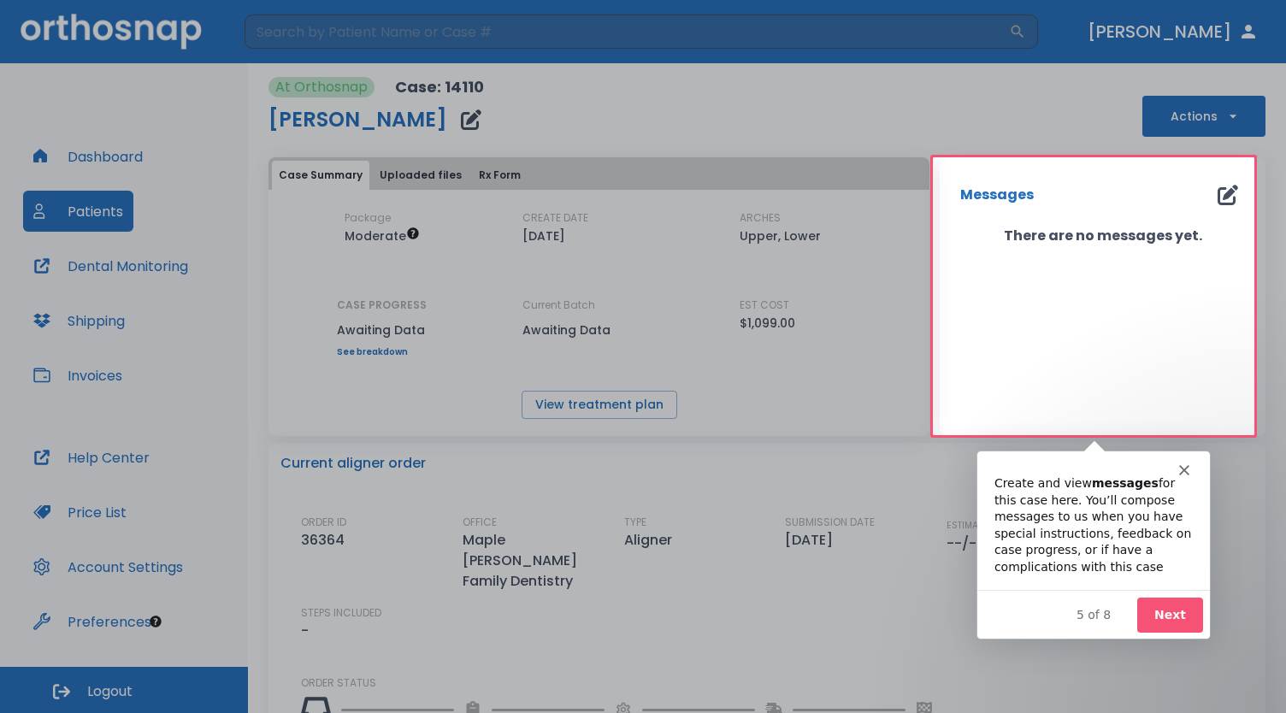
click at [1168, 597] on button "Next" at bounding box center [1170, 614] width 66 height 35
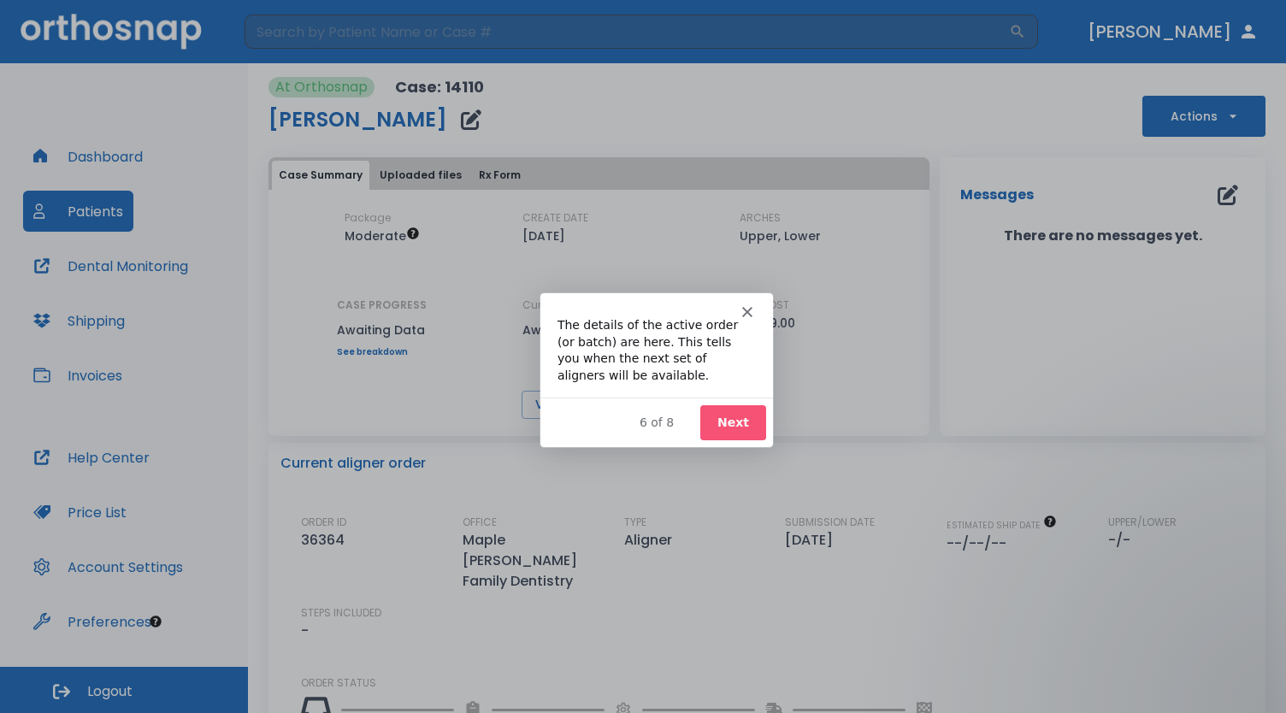
click at [725, 413] on button "Next" at bounding box center [733, 421] width 66 height 35
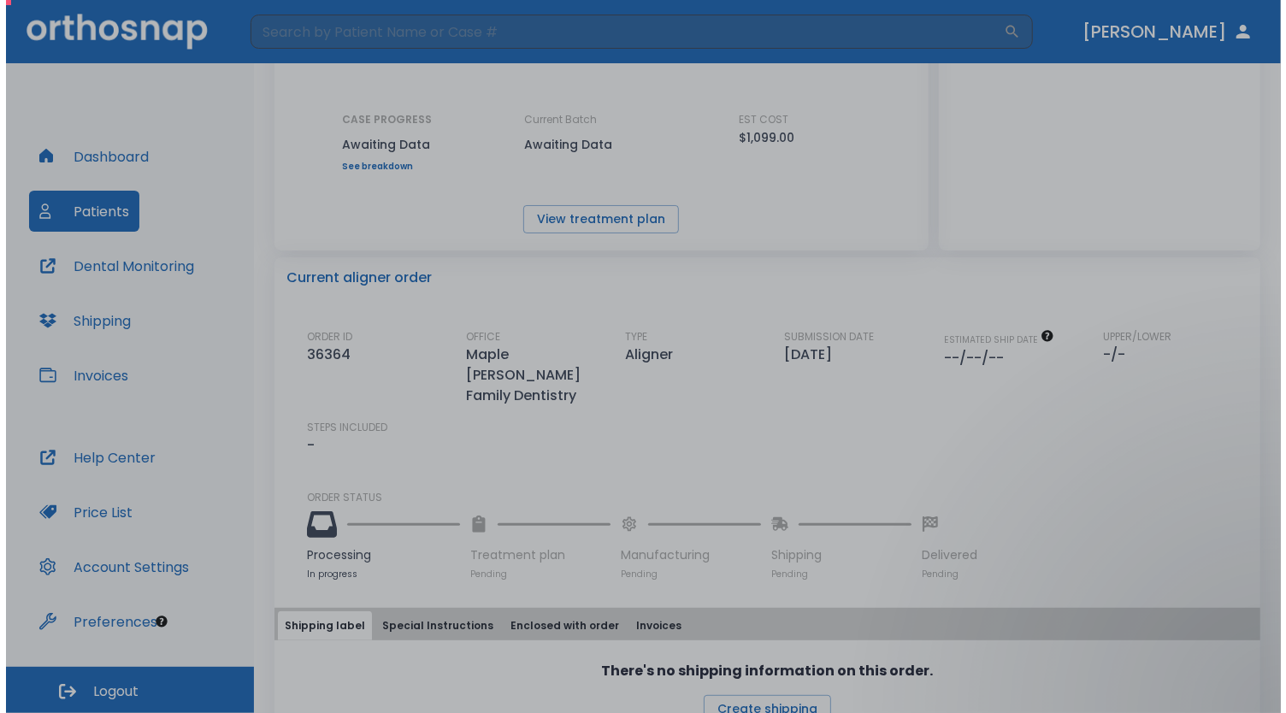
scroll to position [204, 0]
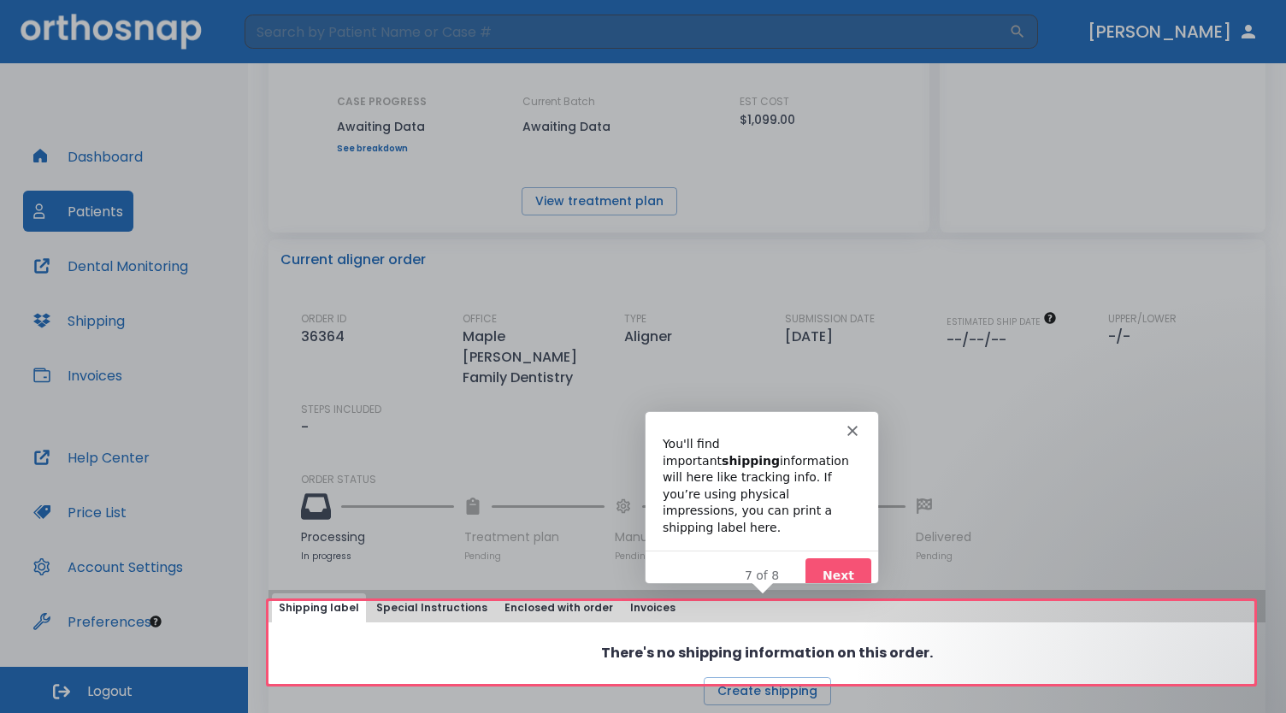
click at [852, 558] on button "Next" at bounding box center [838, 575] width 66 height 35
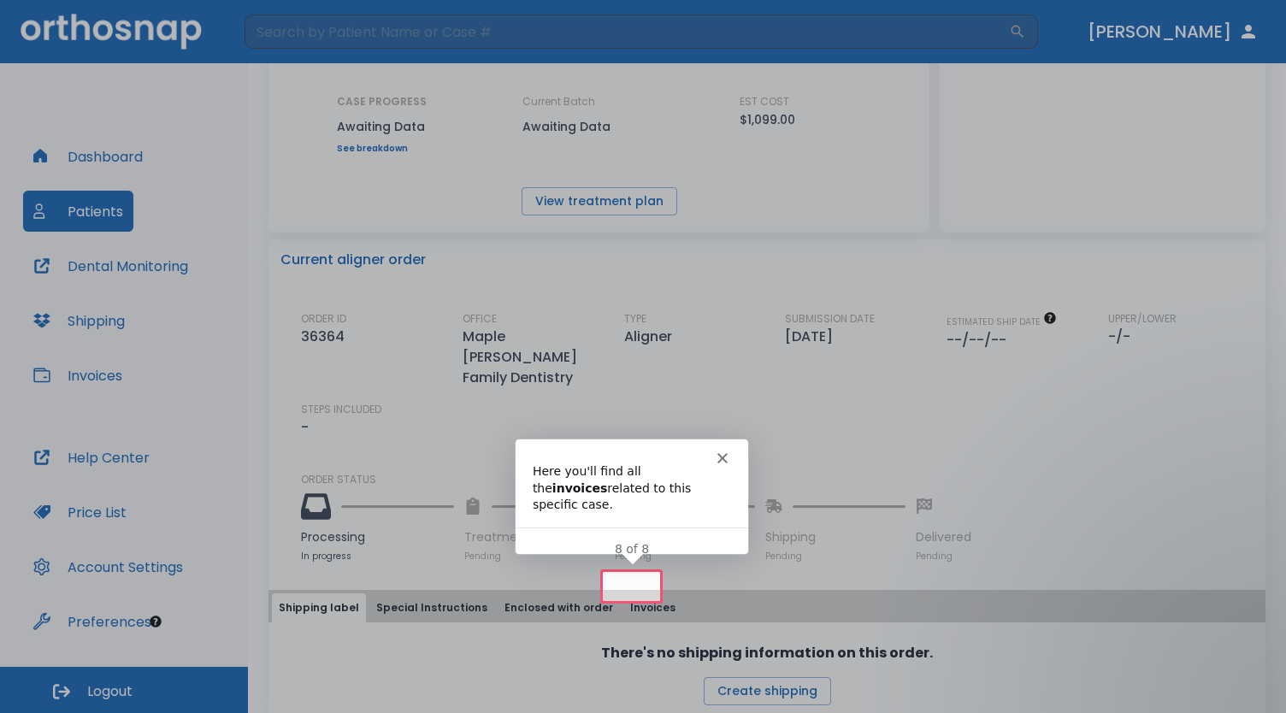
scroll to position [0, 0]
click at [719, 455] on polygon "Close" at bounding box center [721, 457] width 10 height 10
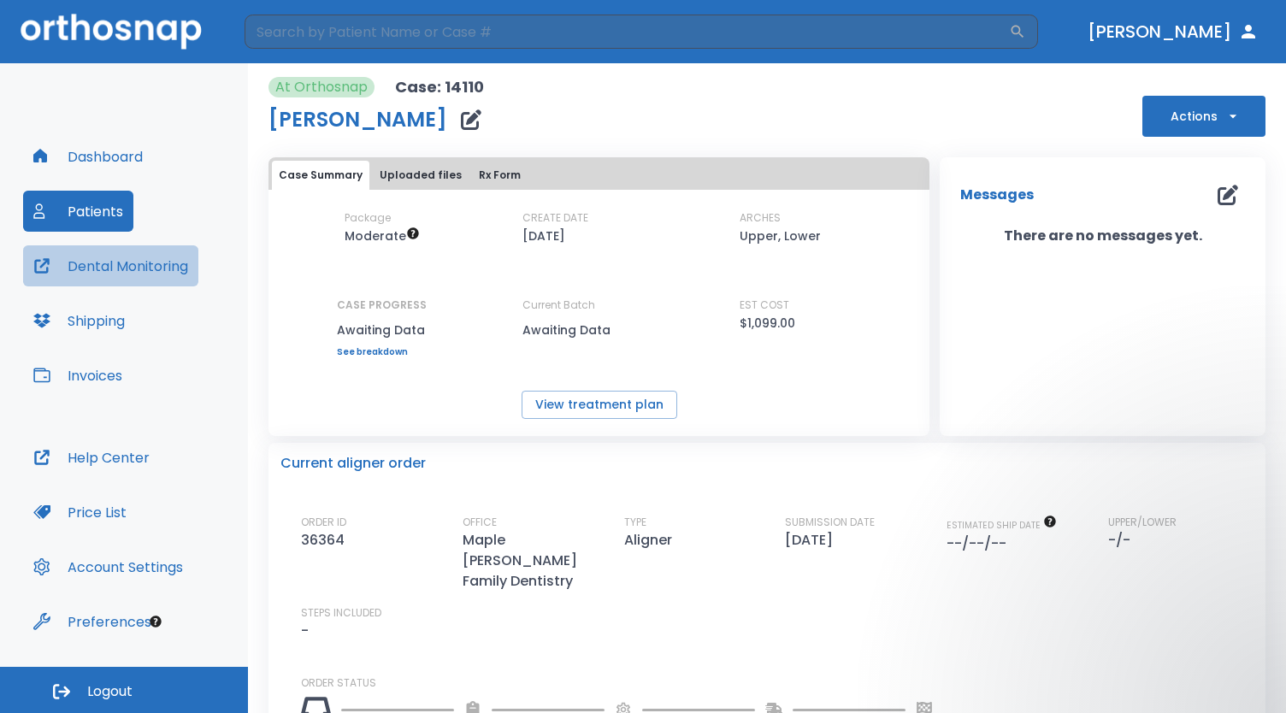
click at [126, 274] on button "Dental Monitoring" at bounding box center [110, 265] width 175 height 41
